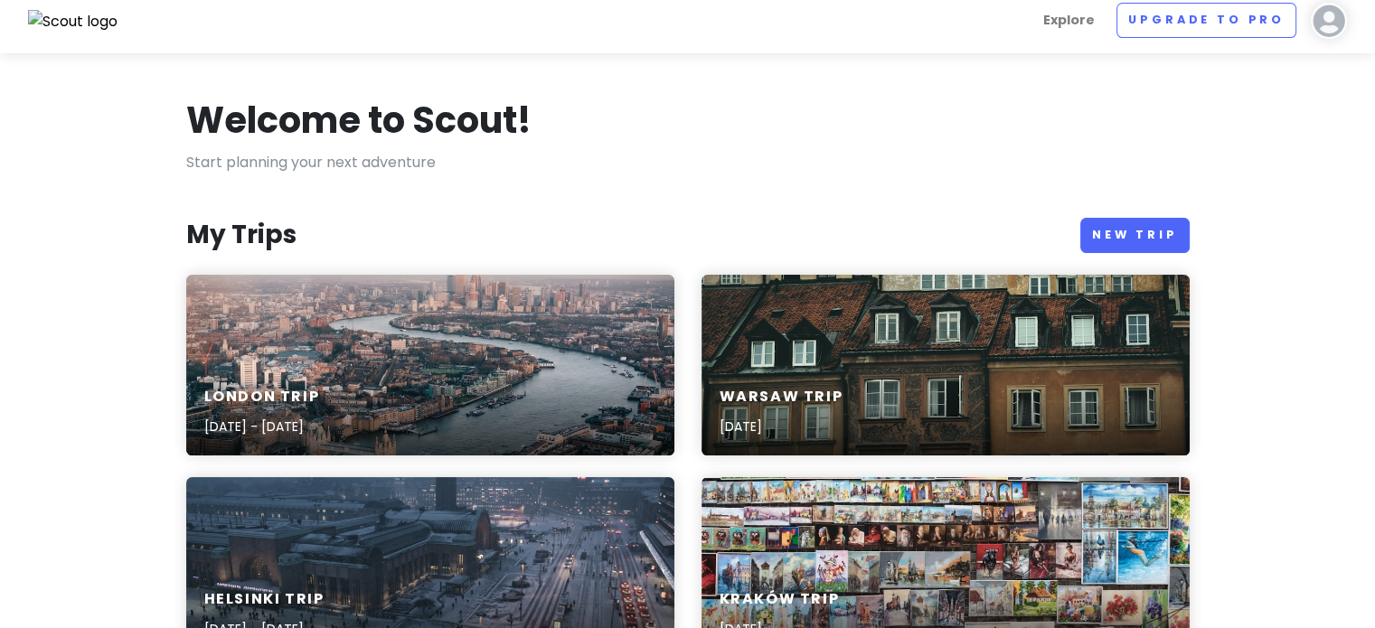
scroll to position [15, 0]
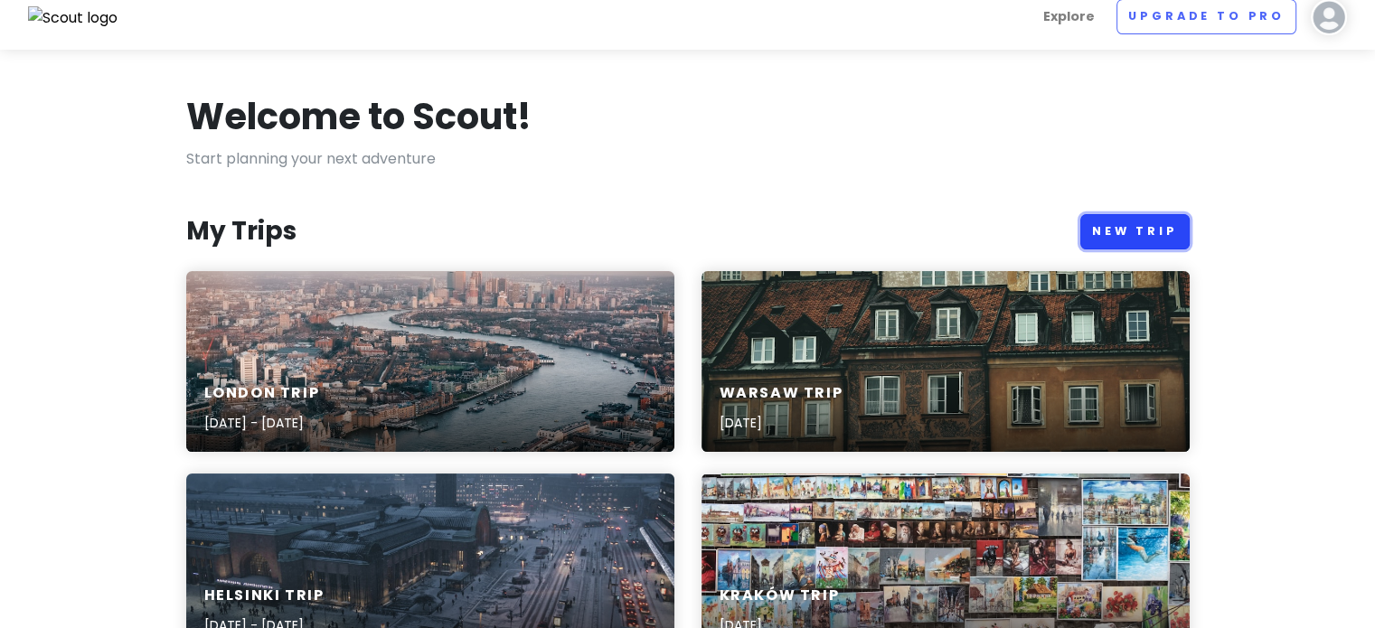
click at [1143, 219] on link "New Trip" at bounding box center [1134, 231] width 109 height 35
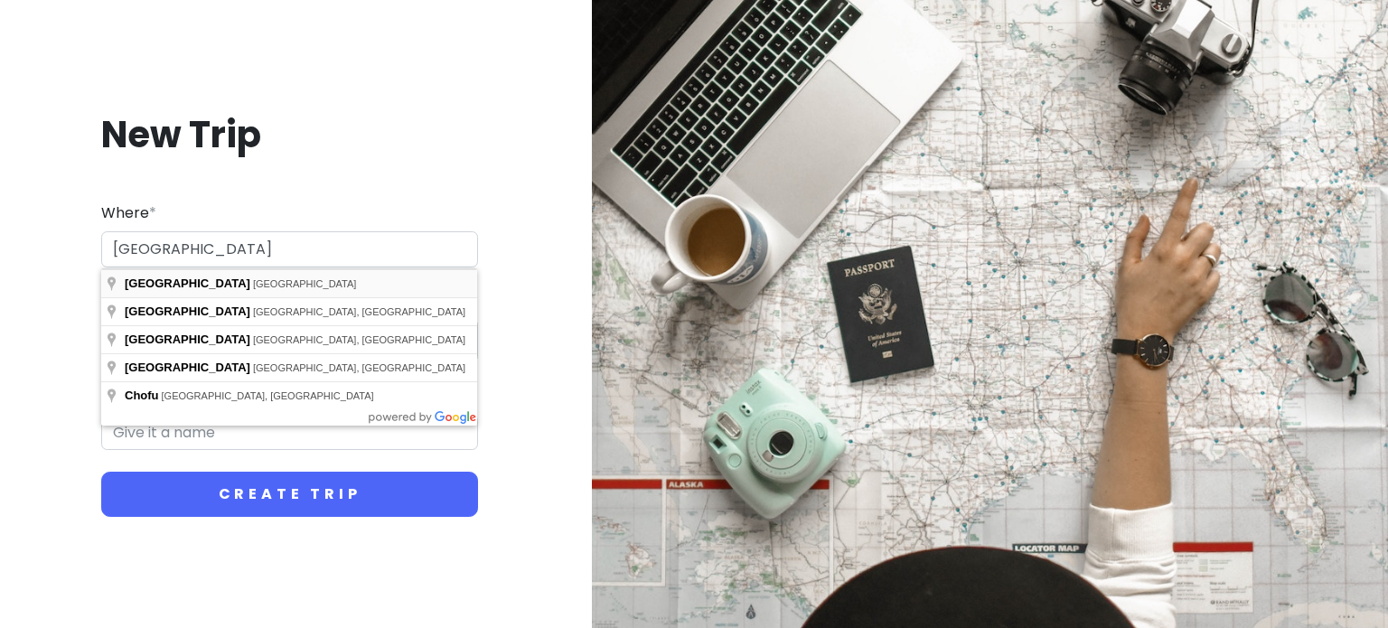
type input "[GEOGRAPHIC_DATA], [GEOGRAPHIC_DATA]"
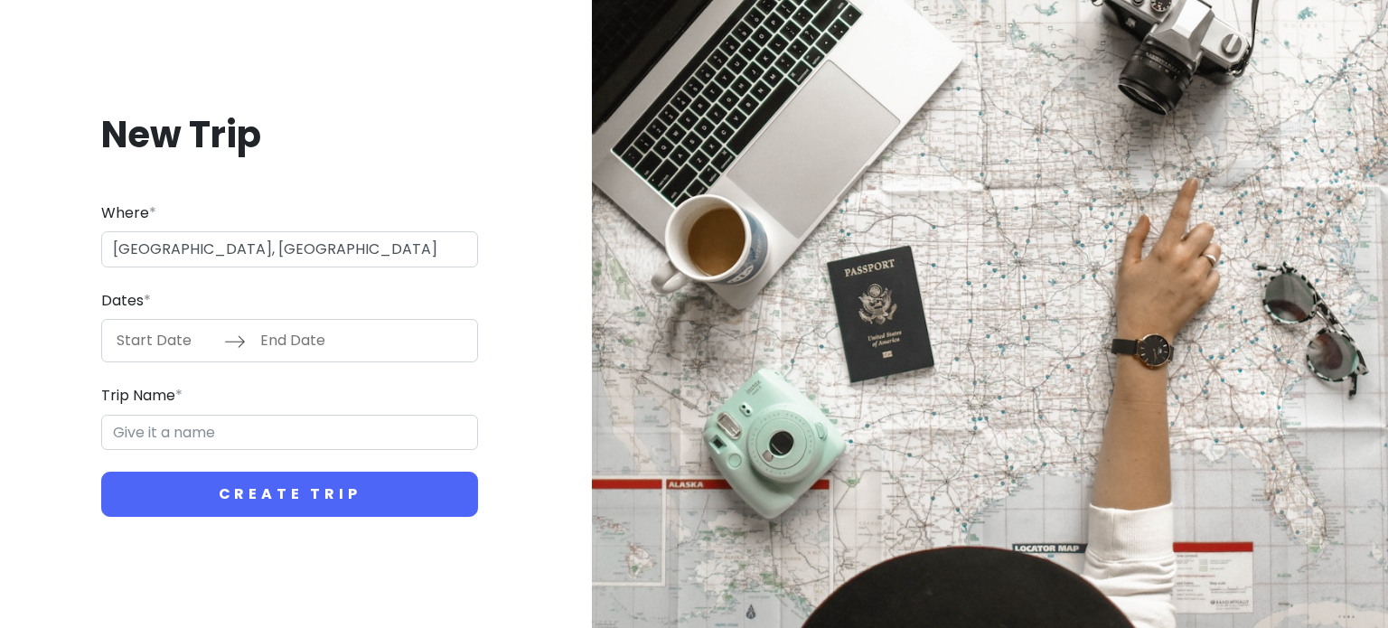
type input "Tokyo Trip"
click at [179, 335] on input "Start Date" at bounding box center [166, 341] width 118 height 42
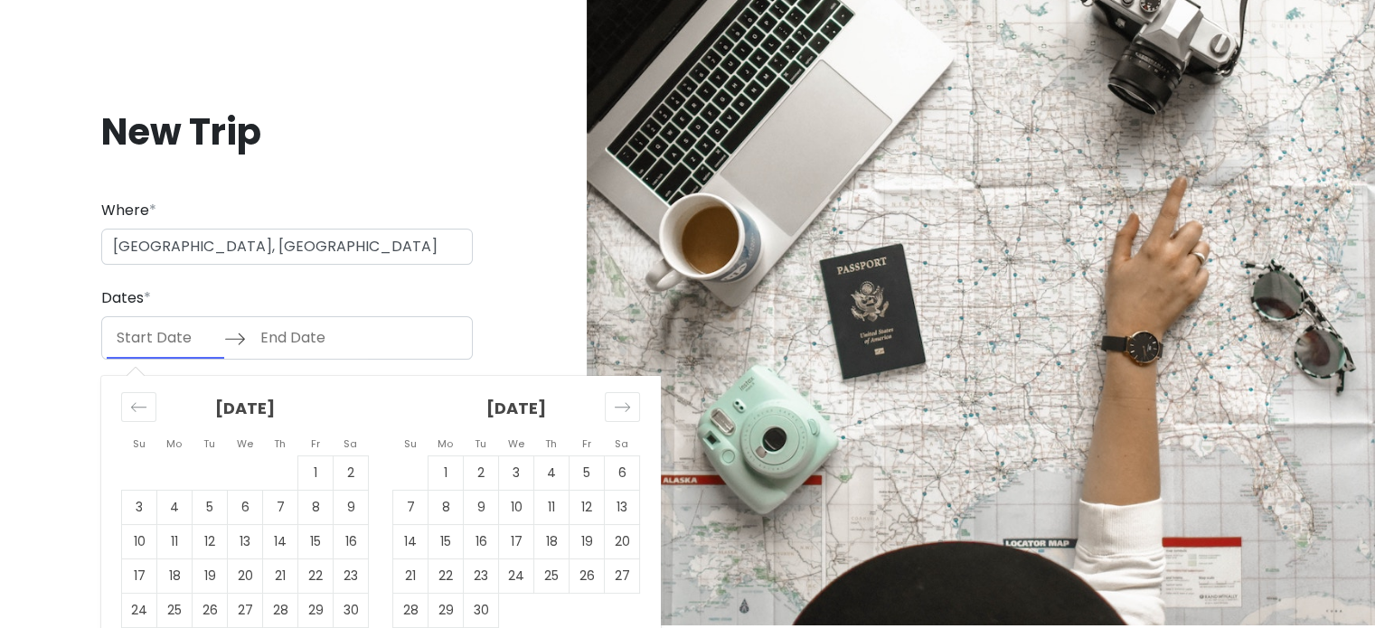
scroll to position [5, 0]
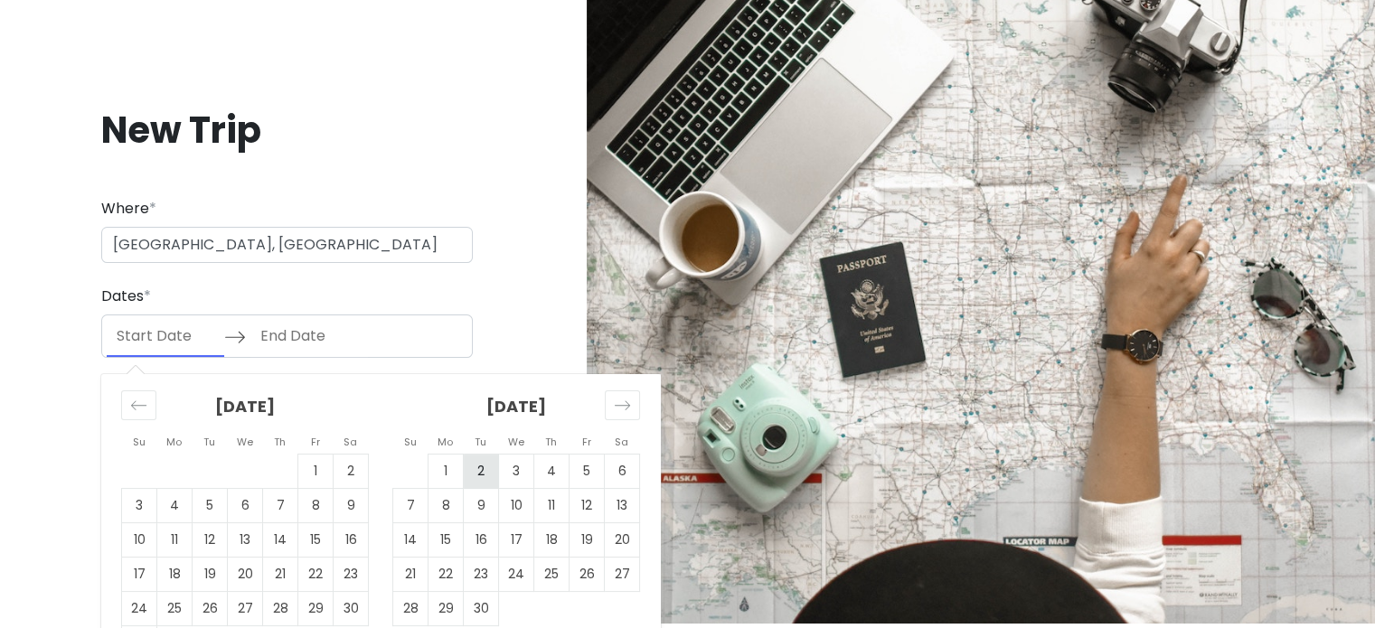
click at [481, 478] on td "2" at bounding box center [481, 472] width 35 height 34
type input "[DATE]"
click at [509, 473] on td "3" at bounding box center [516, 472] width 35 height 34
type input "[DATE]"
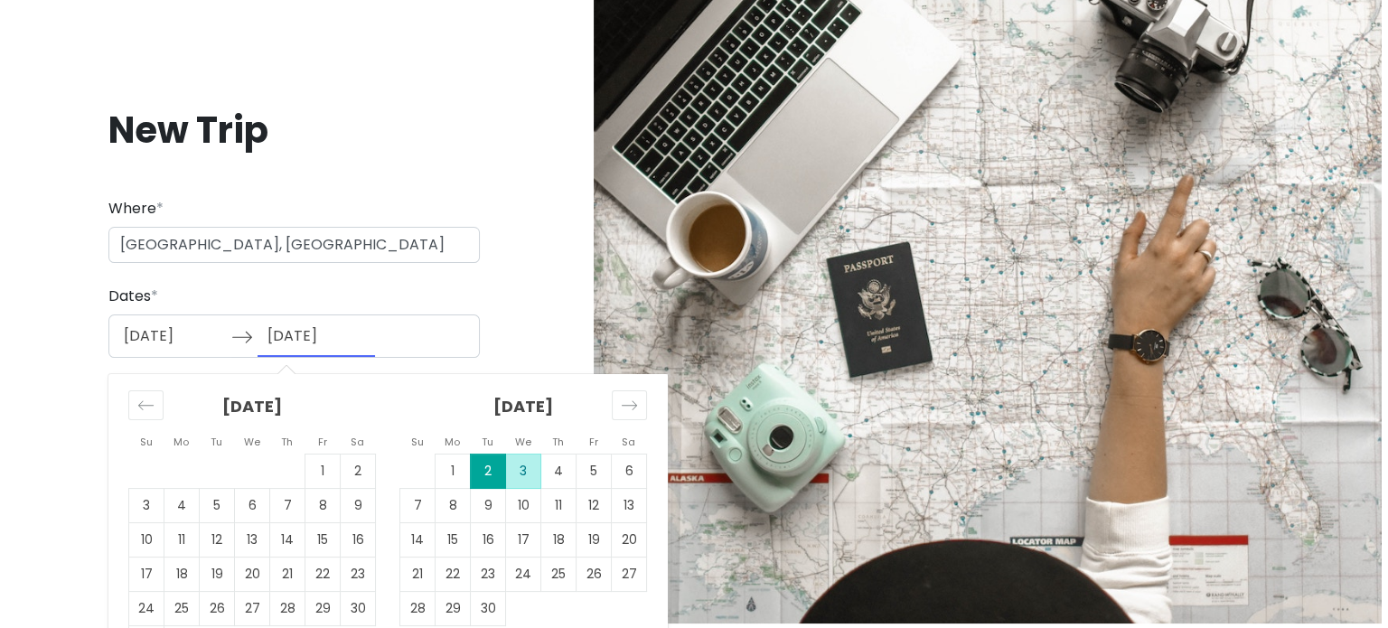
scroll to position [0, 0]
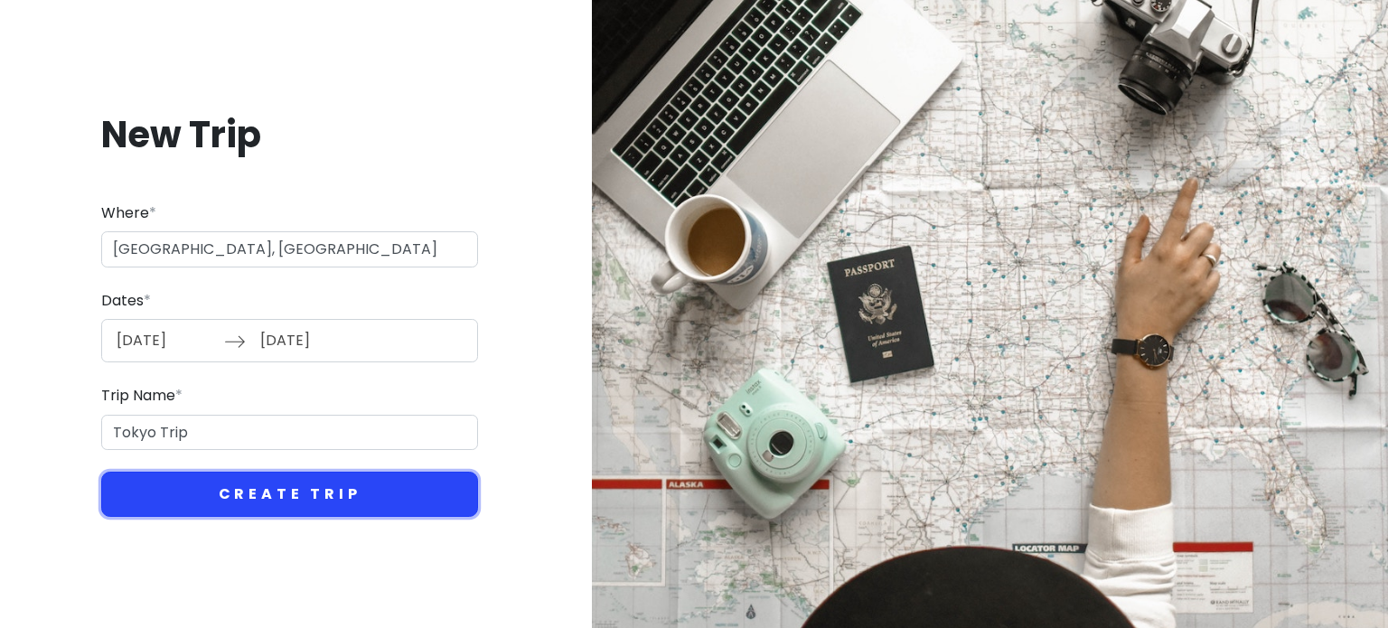
click at [326, 486] on button "Create Trip" at bounding box center [289, 494] width 377 height 45
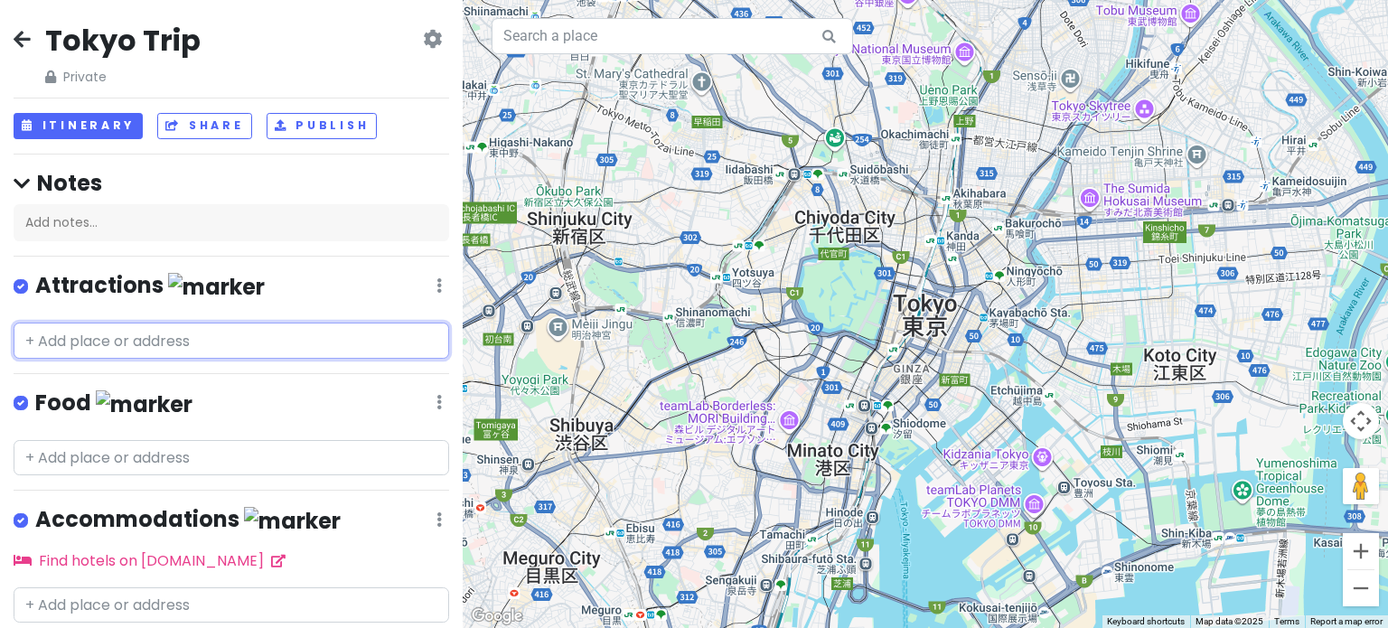
click at [157, 335] on input "text" at bounding box center [232, 341] width 436 height 36
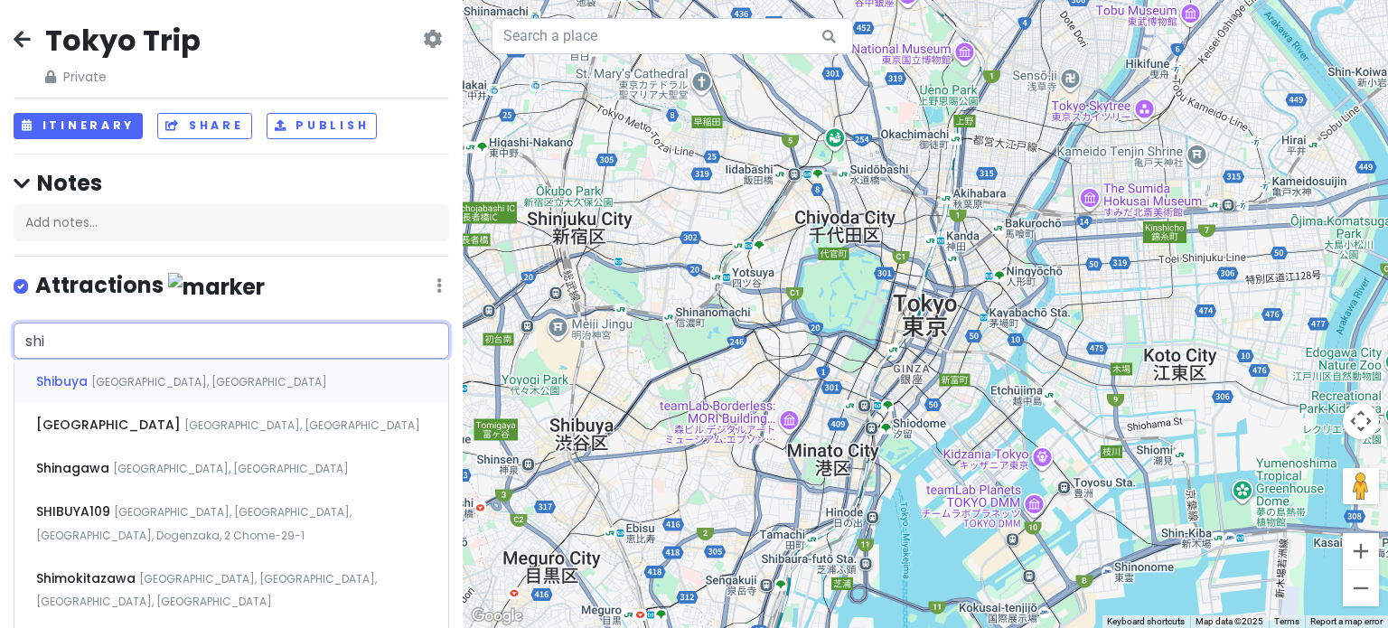
type input "[PERSON_NAME]"
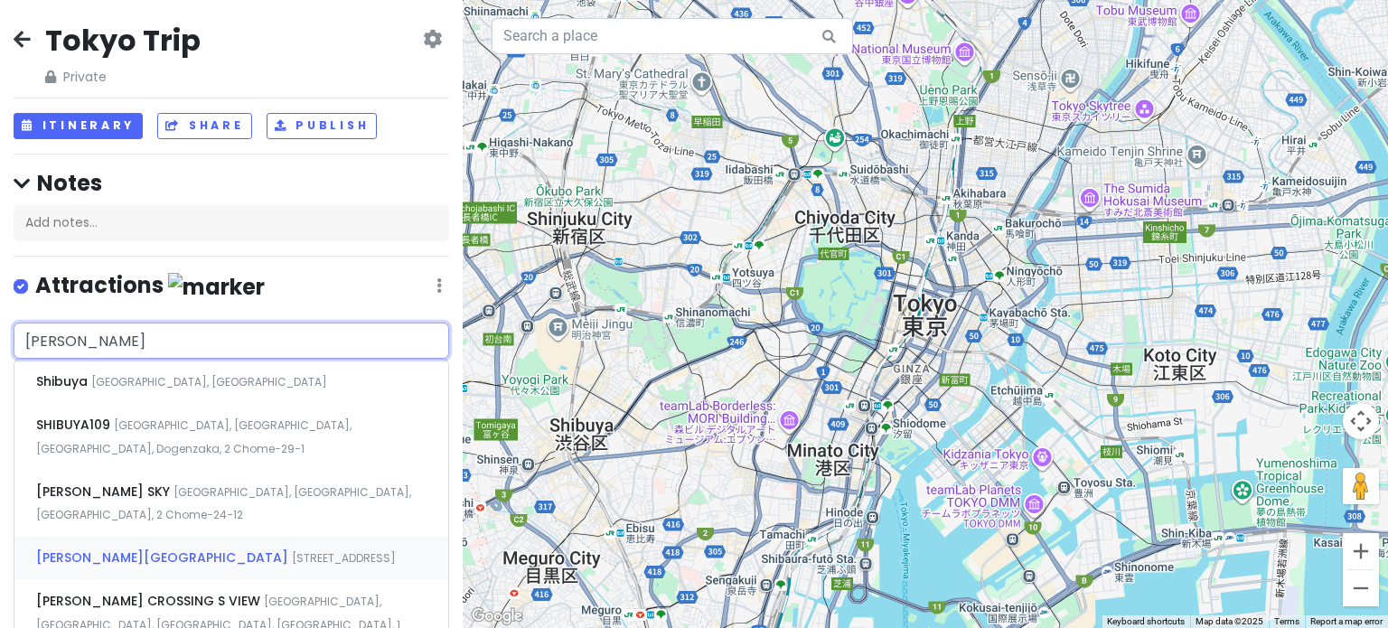
click at [91, 390] on span "[PERSON_NAME][GEOGRAPHIC_DATA]" at bounding box center [63, 381] width 55 height 18
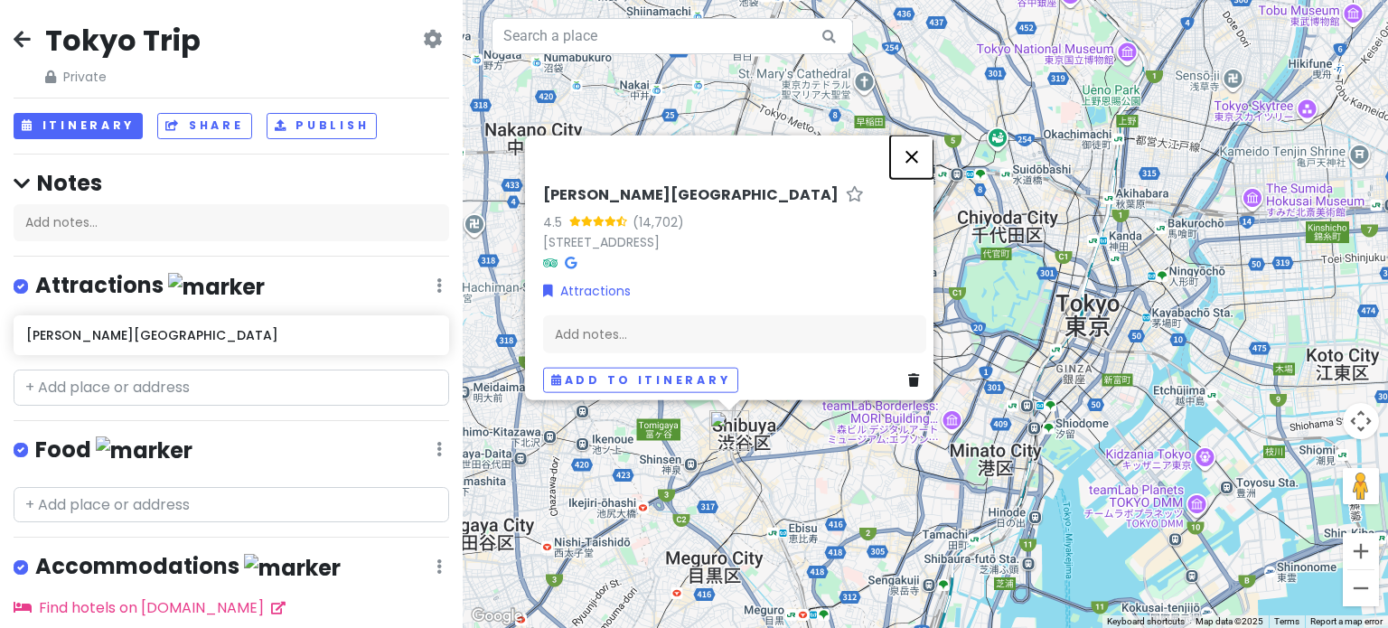
click at [922, 147] on button "Close" at bounding box center [911, 156] width 43 height 43
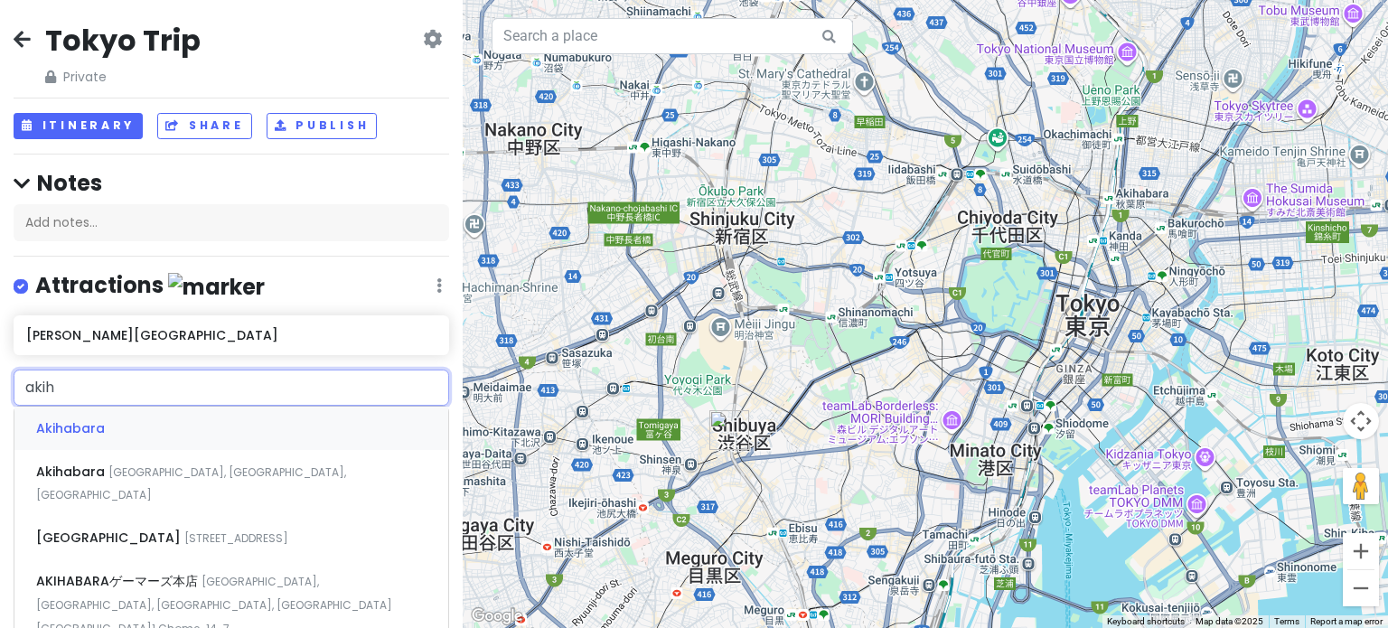
type input "akiha"
click at [105, 437] on span "[GEOGRAPHIC_DATA], [GEOGRAPHIC_DATA], [GEOGRAPHIC_DATA]" at bounding box center [105, 428] width 0 height 15
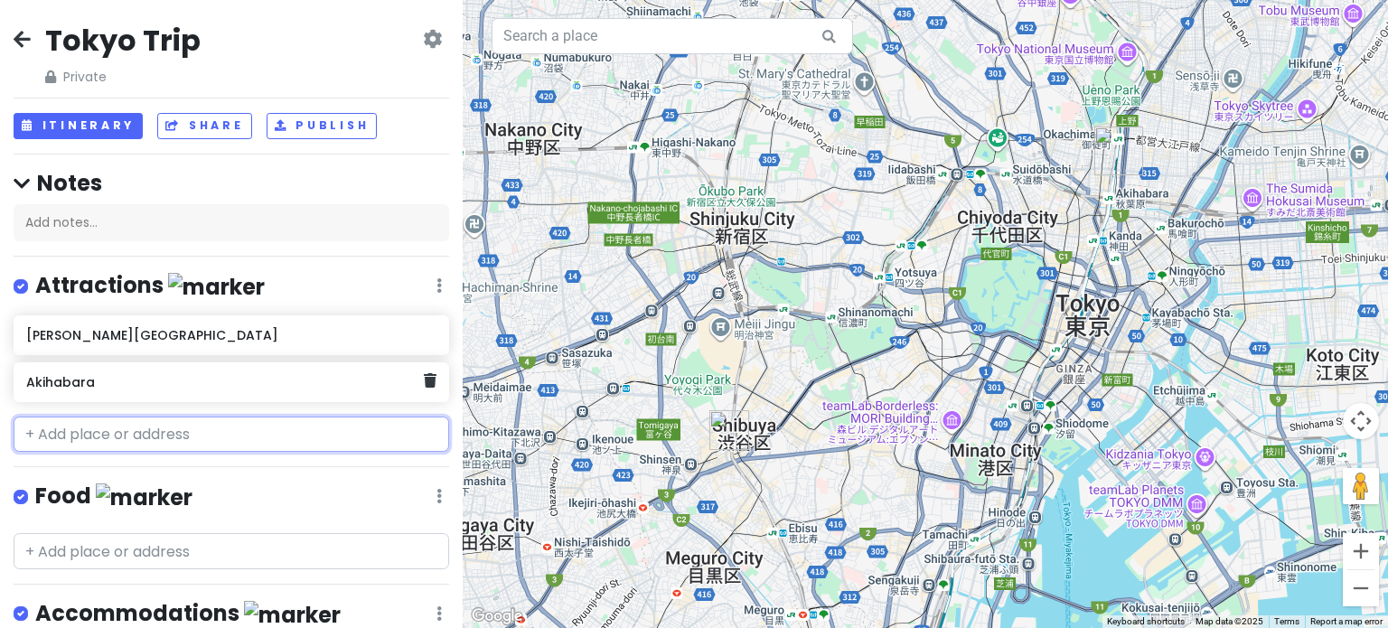
click at [311, 378] on h6 "Akihabara" at bounding box center [224, 382] width 397 height 16
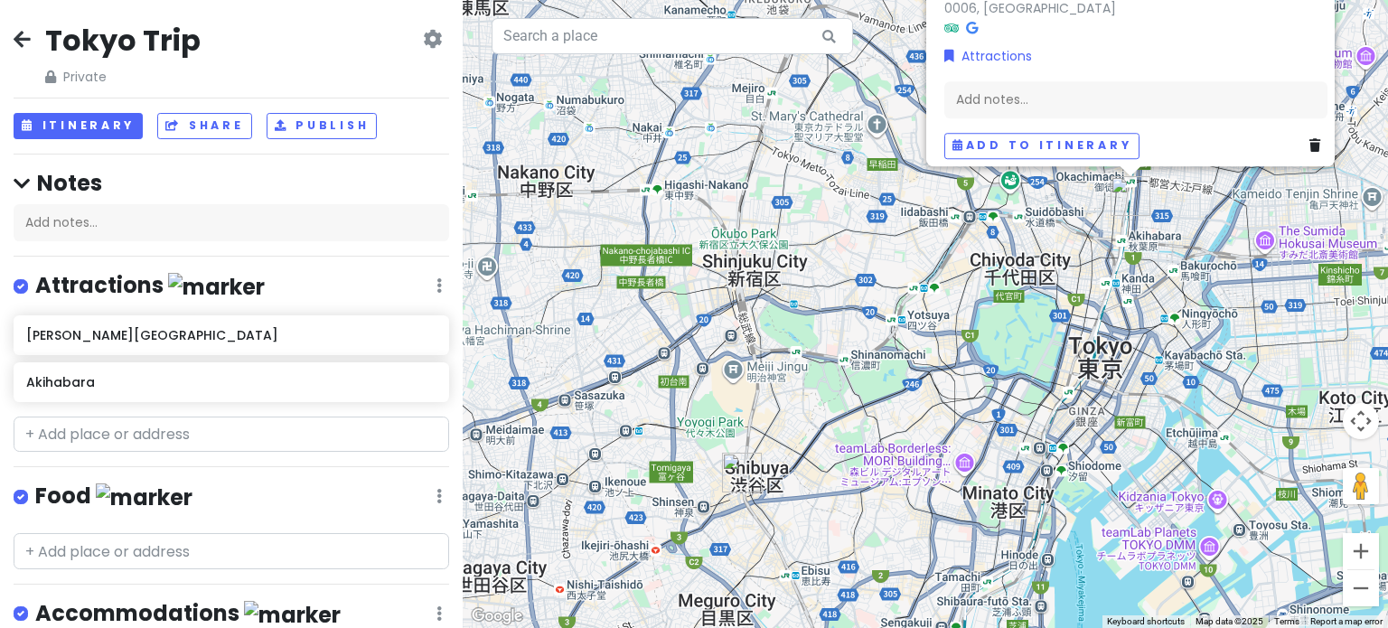
drag, startPoint x: 922, startPoint y: 412, endPoint x: 937, endPoint y: 258, distance: 155.3
click at [937, 258] on div "[PERSON_NAME], [GEOGRAPHIC_DATA], [GEOGRAPHIC_DATA] 110-0006, [GEOGRAPHIC_DATA]…" at bounding box center [926, 314] width 926 height 628
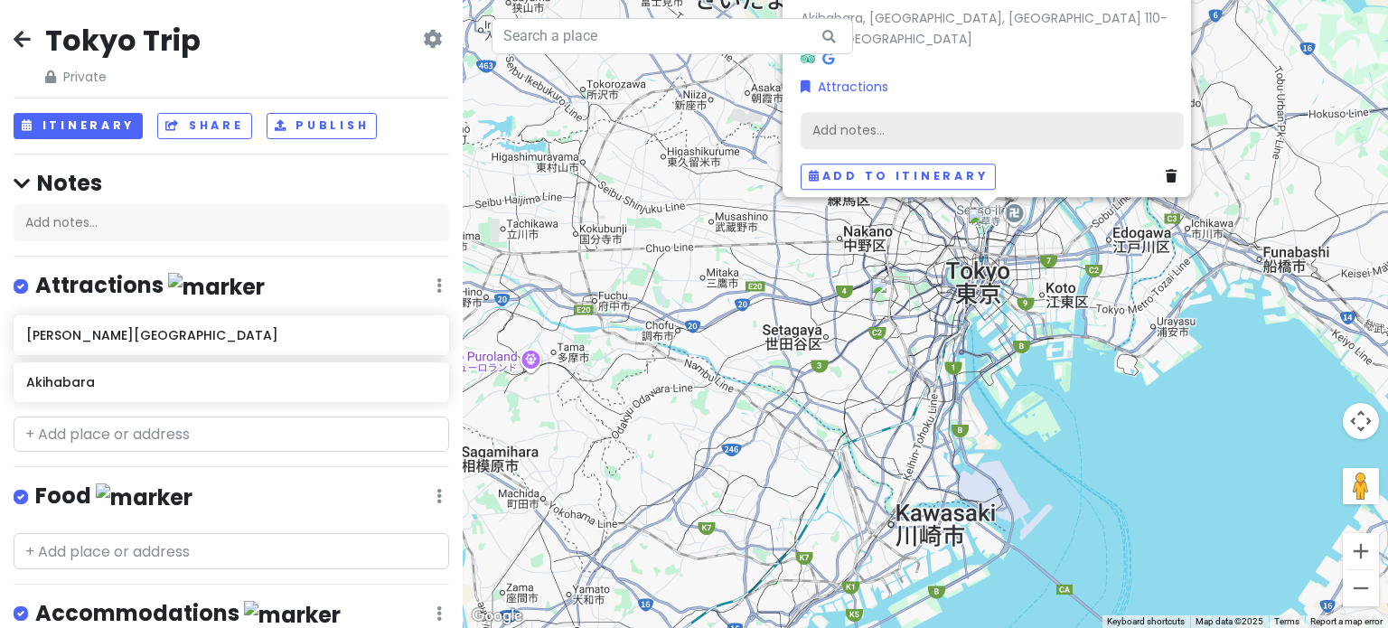
click at [875, 127] on div "Add notes..." at bounding box center [992, 130] width 383 height 38
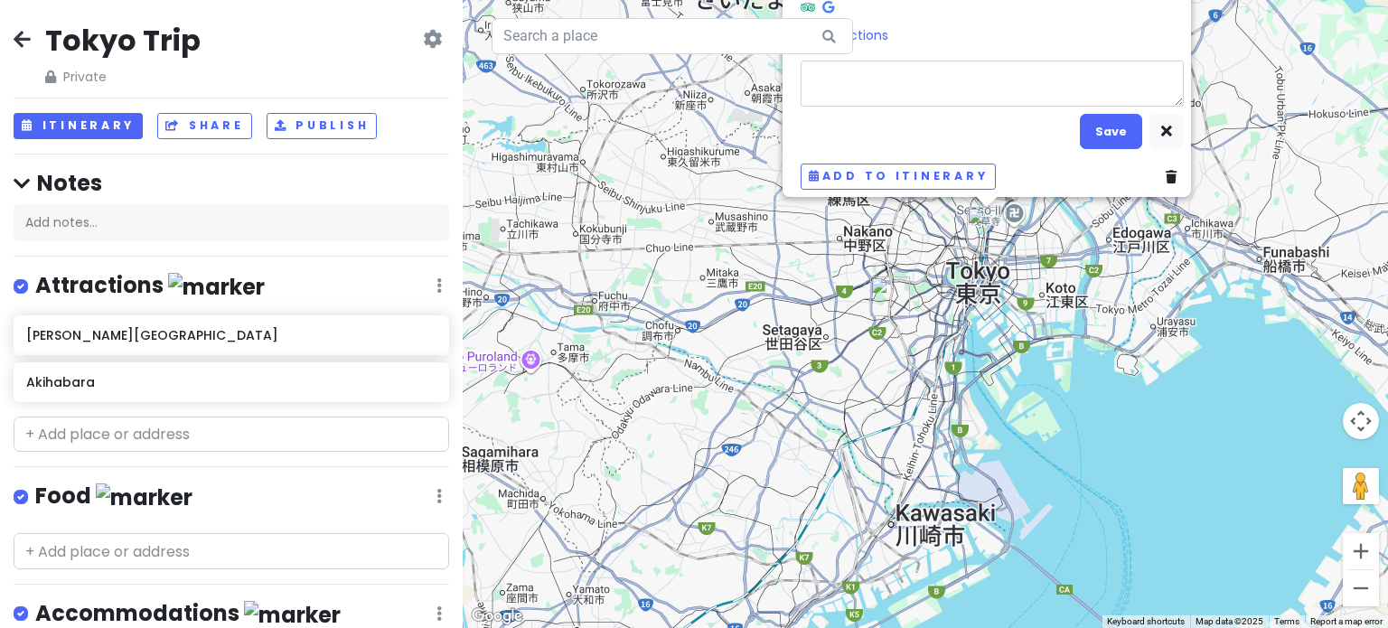
type textarea "x"
type textarea "r"
type textarea "x"
type textarea "ר"
type textarea "x"
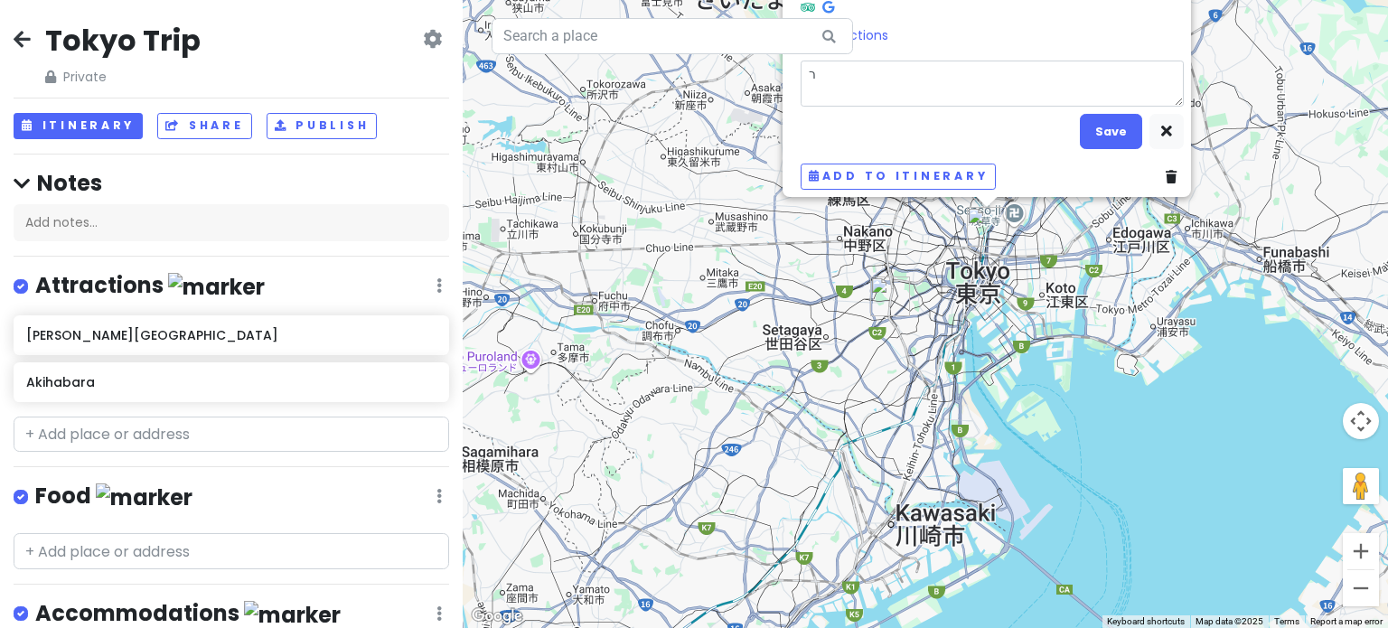
type textarea "רו"
type textarea "x"
type textarea "רוב"
type textarea "x"
type textarea "רובע"
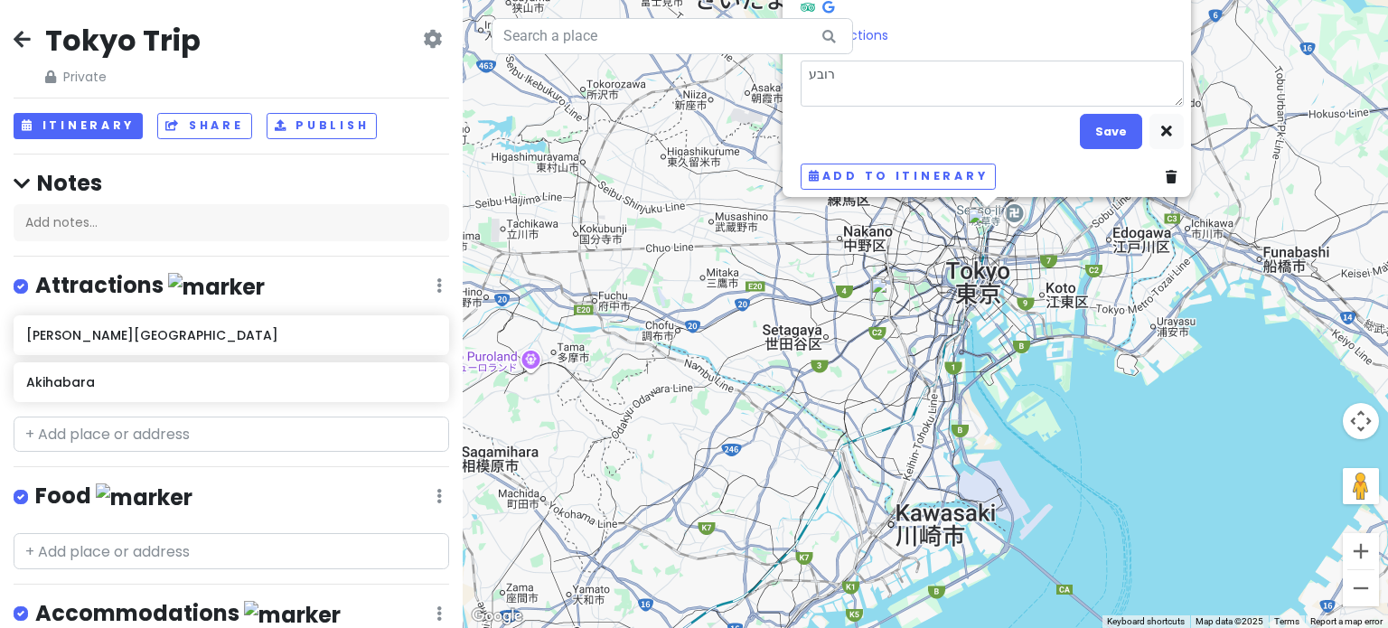
type textarea "x"
type textarea "רובע"
type textarea "x"
type textarea "רובע א"
type textarea "x"
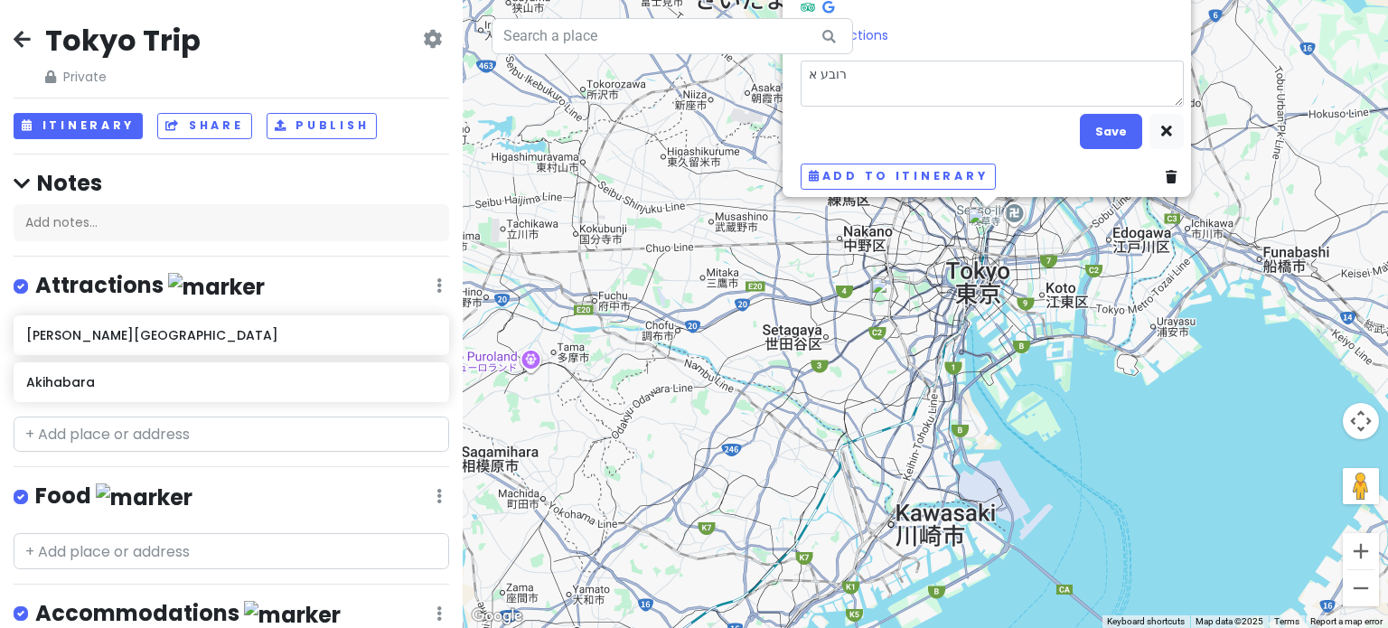
type textarea "רובע אנ"
type textarea "x"
type textarea "רובע אני"
type textarea "x"
type textarea "רובע אנימ"
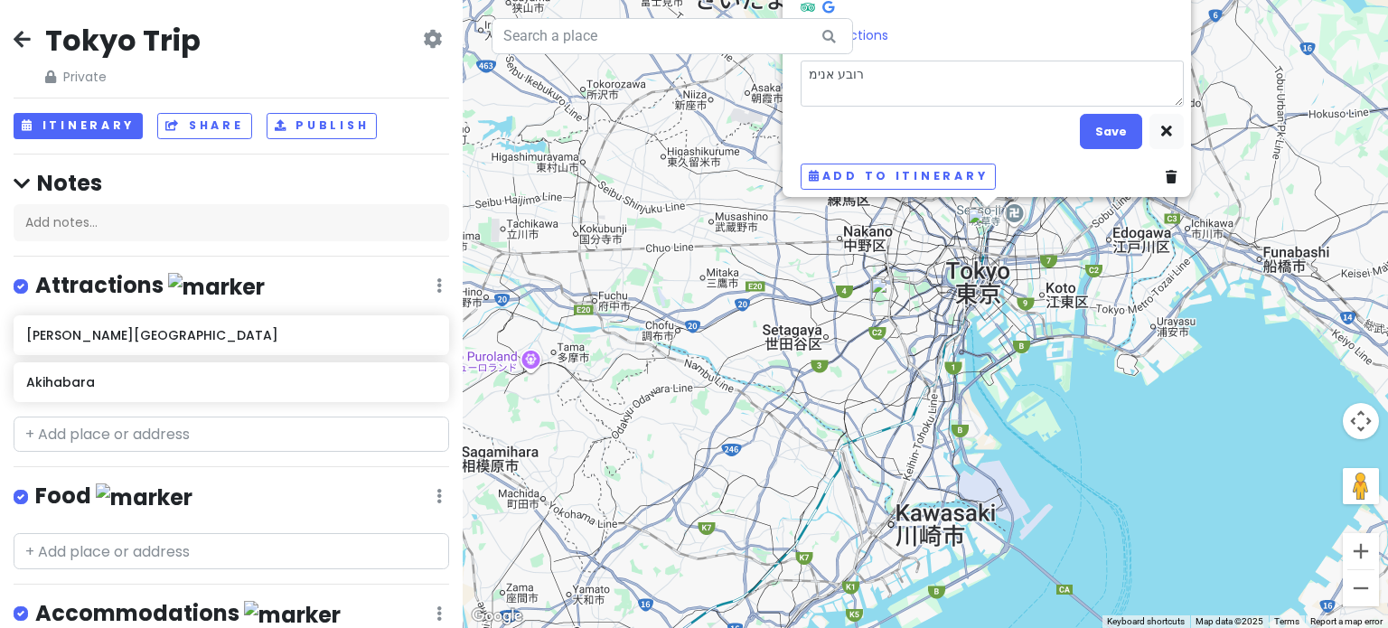
type textarea "x"
type textarea "רובע אנימה"
click at [1096, 114] on button "Save" at bounding box center [1111, 131] width 62 height 35
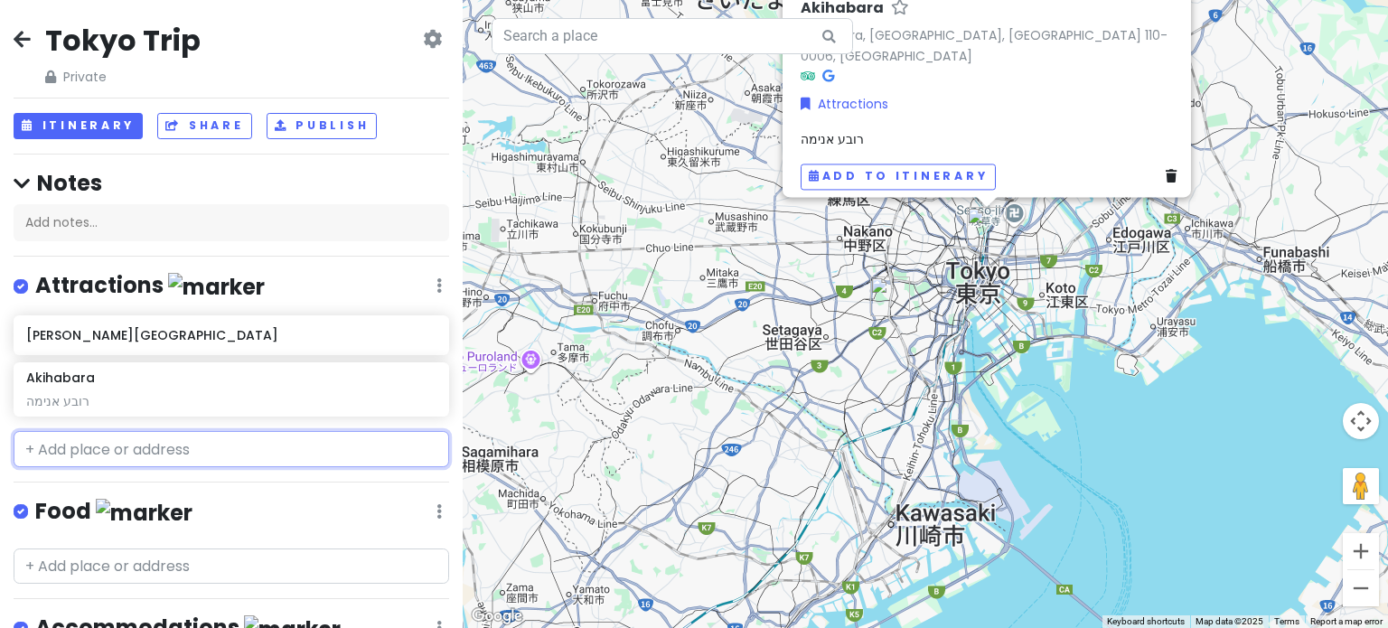
click at [212, 456] on input "text" at bounding box center [232, 449] width 436 height 36
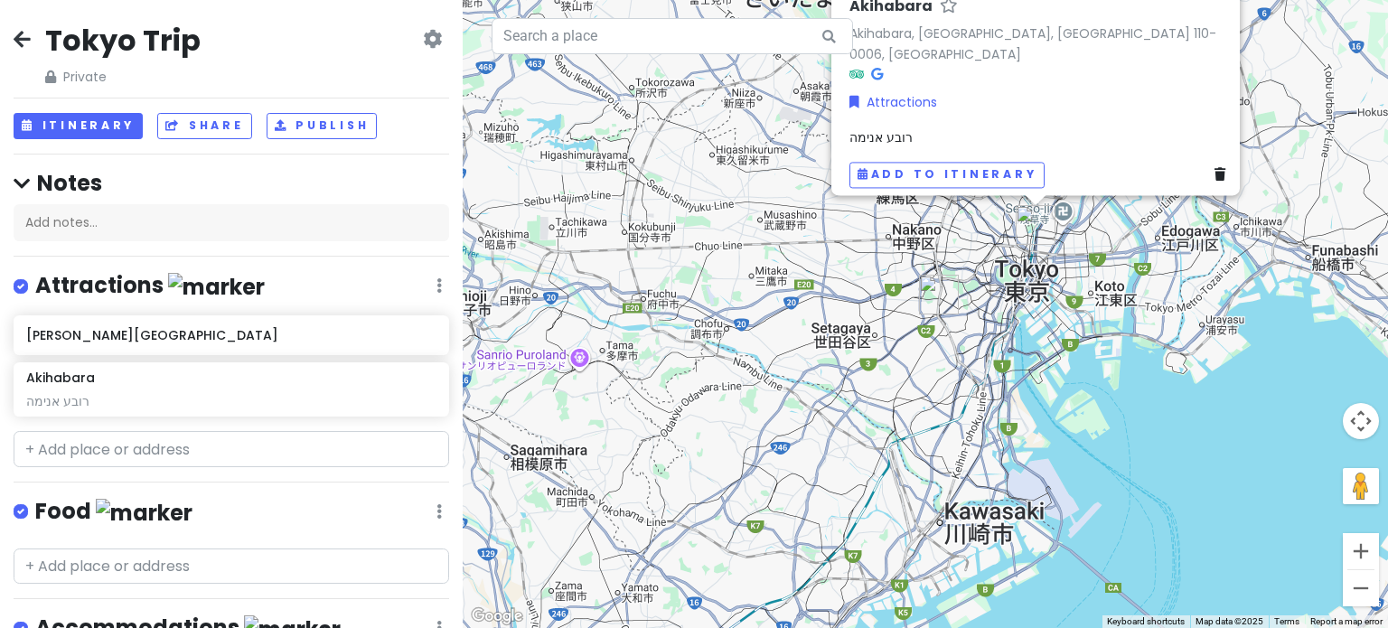
click at [926, 116] on div "[PERSON_NAME], [GEOGRAPHIC_DATA], [GEOGRAPHIC_DATA] 110-0006, [GEOGRAPHIC_DATA]…" at bounding box center [1041, 92] width 398 height 205
click at [897, 128] on span "רובע אנימה" at bounding box center [881, 137] width 63 height 18
type textarea "x"
click at [120, 442] on input "text" at bounding box center [232, 449] width 436 height 36
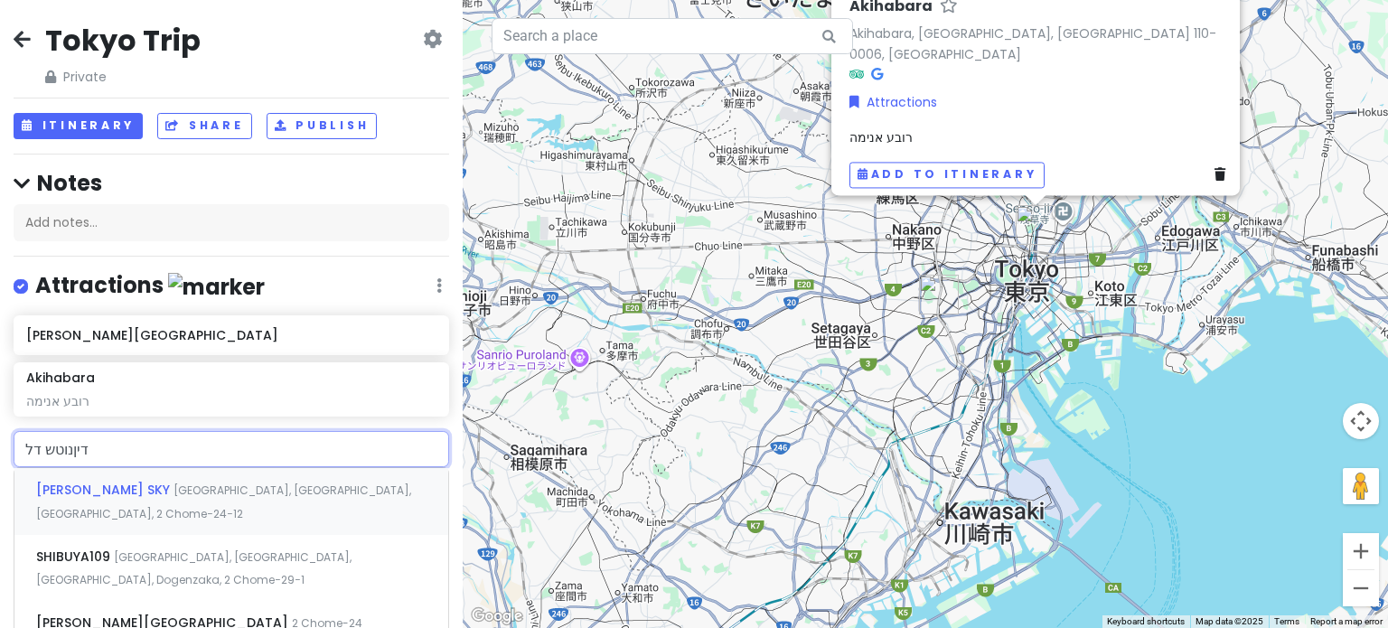
type input "דיןנוטש דלט"
click at [131, 479] on div "[PERSON_NAME] SKY [GEOGRAPHIC_DATA], [GEOGRAPHIC_DATA], [GEOGRAPHIC_DATA], 2 Ch…" at bounding box center [231, 501] width 434 height 67
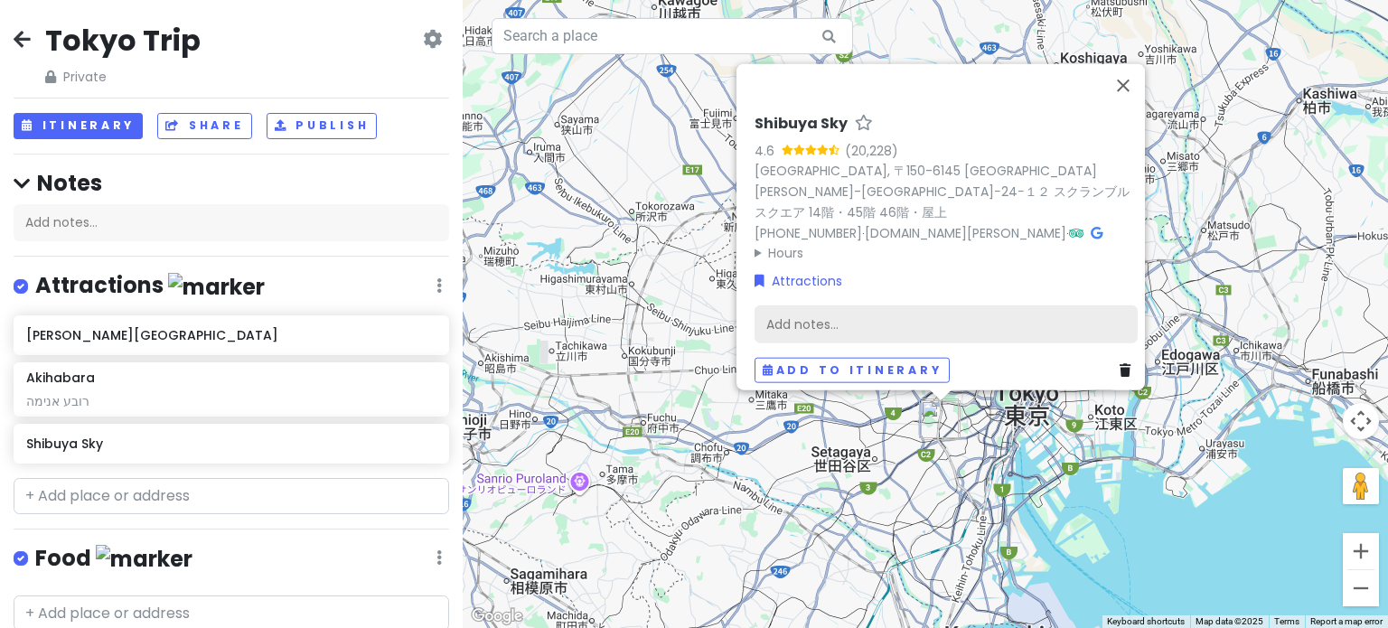
click at [875, 309] on div "Add notes..." at bounding box center [946, 324] width 383 height 38
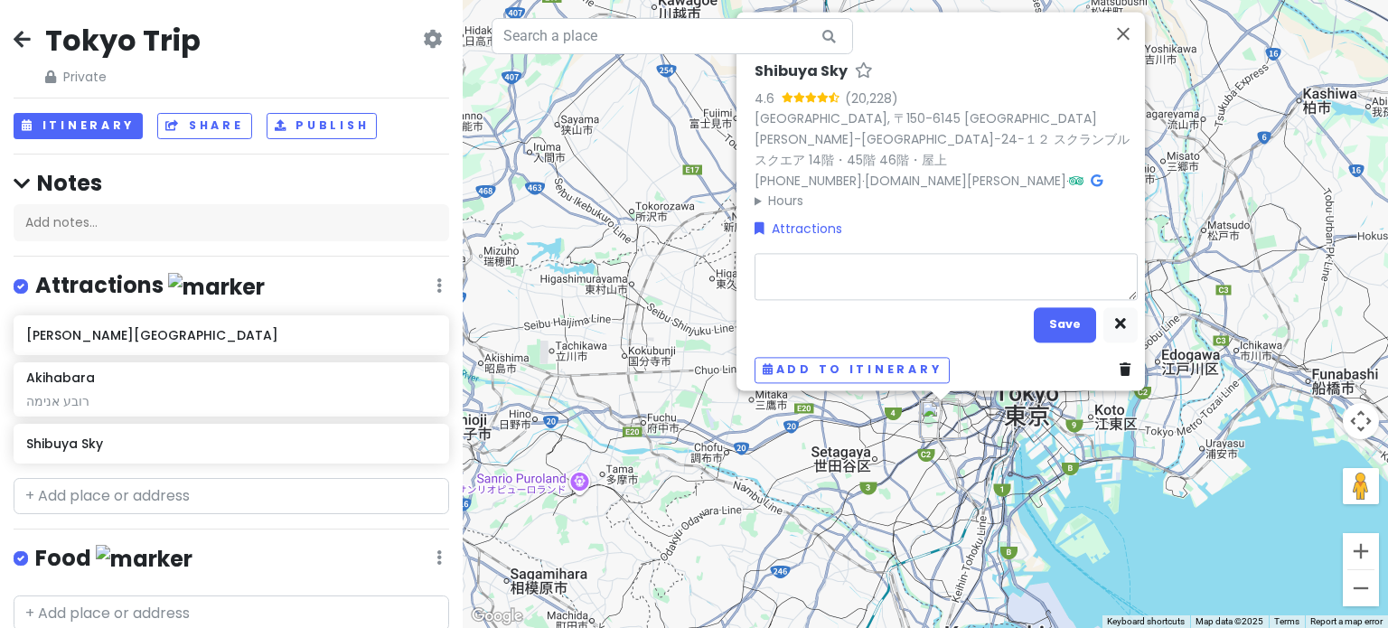
type textarea "x"
type textarea "נ"
type textarea "x"
type textarea "נו"
type textarea "x"
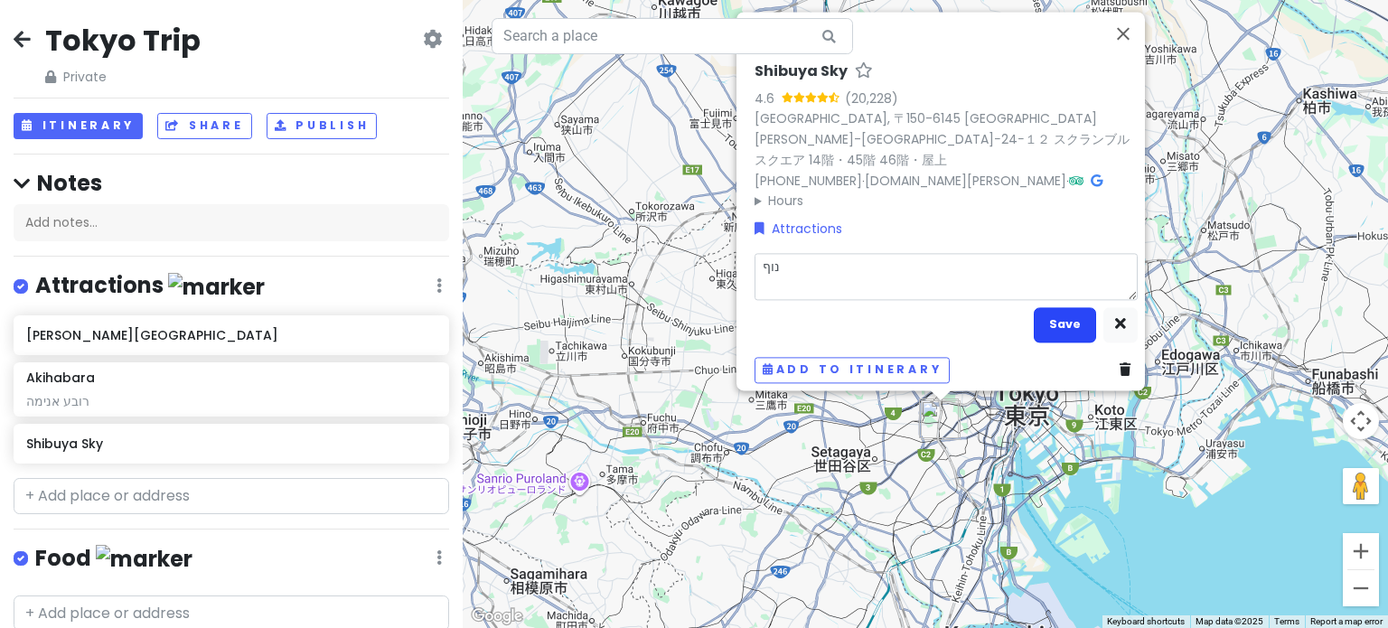
type textarea "נוף"
click at [1039, 321] on button "Save" at bounding box center [1065, 324] width 62 height 35
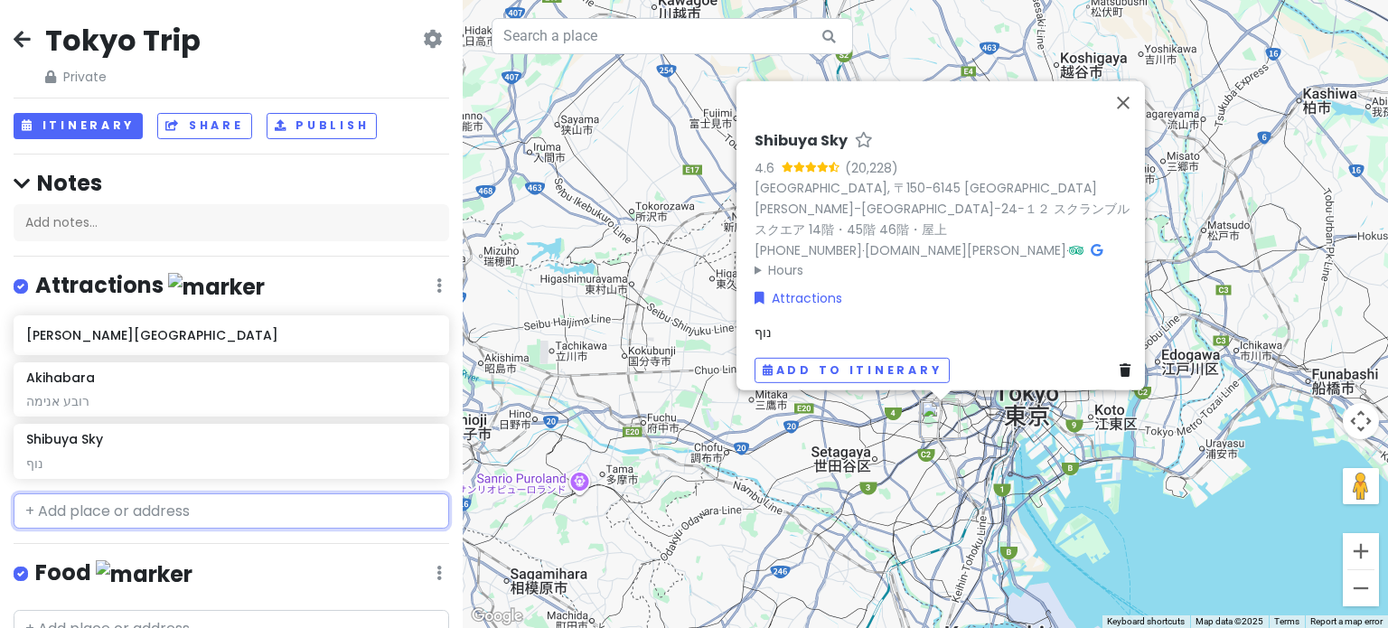
click at [100, 504] on input "text" at bounding box center [232, 512] width 436 height 36
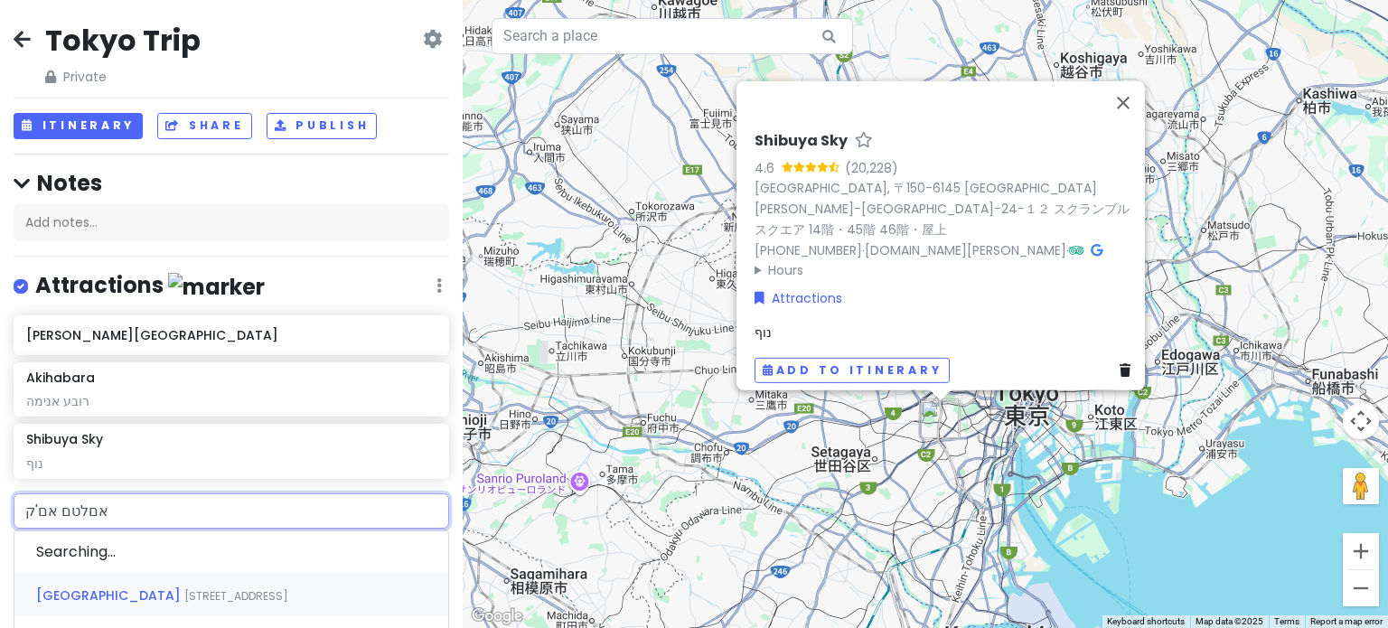
type input "אםלטם אם'קר"
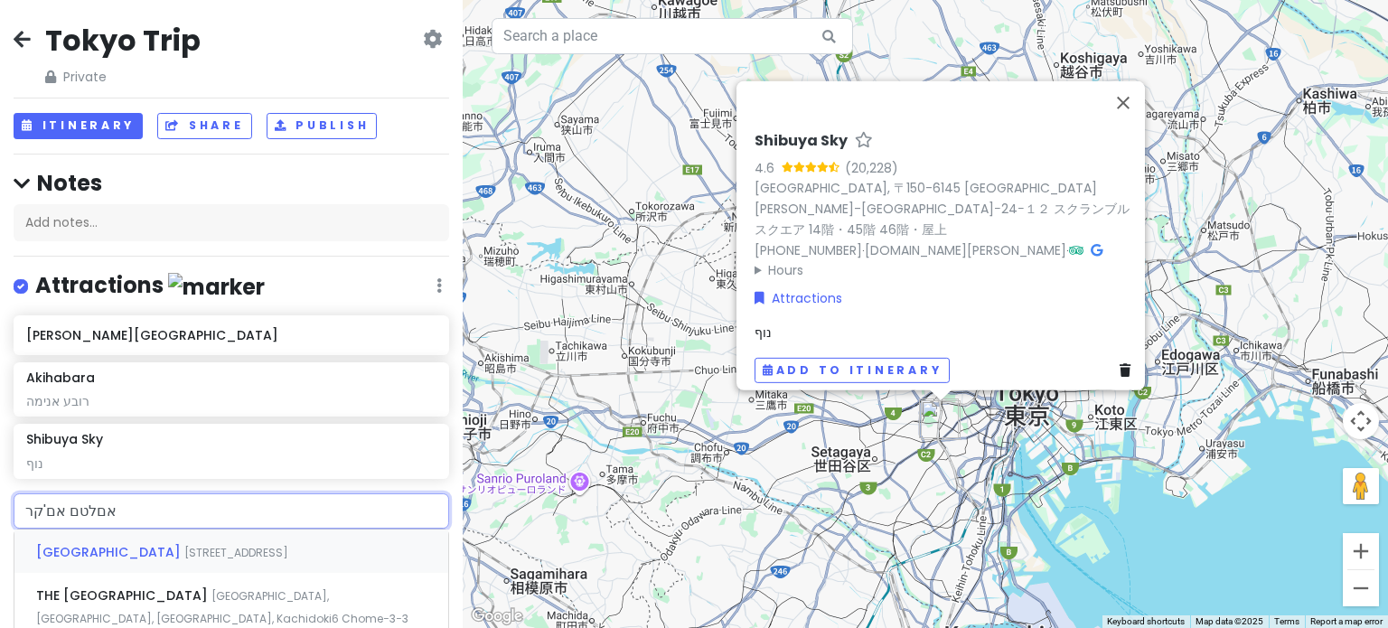
click at [184, 549] on span "[STREET_ADDRESS]" at bounding box center [236, 552] width 104 height 15
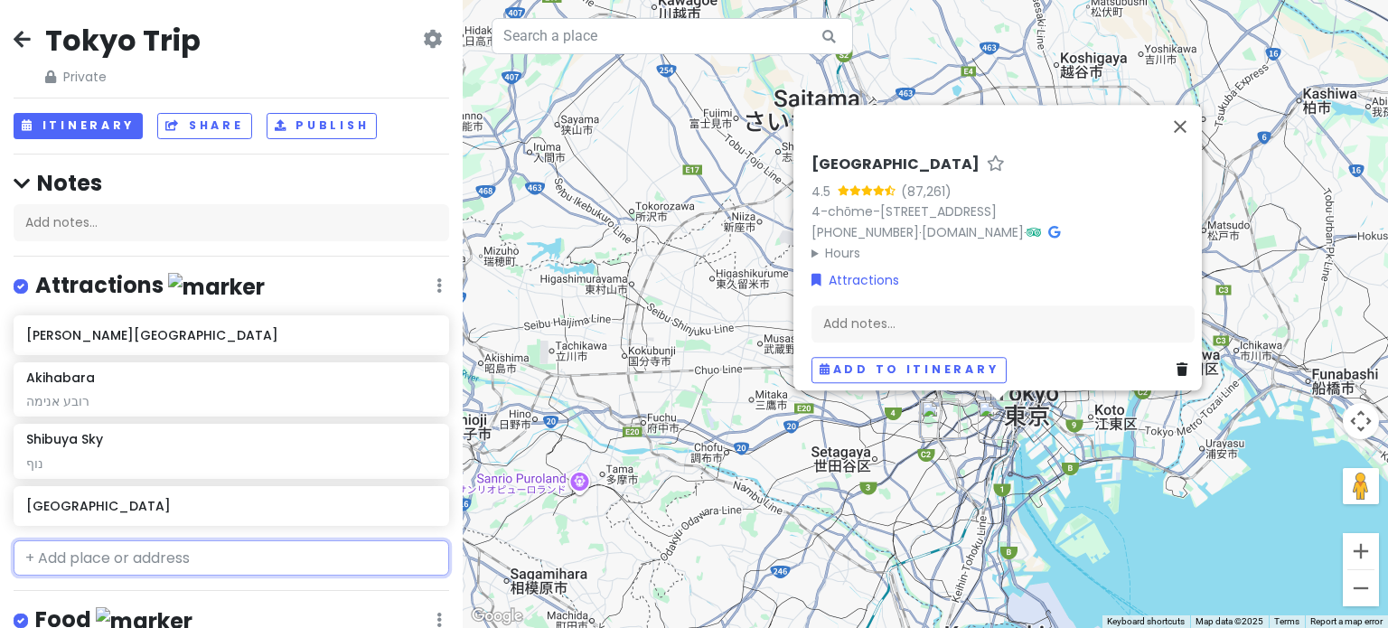
click at [206, 550] on input "text" at bounding box center [232, 559] width 436 height 36
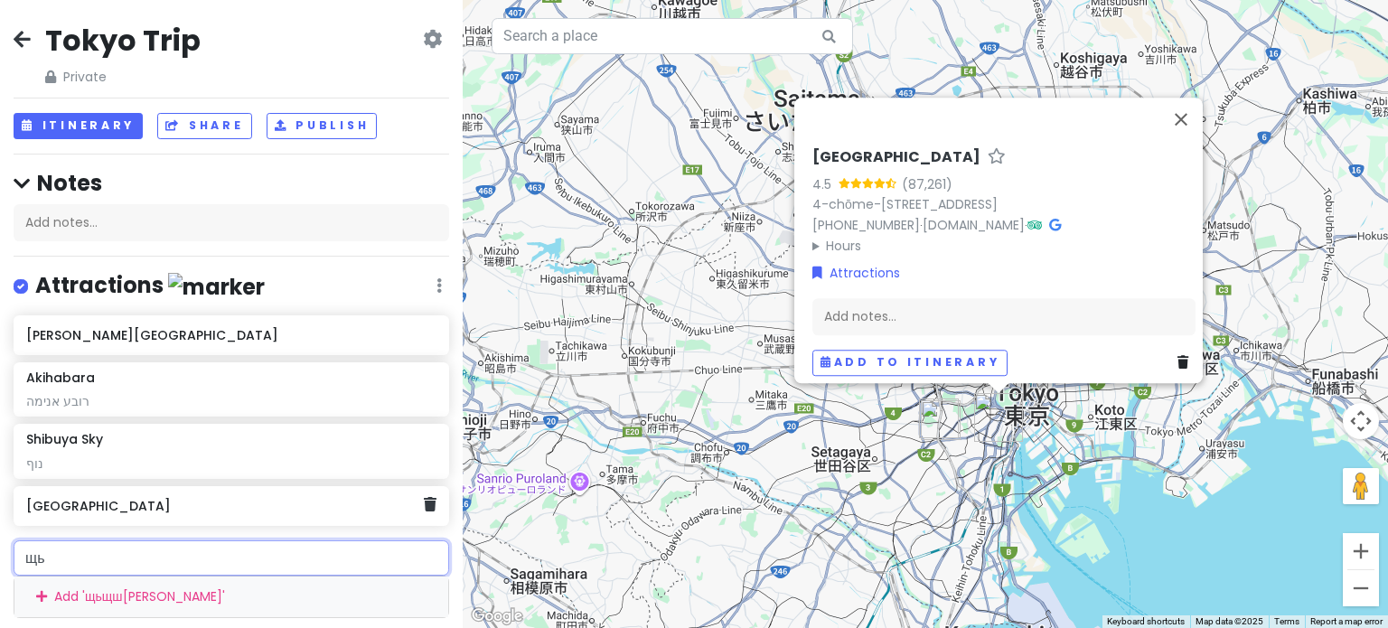
type input "щ"
type input "omoide yo"
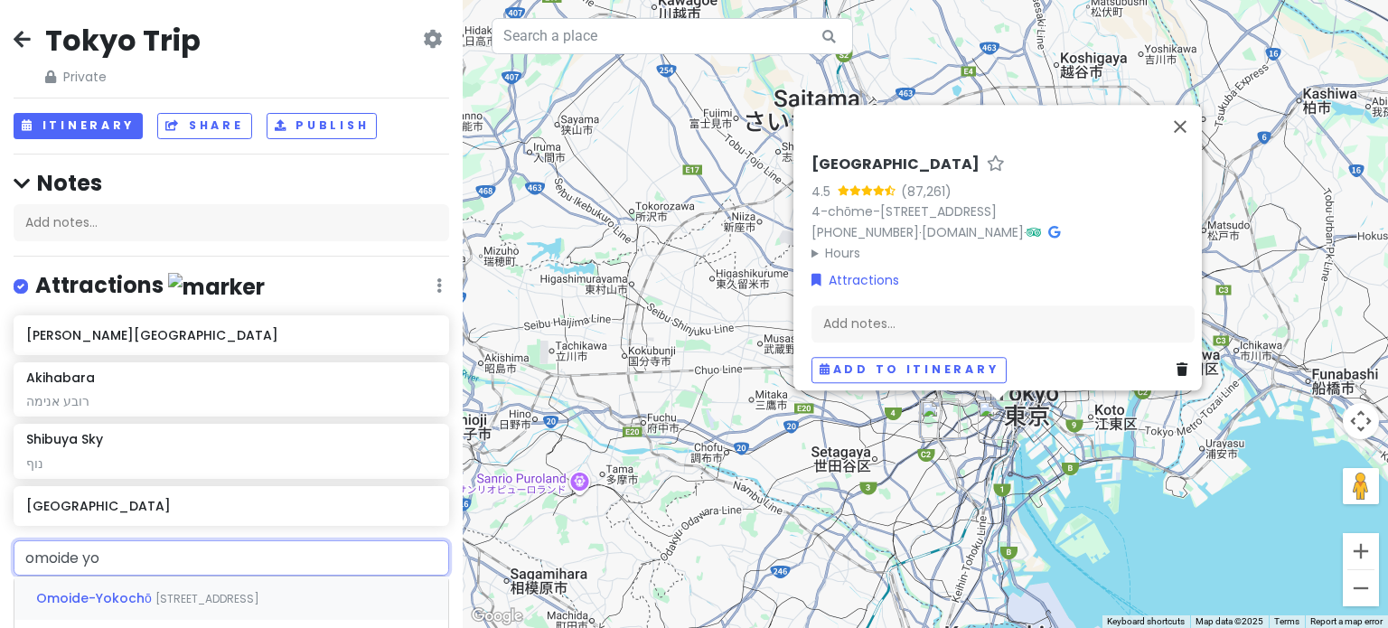
click at [221, 597] on span "[STREET_ADDRESS]" at bounding box center [207, 598] width 104 height 15
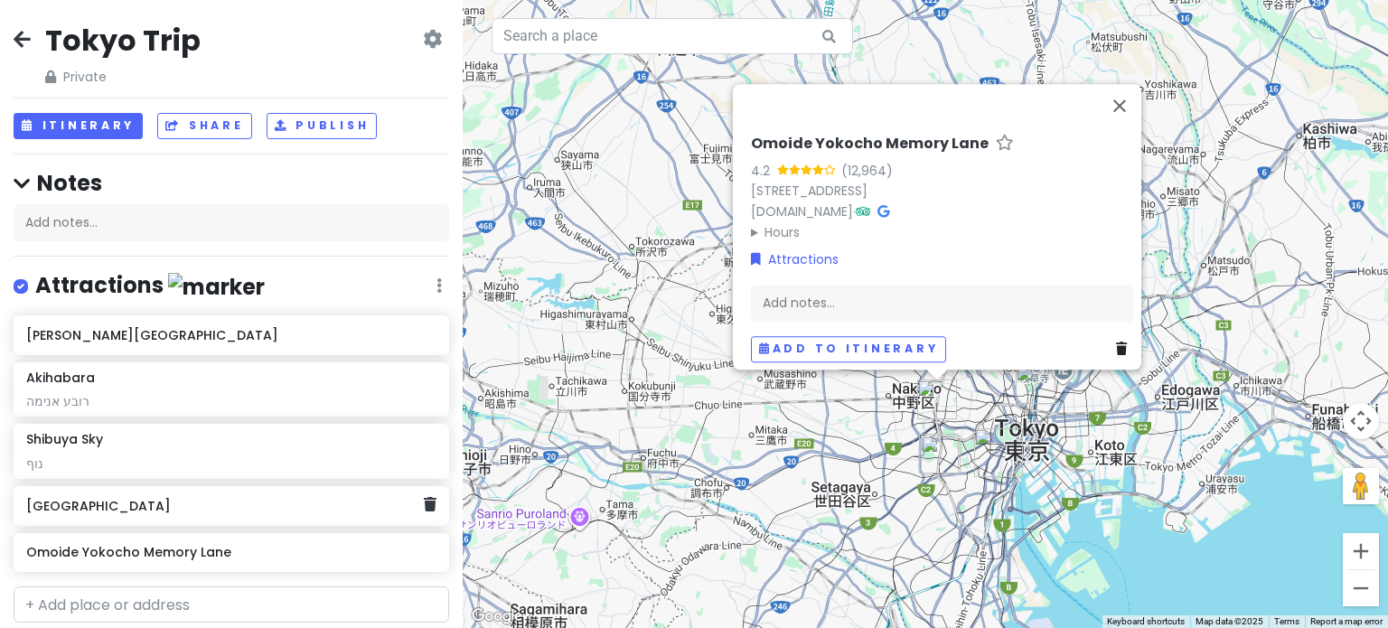
scroll to position [5, 0]
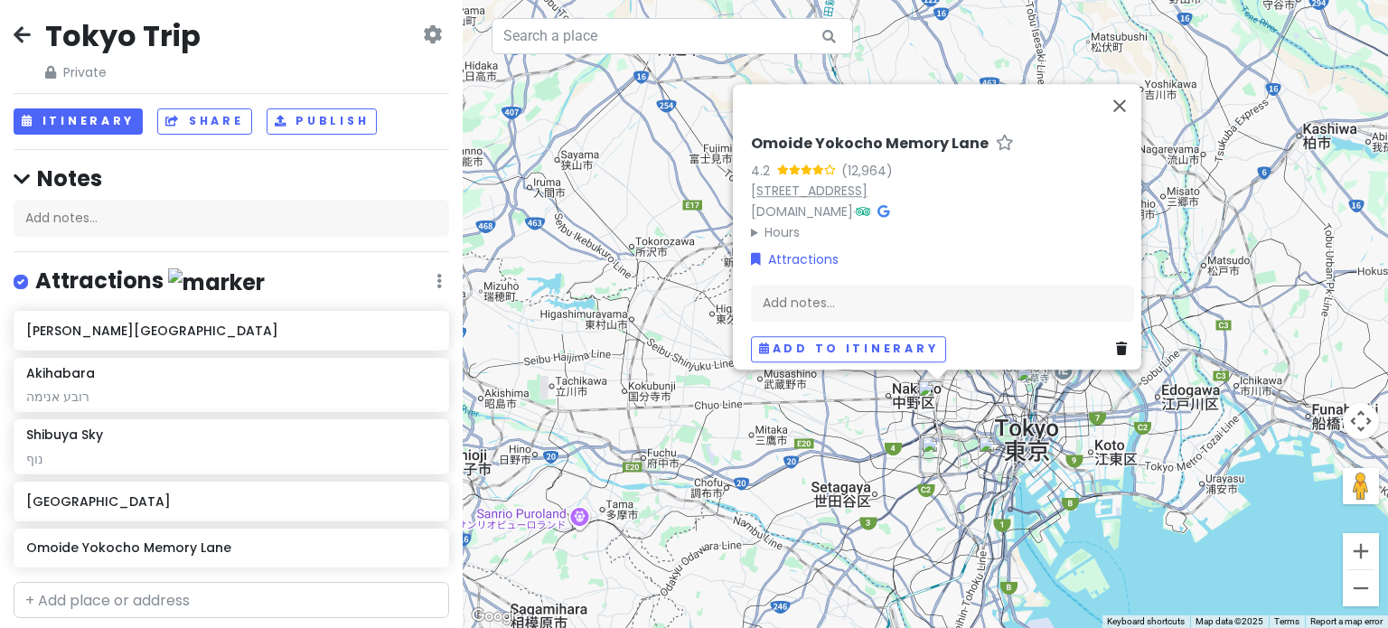
click at [868, 182] on link "[STREET_ADDRESS]" at bounding box center [809, 191] width 117 height 18
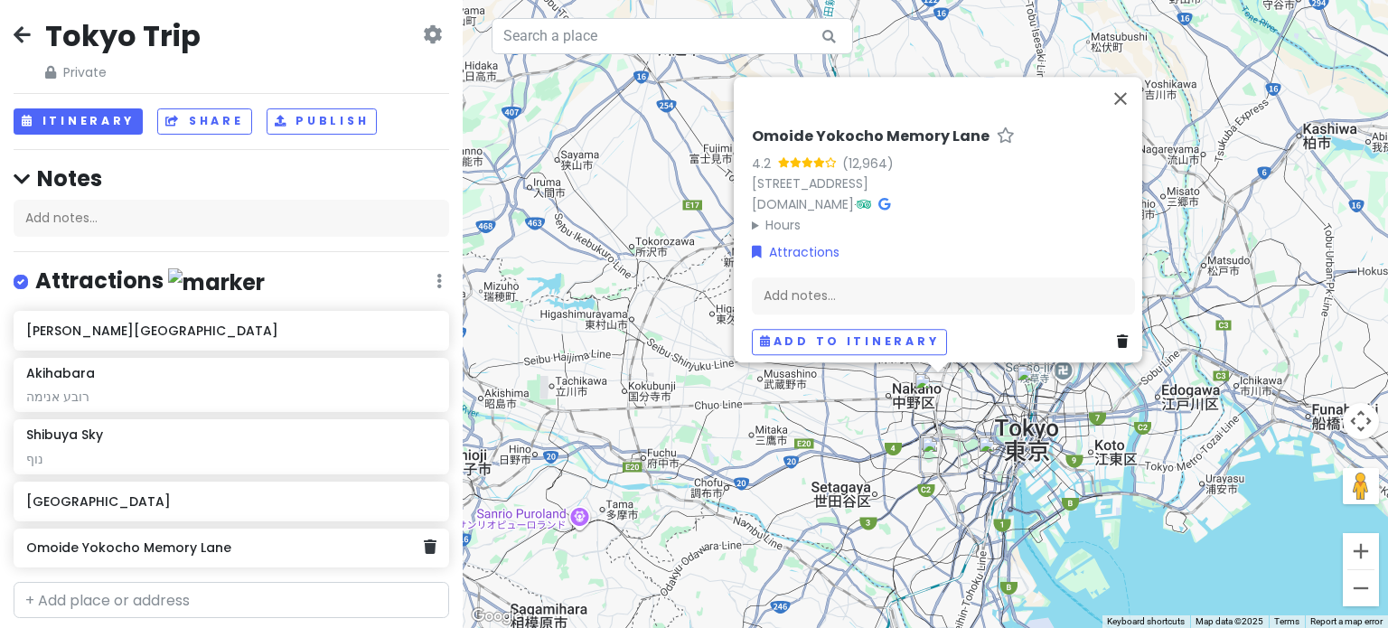
click at [205, 546] on h6 "Omoide Yokocho Memory Lane" at bounding box center [224, 548] width 397 height 16
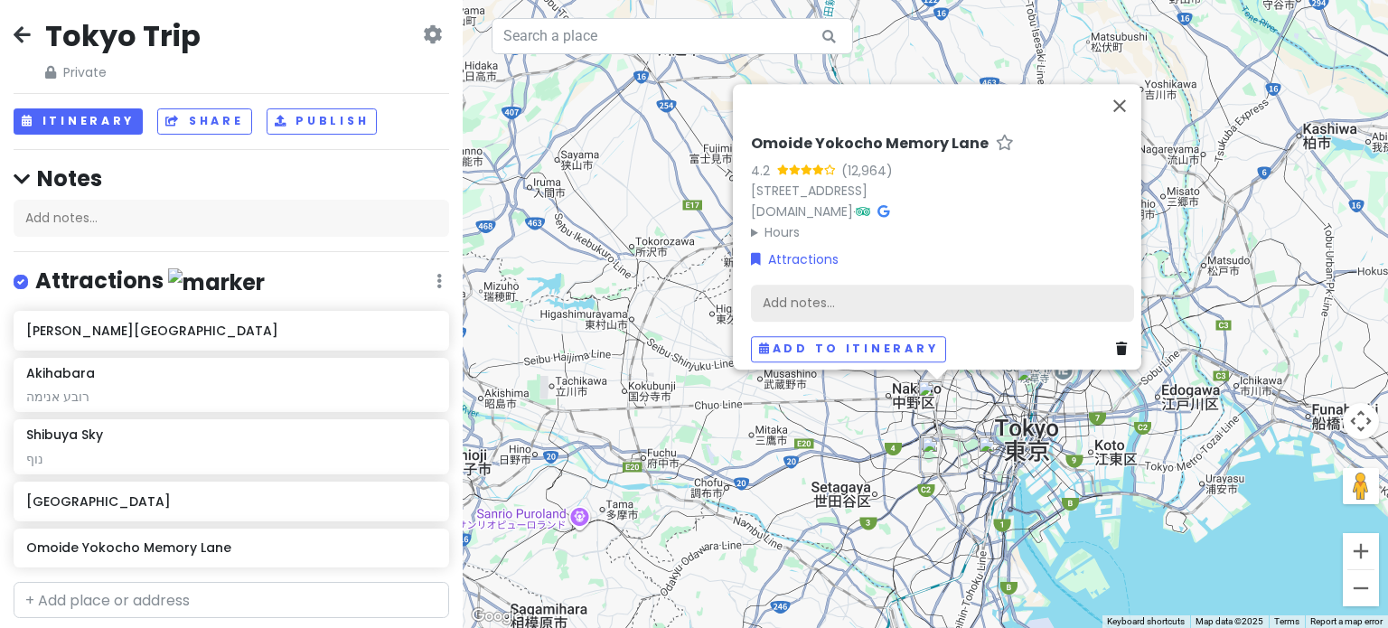
click at [884, 305] on div "Add notes..." at bounding box center [942, 303] width 383 height 38
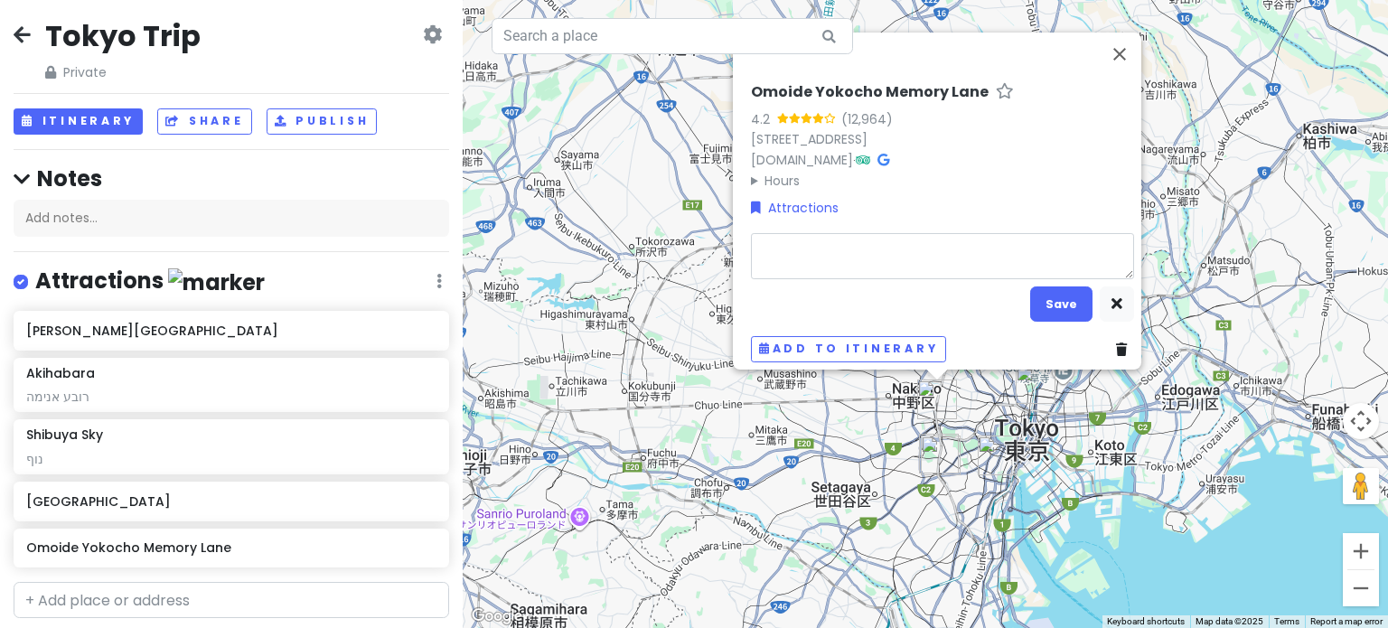
type textarea "x"
type textarea "ר"
type textarea "x"
type textarea "רח"
type textarea "x"
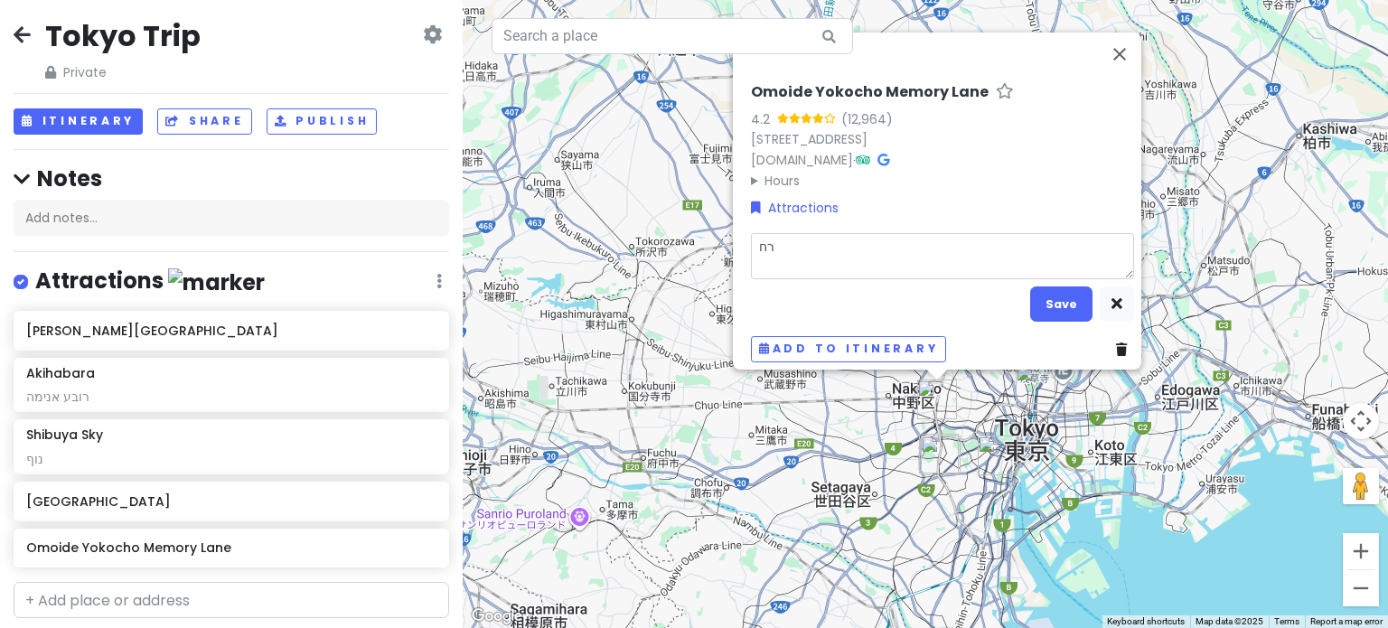
type textarea "רחו"
type textarea "x"
type textarea "רחוב"
type textarea "x"
type textarea "רחוב"
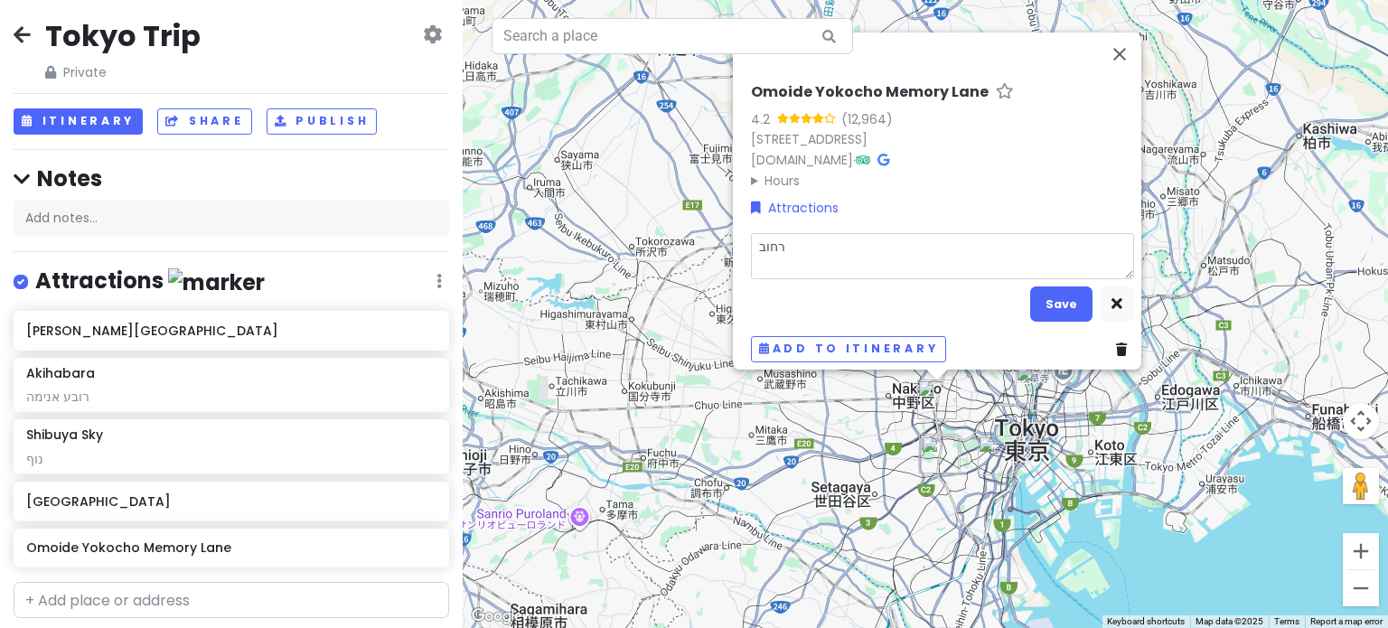
type textarea "x"
type textarea "רחוב מ"
type textarea "x"
type textarea "רחוב מג"
type textarea "x"
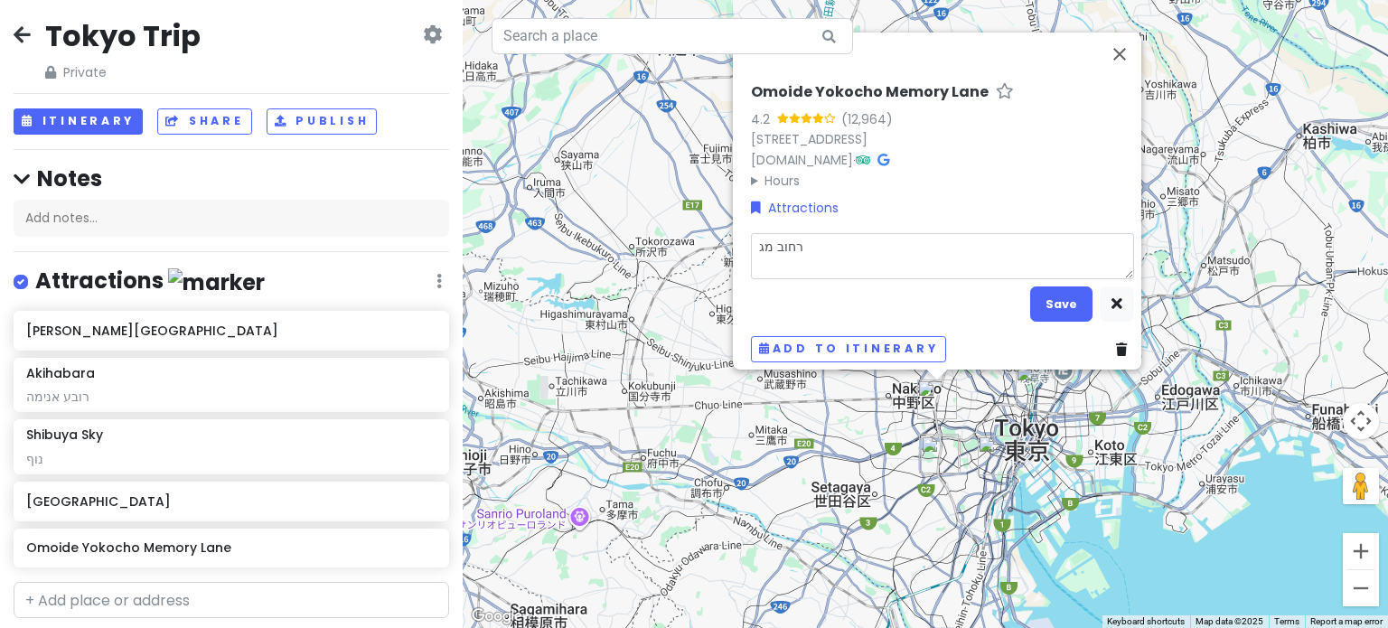
type textarea "רחוב מגנ"
type textarea "x"
type textarea "רחוב מגני"
type textarea "x"
type textarea "רחוב מגניב"
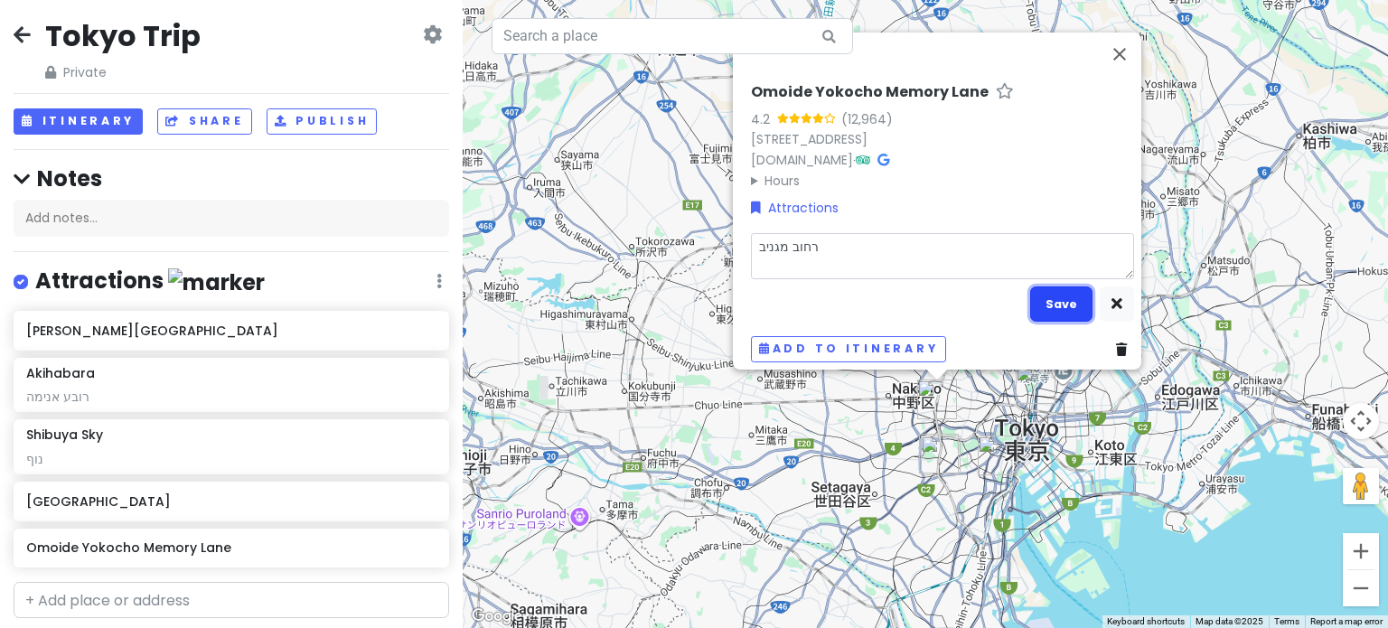
click at [1043, 294] on button "Save" at bounding box center [1061, 304] width 62 height 35
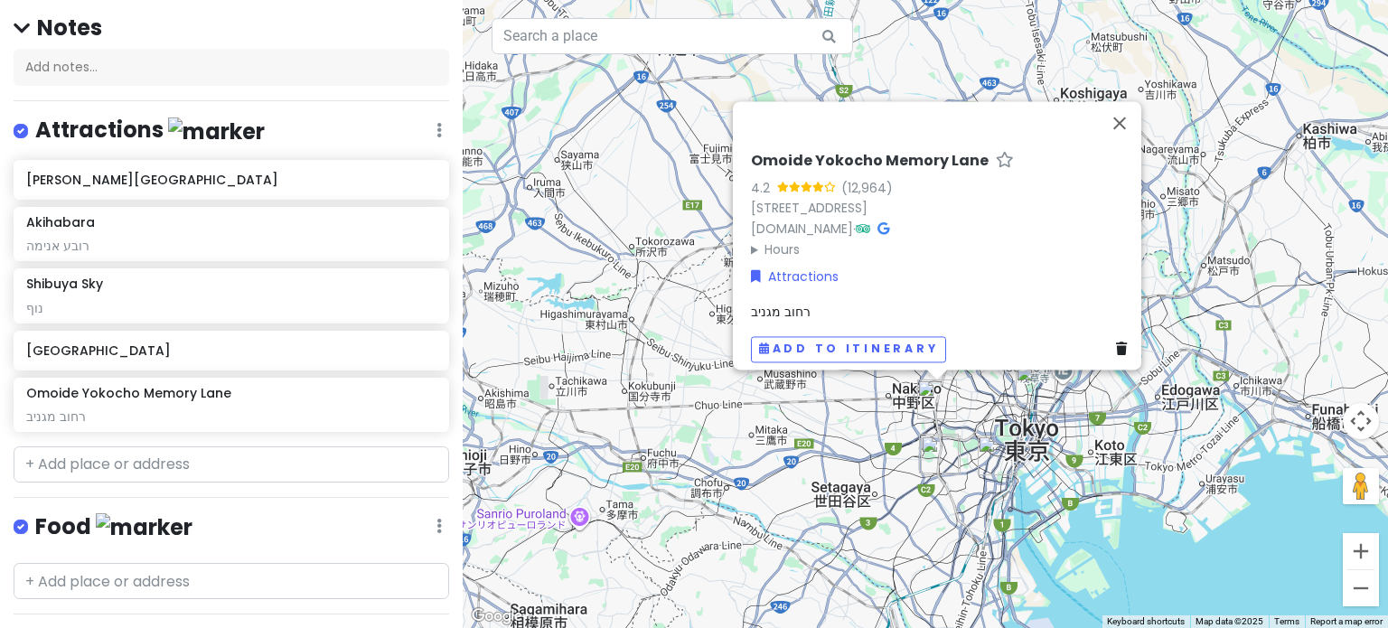
scroll to position [158, 0]
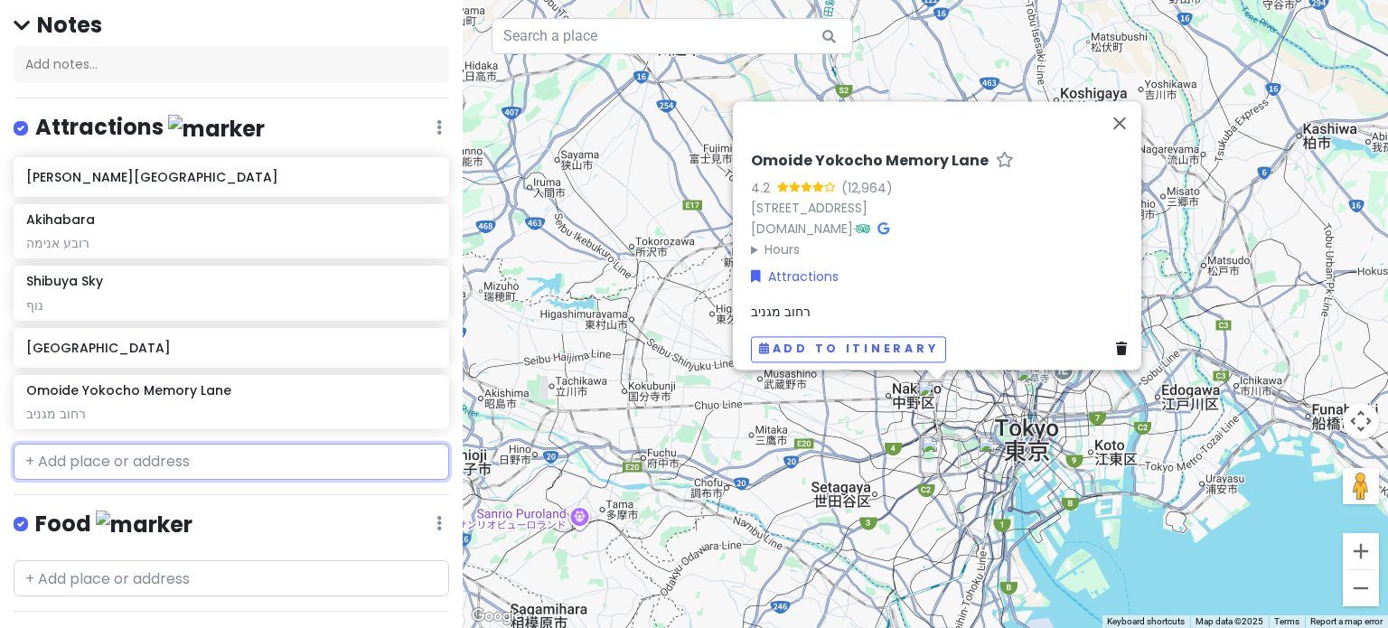
click at [208, 458] on input "text" at bounding box center [232, 462] width 436 height 36
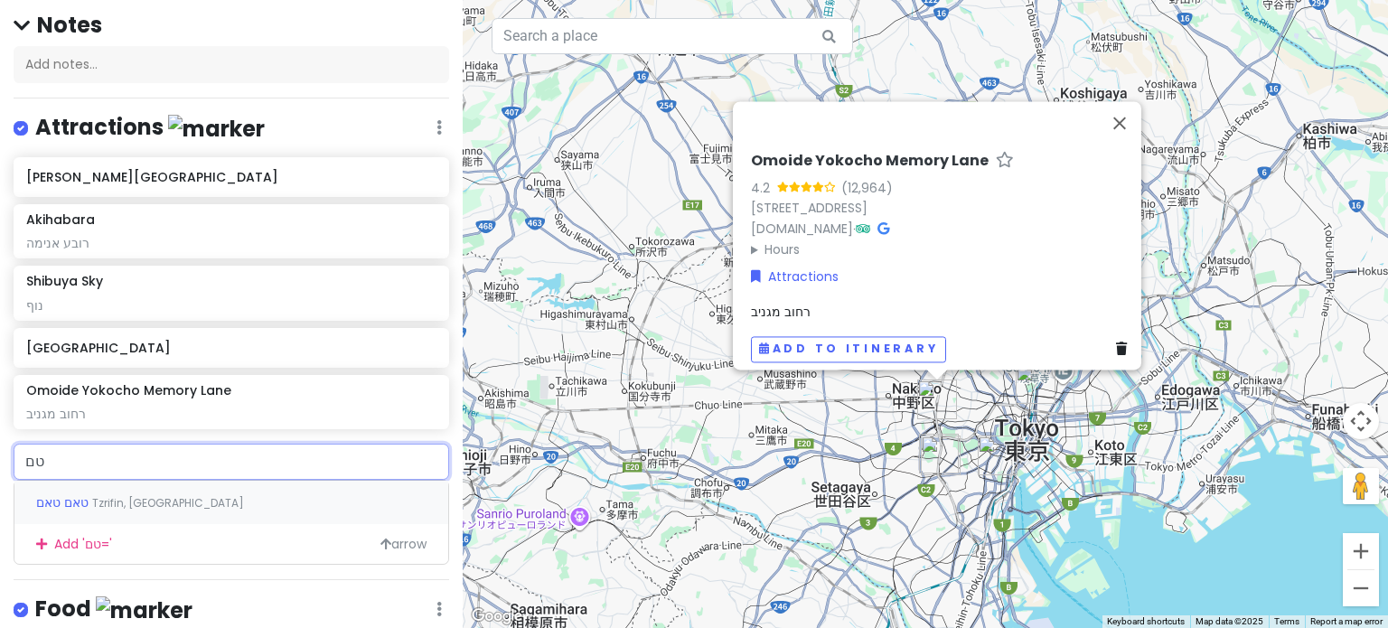
type input "ט"
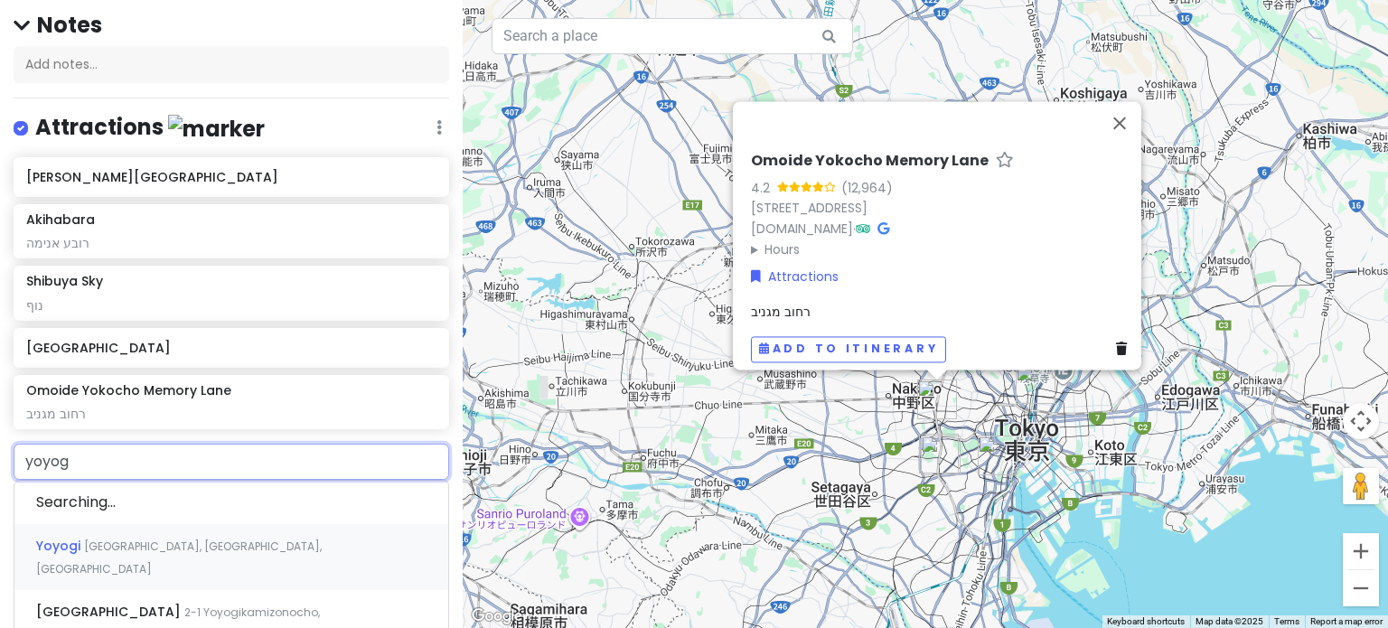
type input "yoyogi"
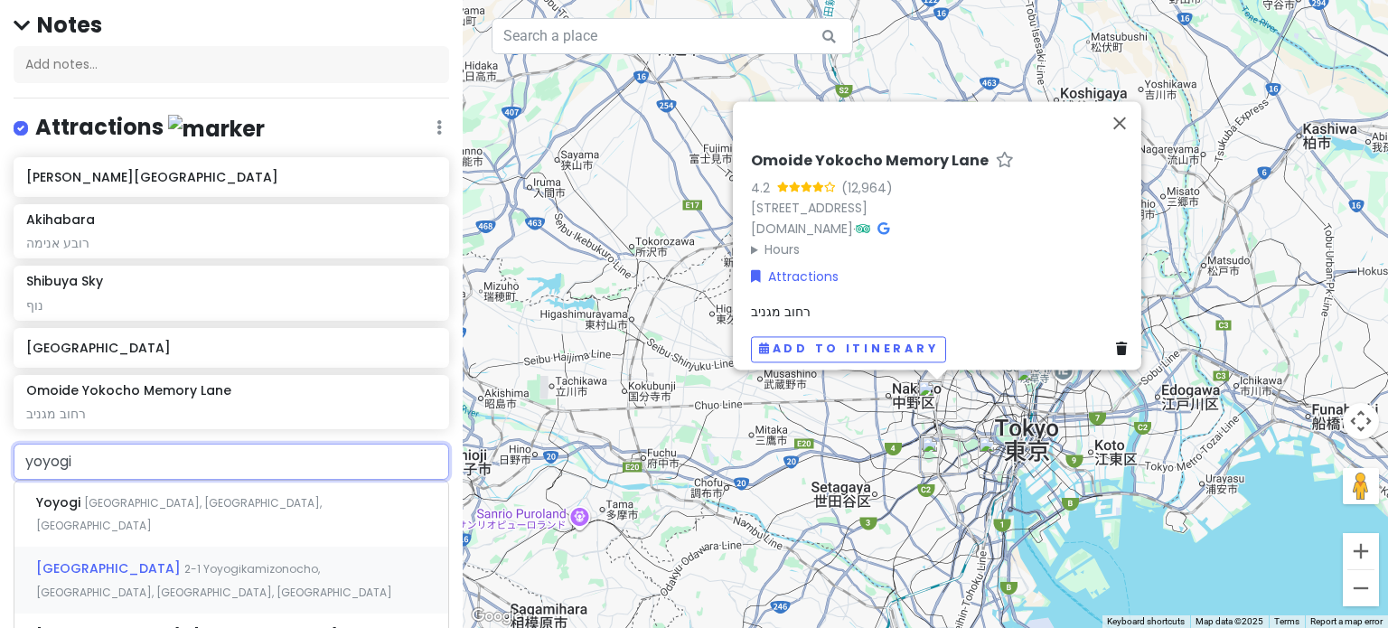
click at [241, 534] on span "2-1 Yoyogikamizonocho, [GEOGRAPHIC_DATA], [GEOGRAPHIC_DATA], [GEOGRAPHIC_DATA]" at bounding box center [179, 514] width 286 height 39
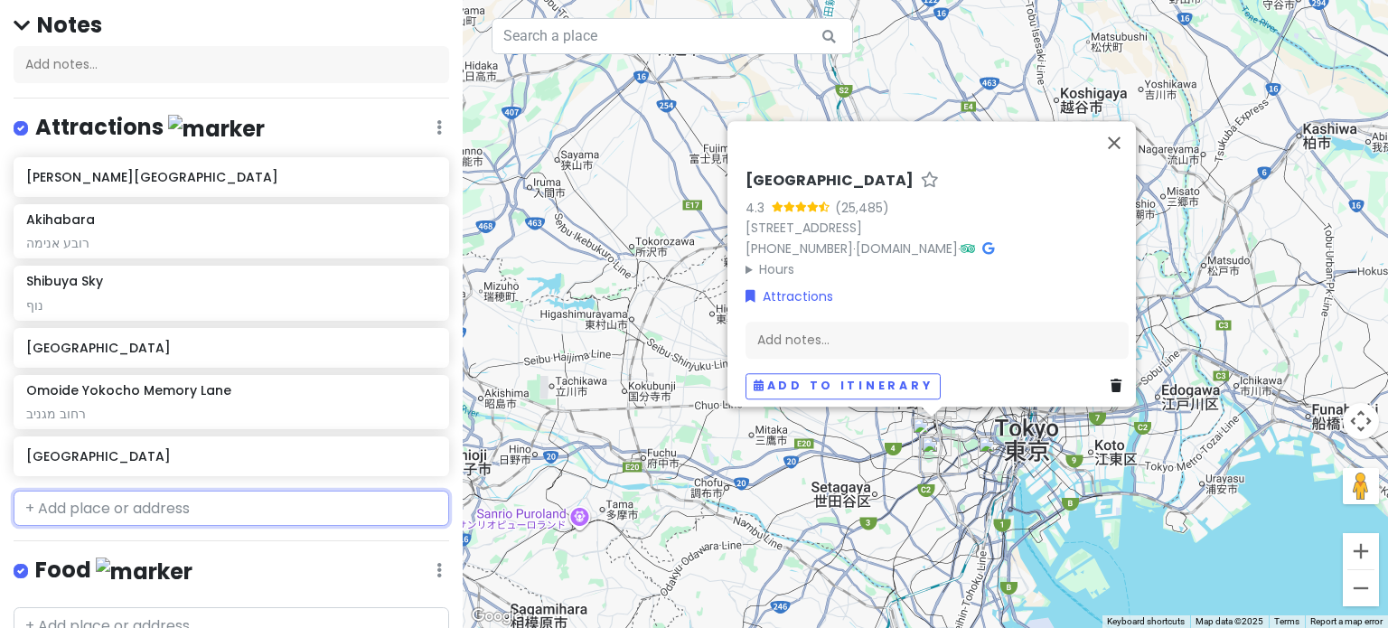
click at [230, 509] on input "text" at bounding box center [232, 509] width 436 height 36
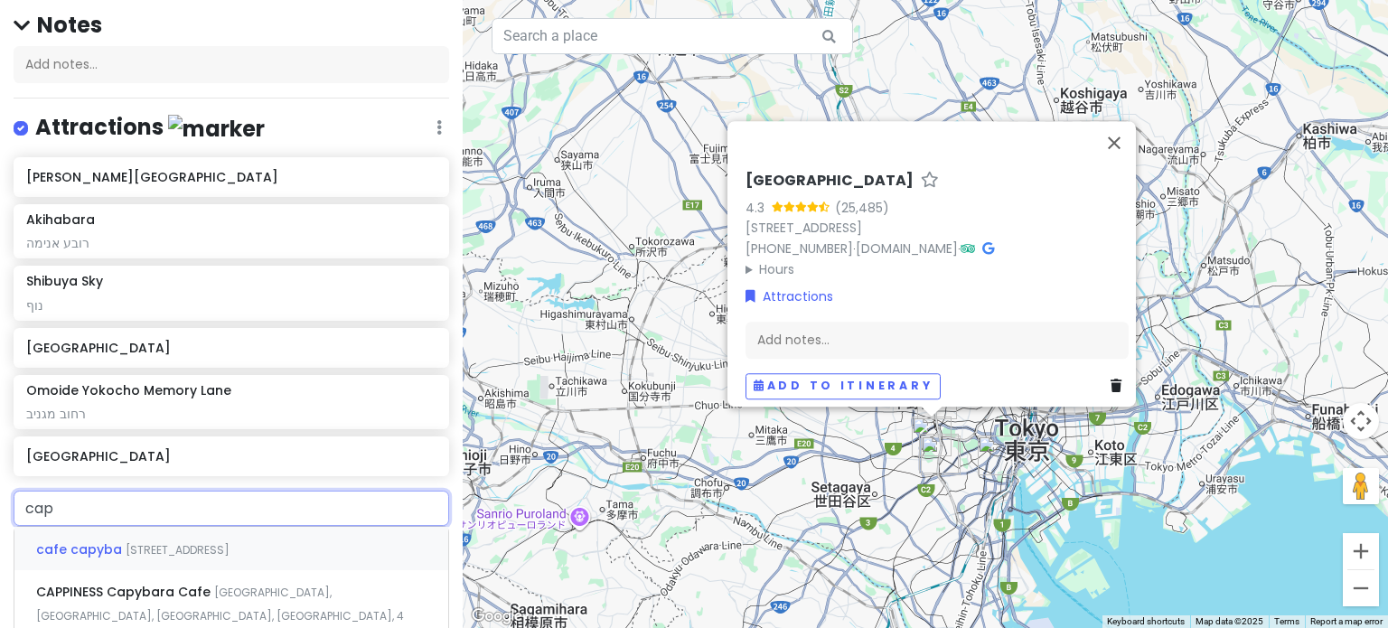
type input "capy"
click at [230, 547] on span "[STREET_ADDRESS]" at bounding box center [178, 549] width 104 height 15
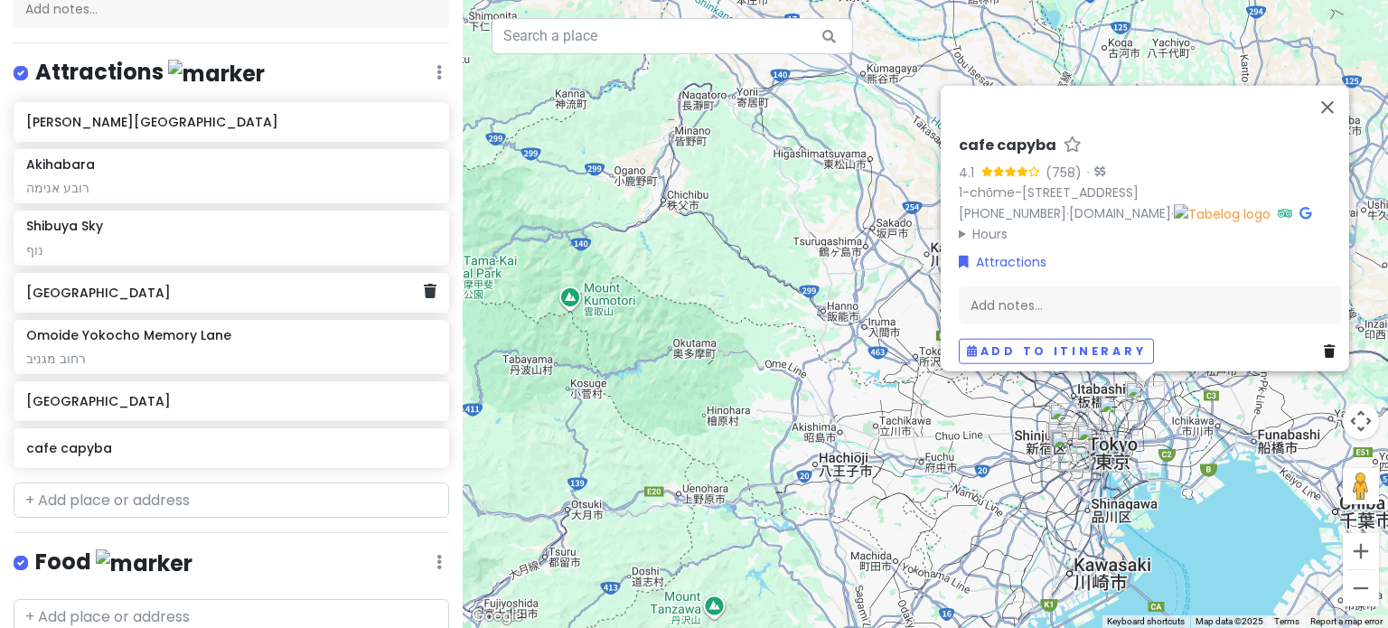
scroll to position [213, 0]
click at [198, 489] on input "text" at bounding box center [232, 501] width 436 height 36
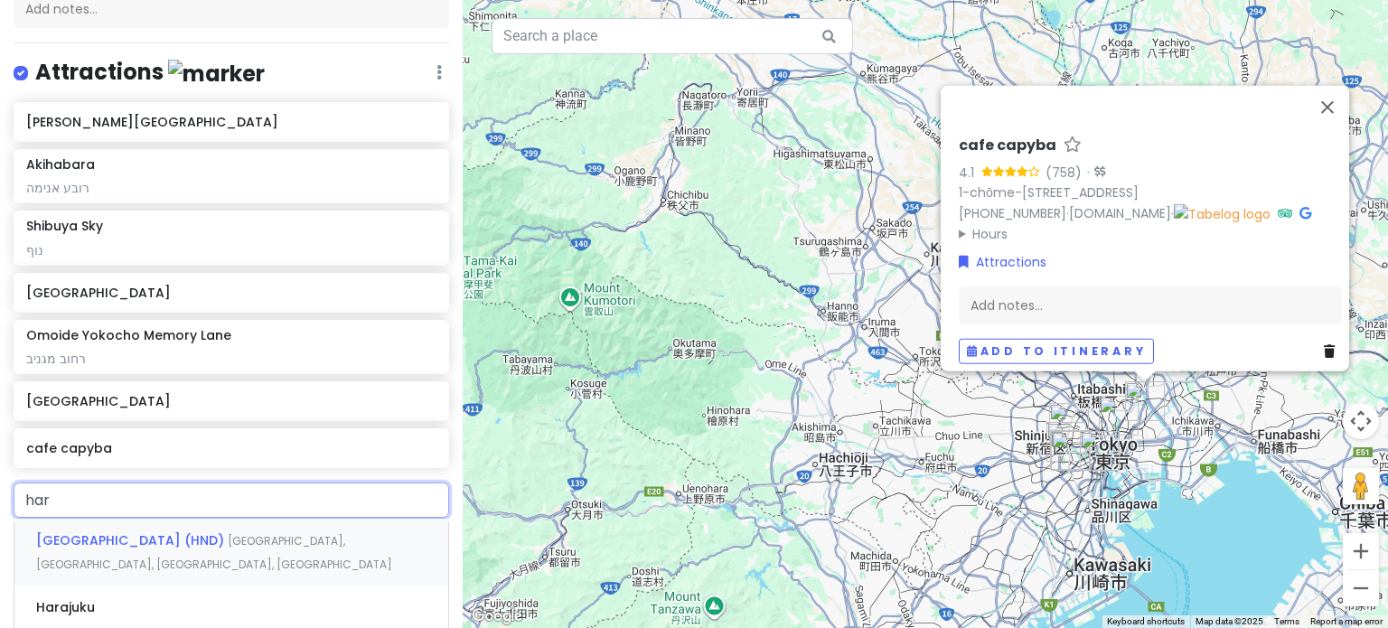
type input "hara"
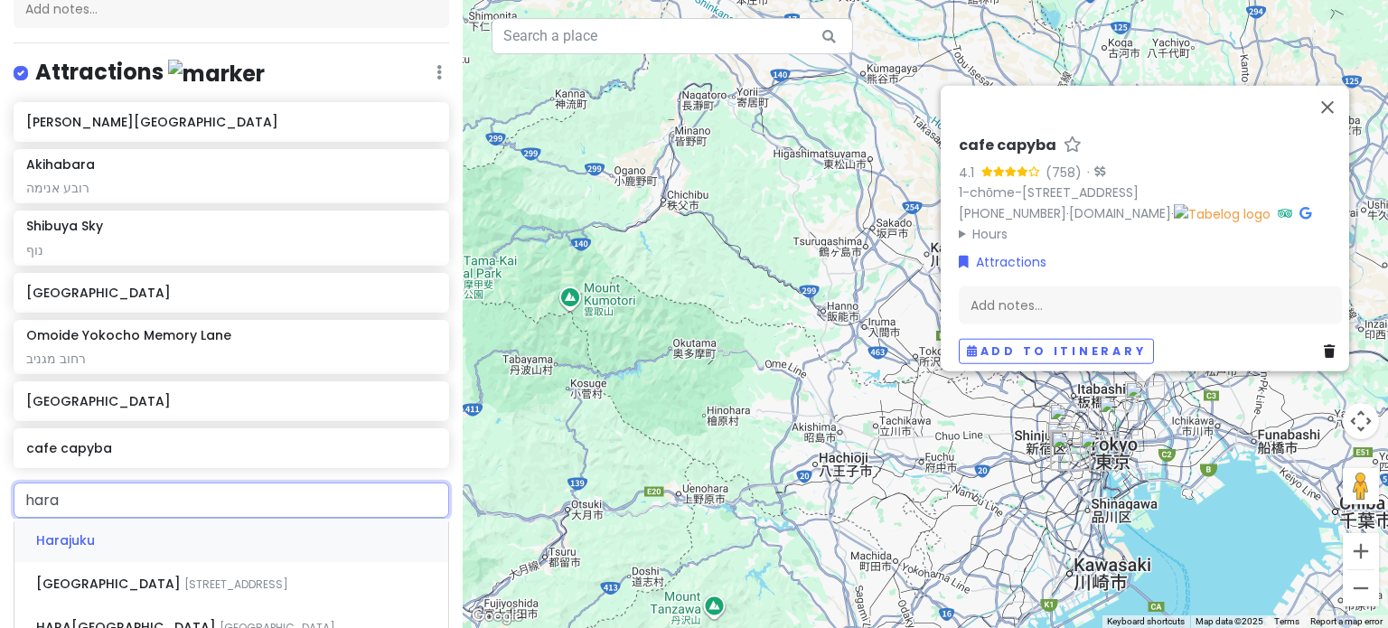
click at [193, 527] on div "Harajuku" at bounding box center [231, 540] width 434 height 43
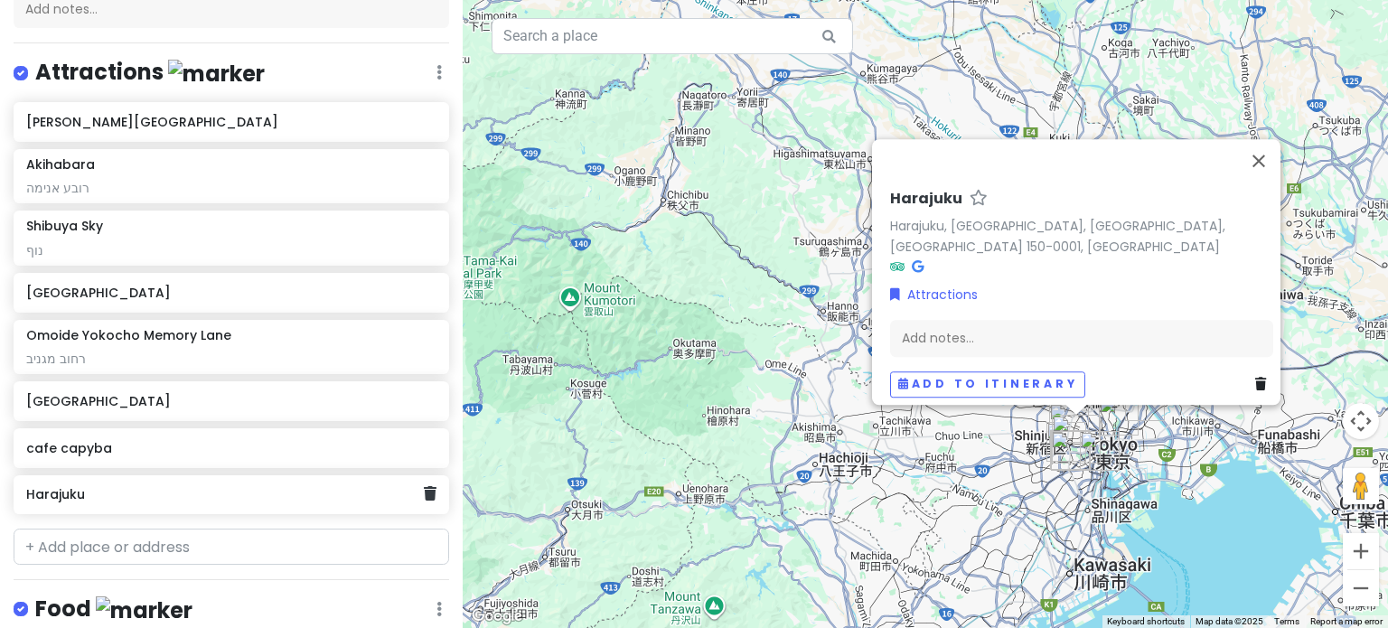
click at [164, 498] on h6 "Harajuku" at bounding box center [224, 494] width 397 height 16
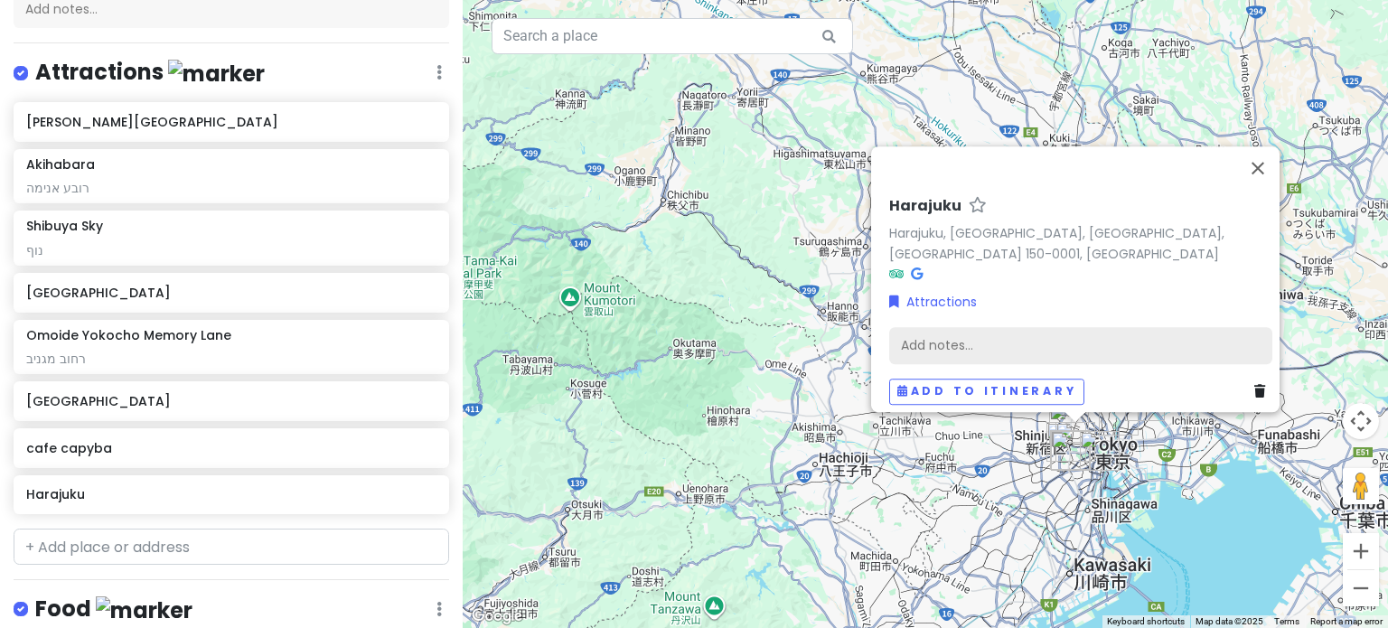
click at [983, 326] on div "Add notes..." at bounding box center [1080, 345] width 383 height 38
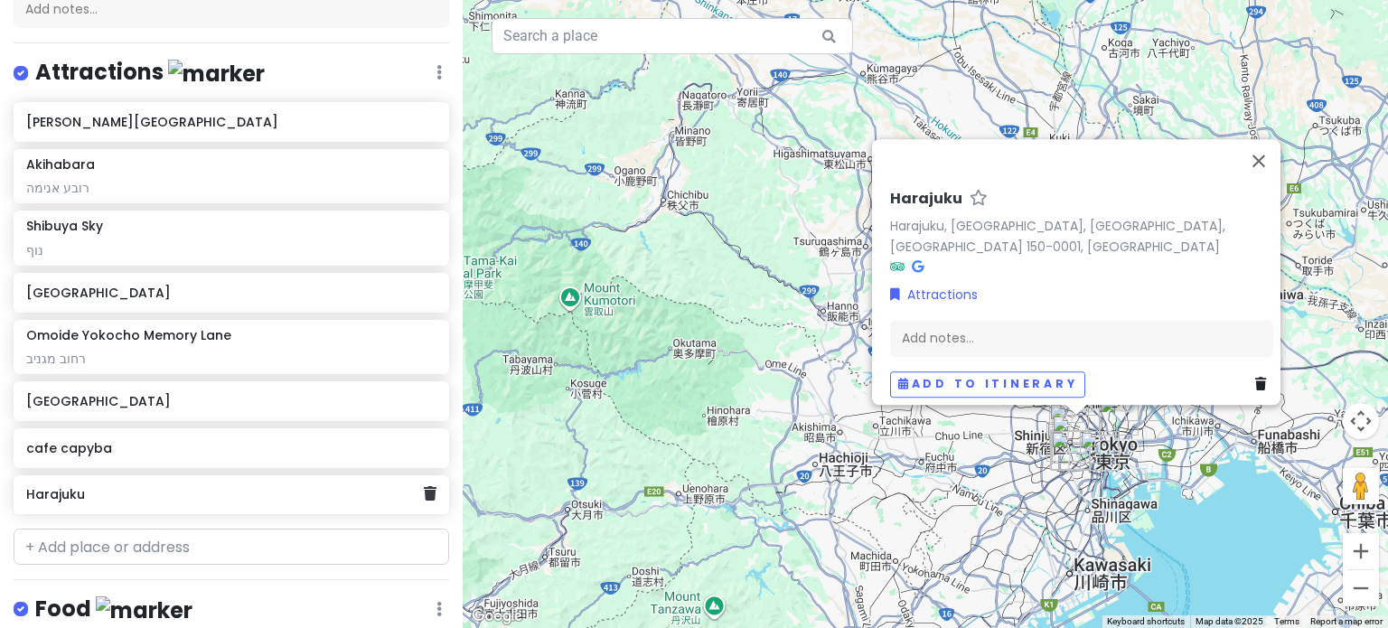
click at [215, 491] on h6 "Harajuku" at bounding box center [224, 494] width 397 height 16
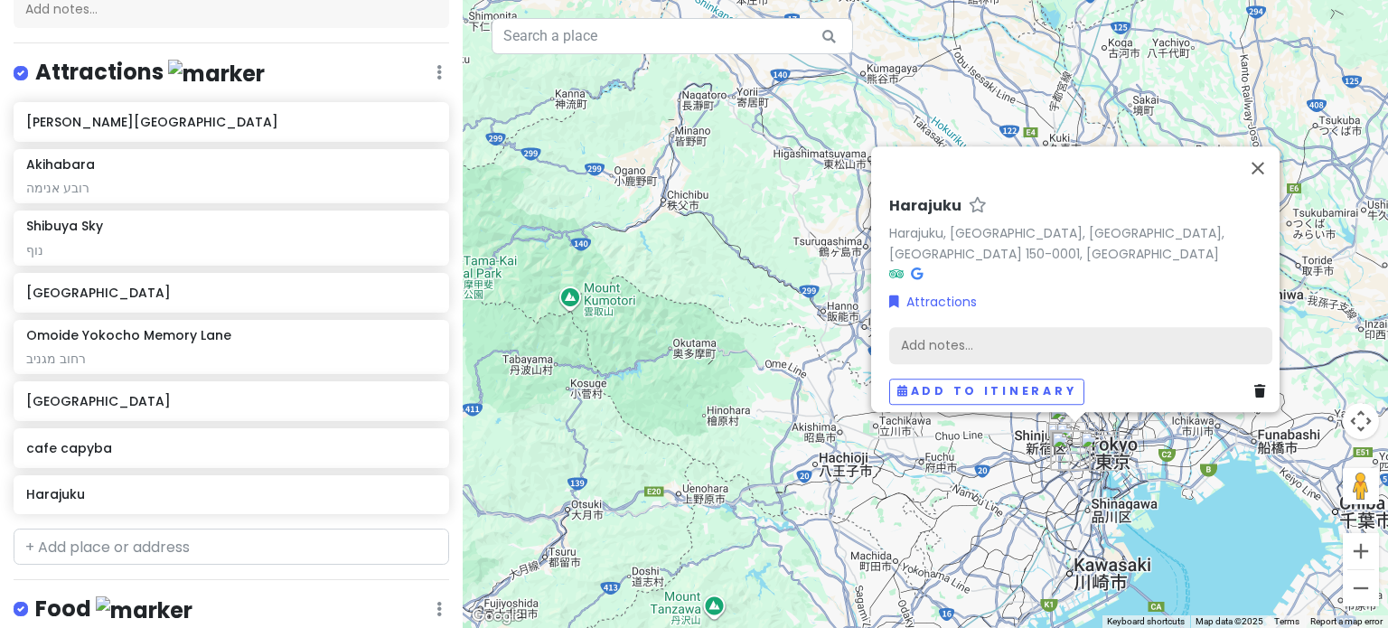
click at [1068, 341] on div "Add notes..." at bounding box center [1080, 345] width 383 height 38
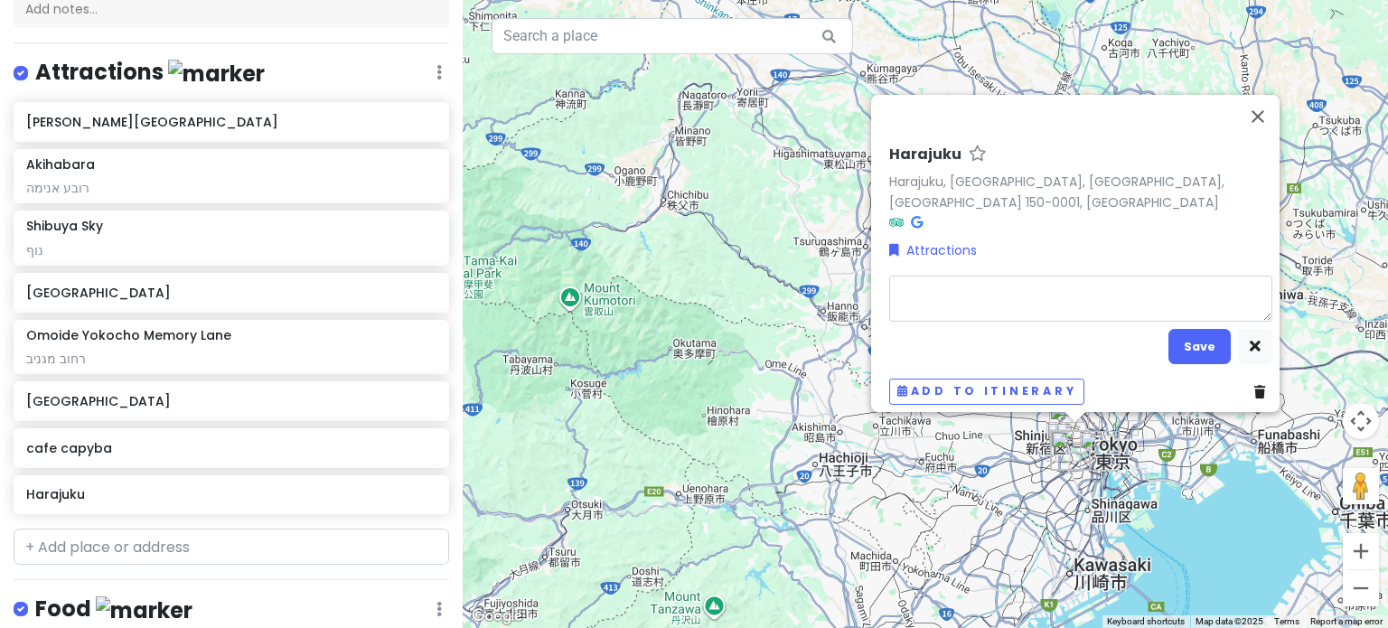
type textarea "x"
type textarea "א"
type textarea "x"
type textarea "אי"
type textarea "x"
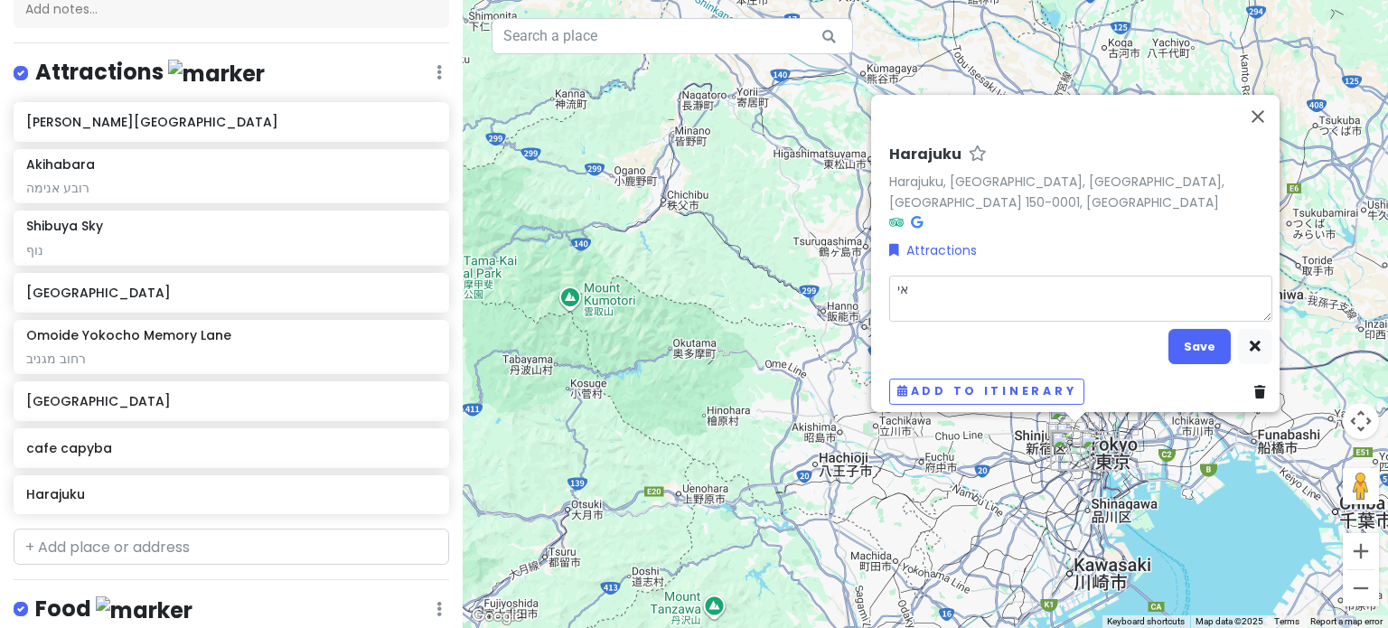
type textarea "איז"
type textarea "x"
type textarea "איזו"
type textarea "x"
type textarea "איזור"
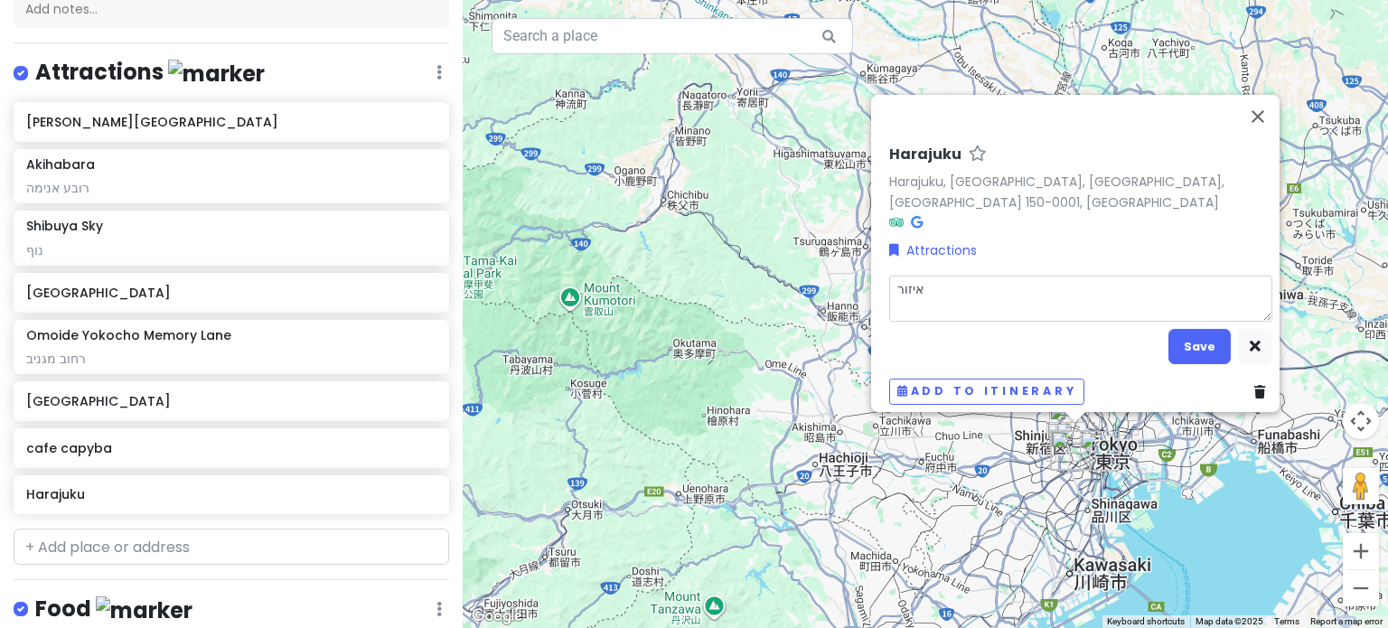
type textarea "x"
type textarea "איזור"
type textarea "x"
type textarea "איזור מ"
type textarea "x"
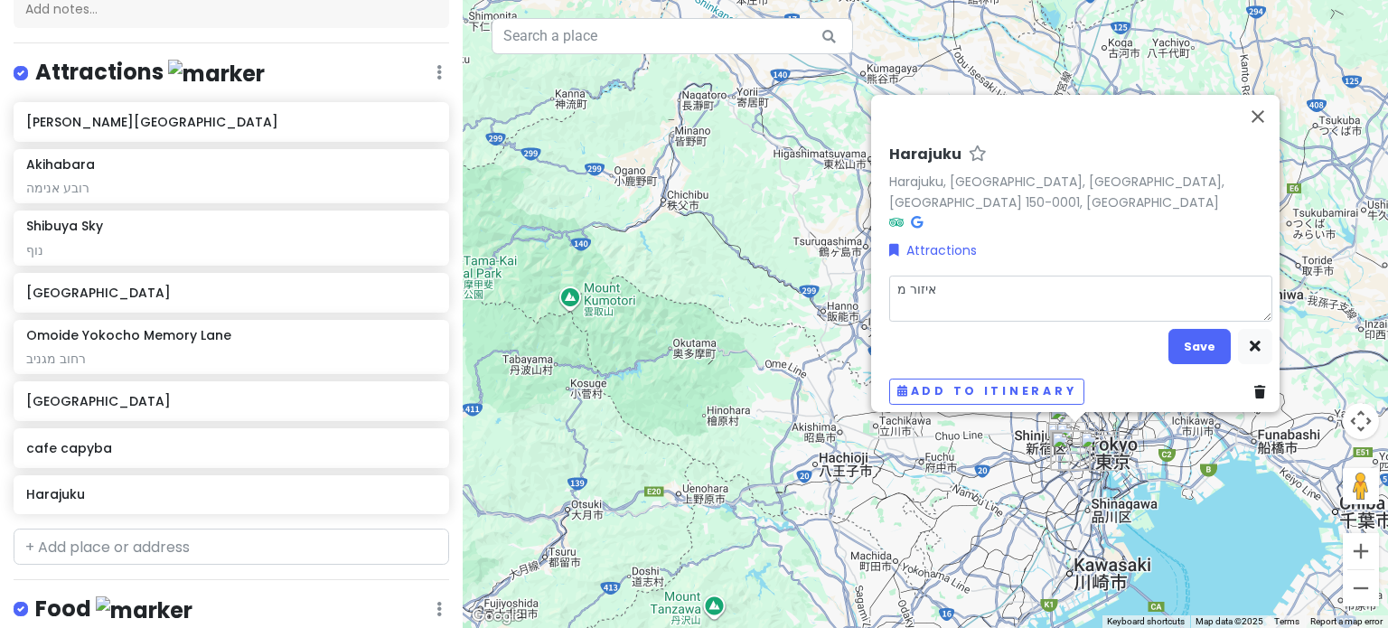
type textarea "איזור מג"
type textarea "x"
type textarea "איזור מגנ"
type textarea "x"
type textarea "איזור מגני"
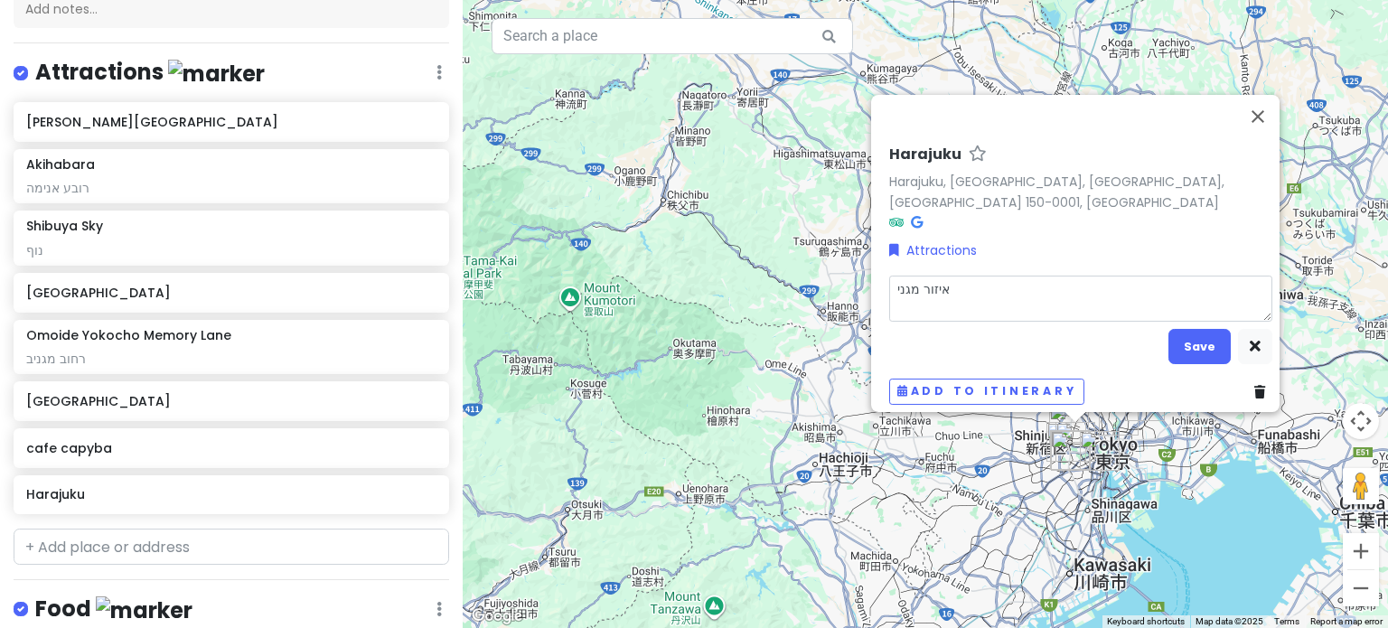
type textarea "x"
type textarea "איזור מגניב"
click at [1198, 329] on button "Save" at bounding box center [1200, 346] width 62 height 35
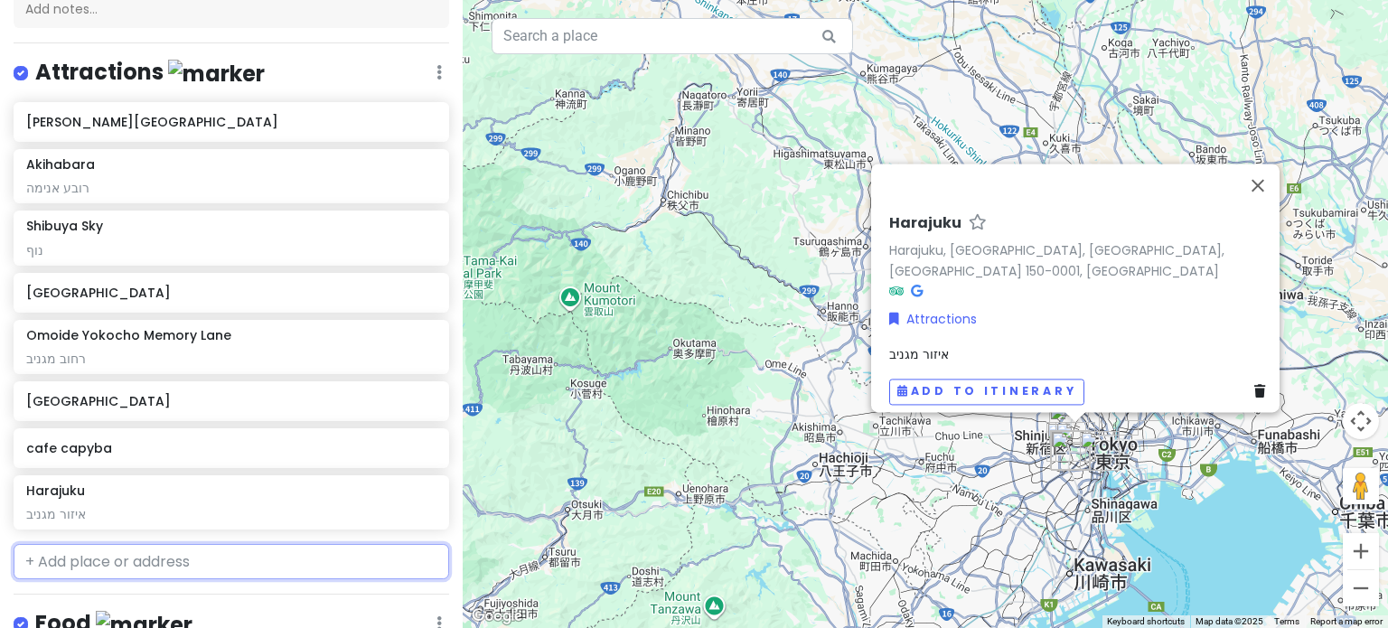
click at [266, 563] on input "text" at bounding box center [232, 562] width 436 height 36
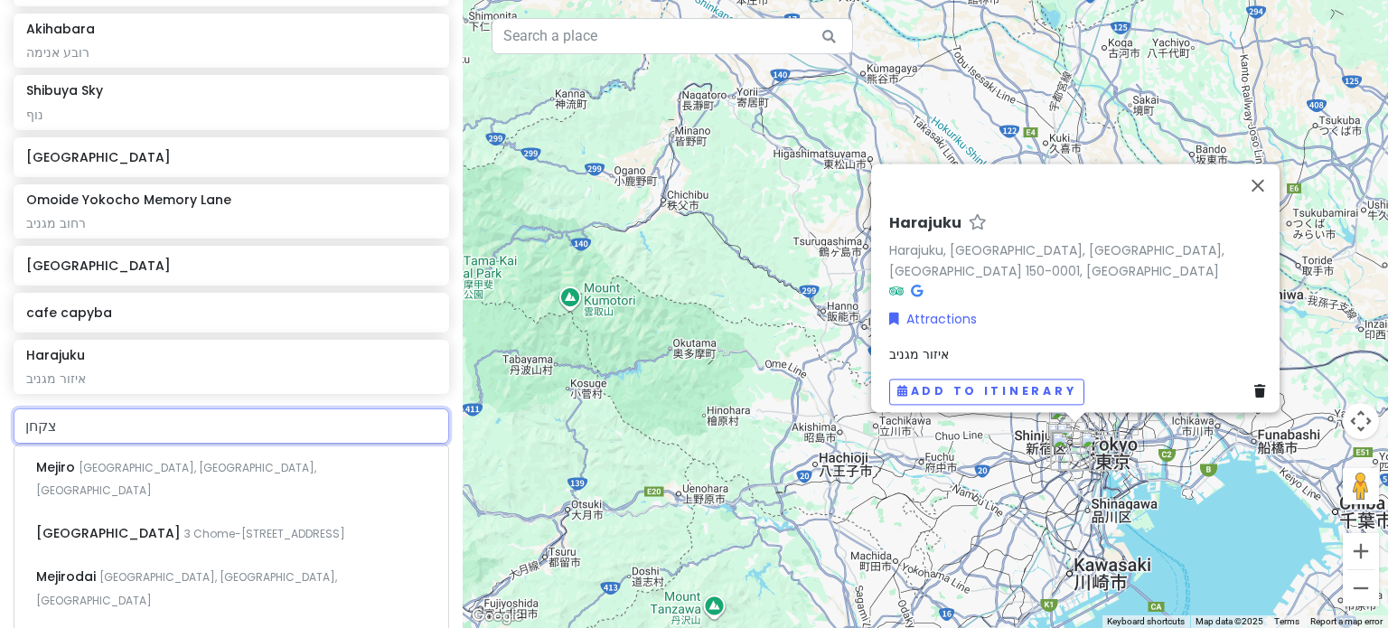
scroll to position [351, 0]
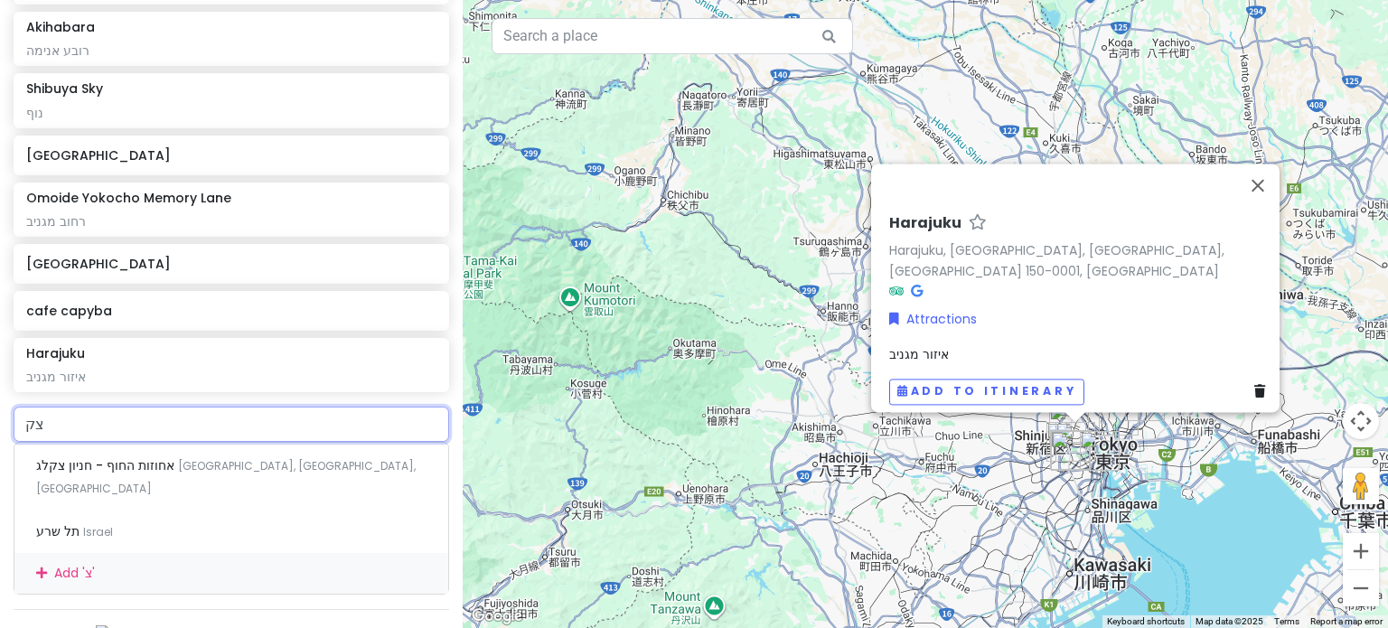
type input "צ"
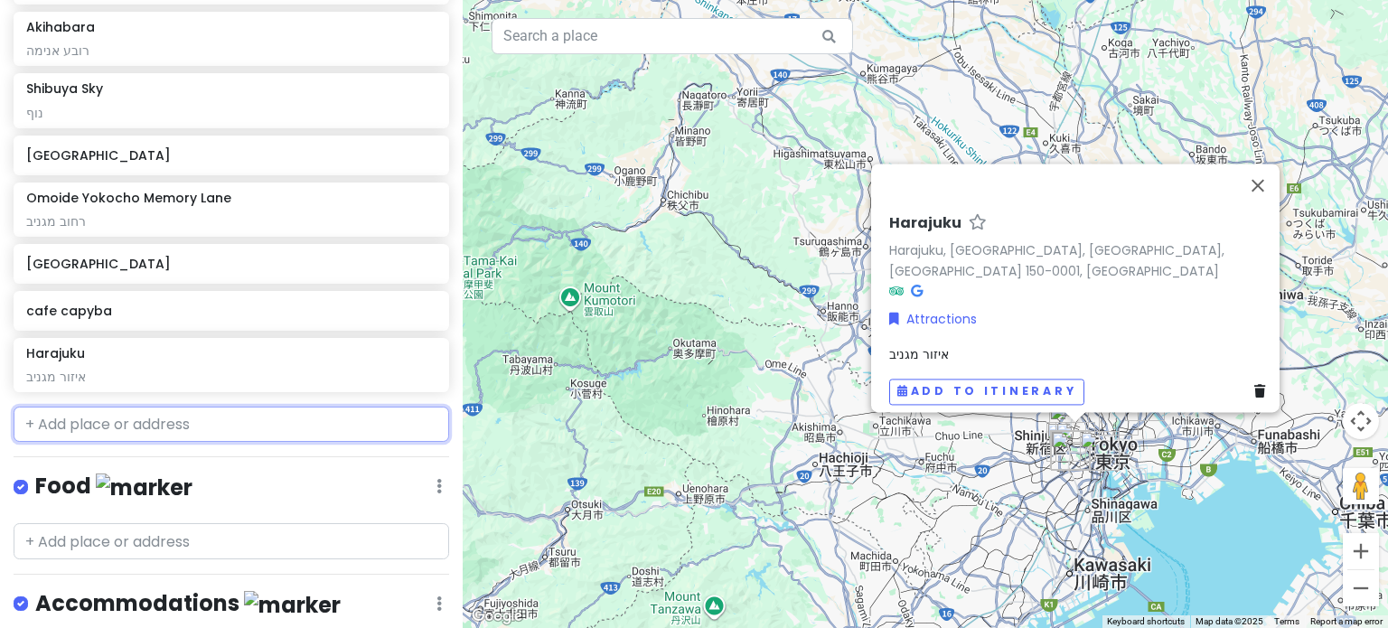
type input ","
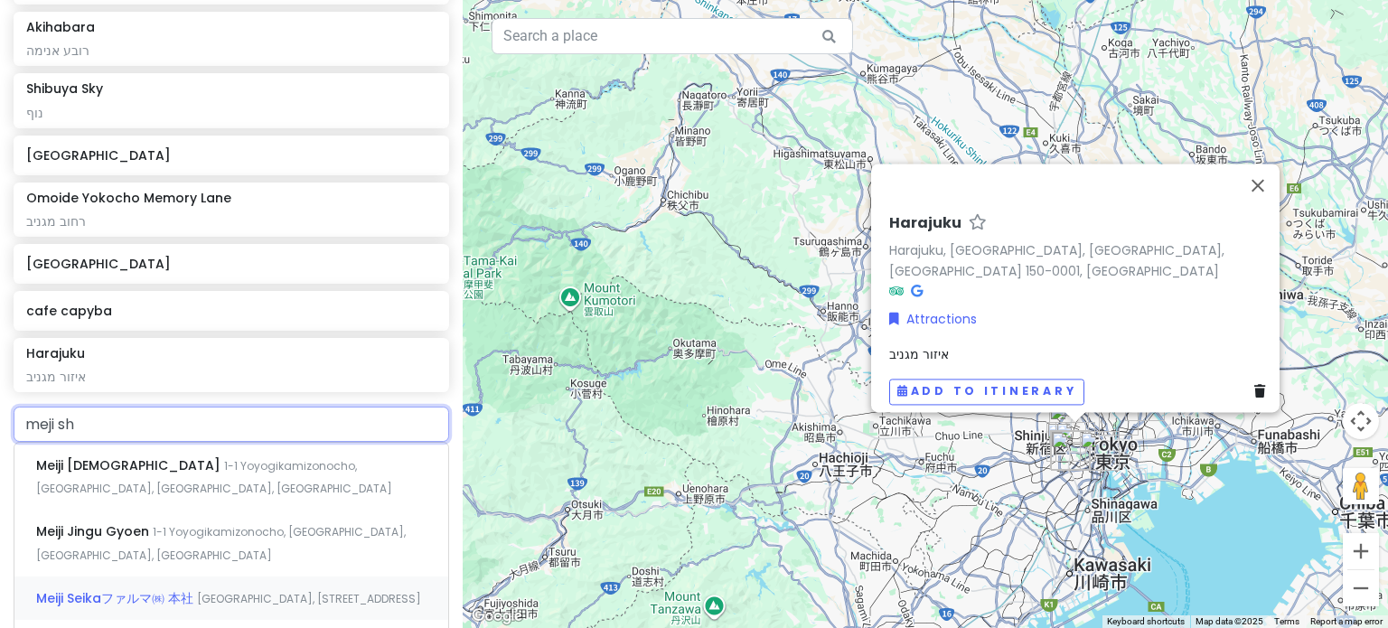
type input "meji shr"
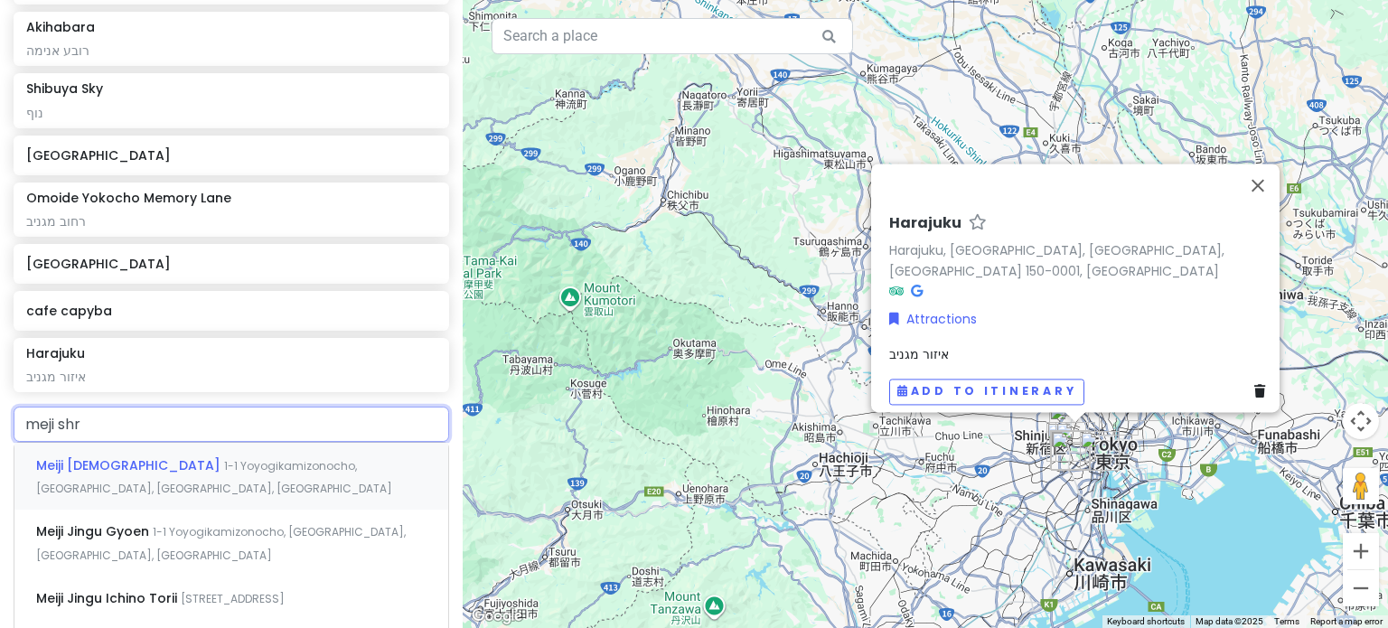
click at [159, 467] on span "1-1 Yoyogikamizonocho, [GEOGRAPHIC_DATA], [GEOGRAPHIC_DATA], [GEOGRAPHIC_DATA]" at bounding box center [214, 477] width 356 height 39
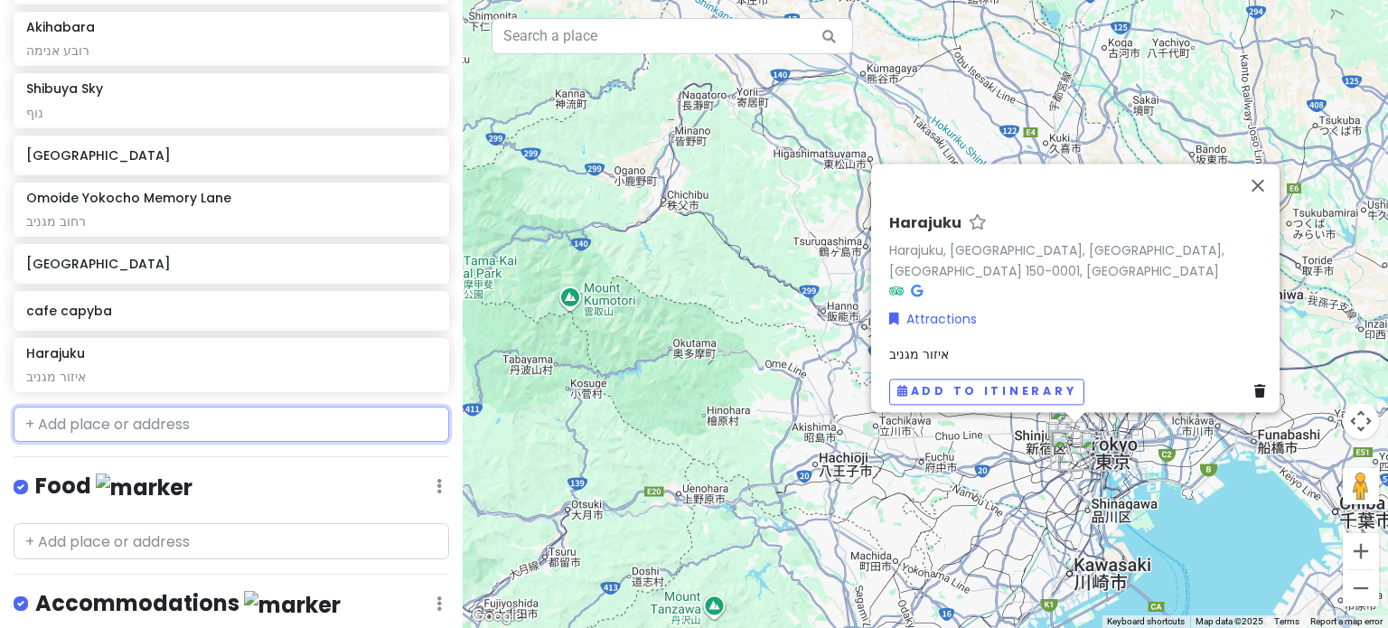
scroll to position [398, 0]
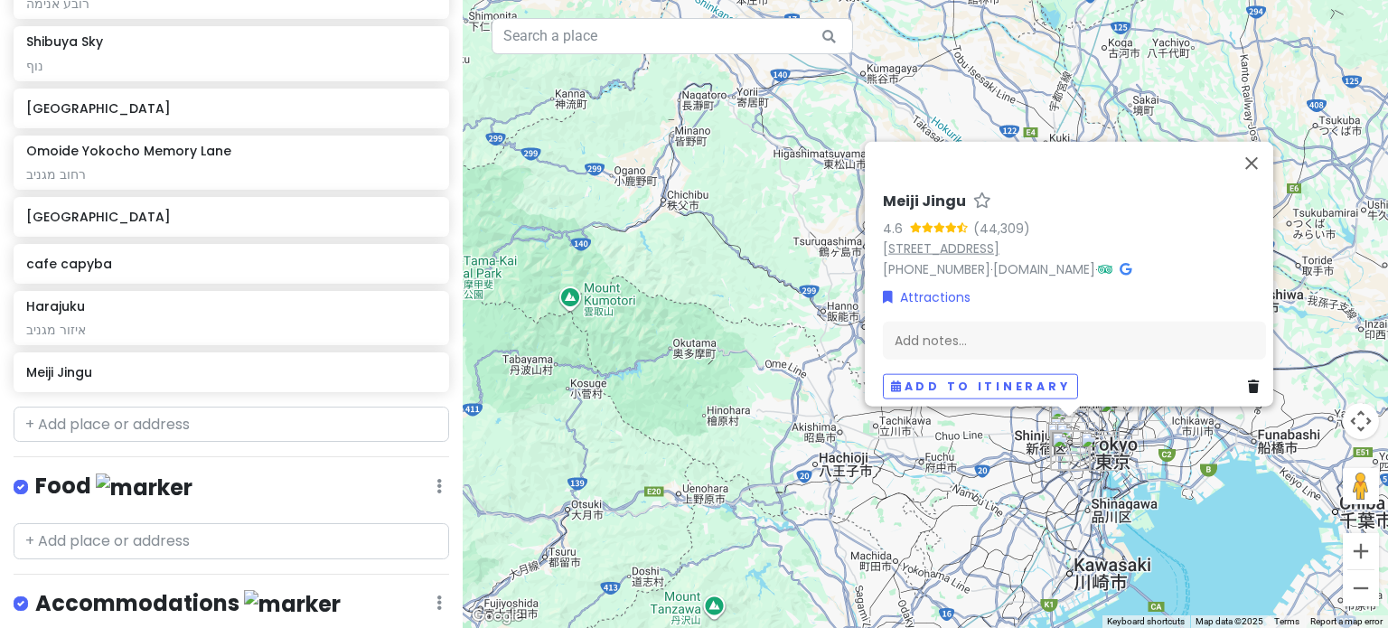
click at [965, 239] on link "[STREET_ADDRESS]" at bounding box center [941, 248] width 117 height 18
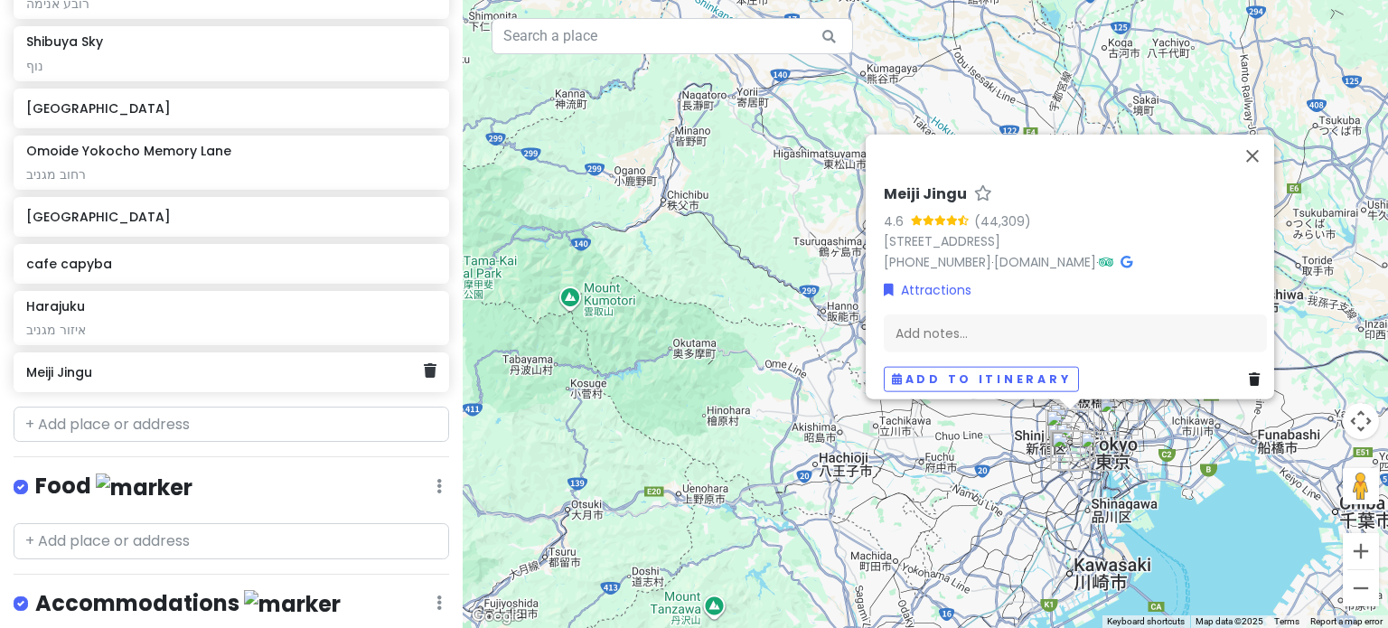
click at [145, 372] on h6 "Meiji Jingu" at bounding box center [224, 372] width 397 height 16
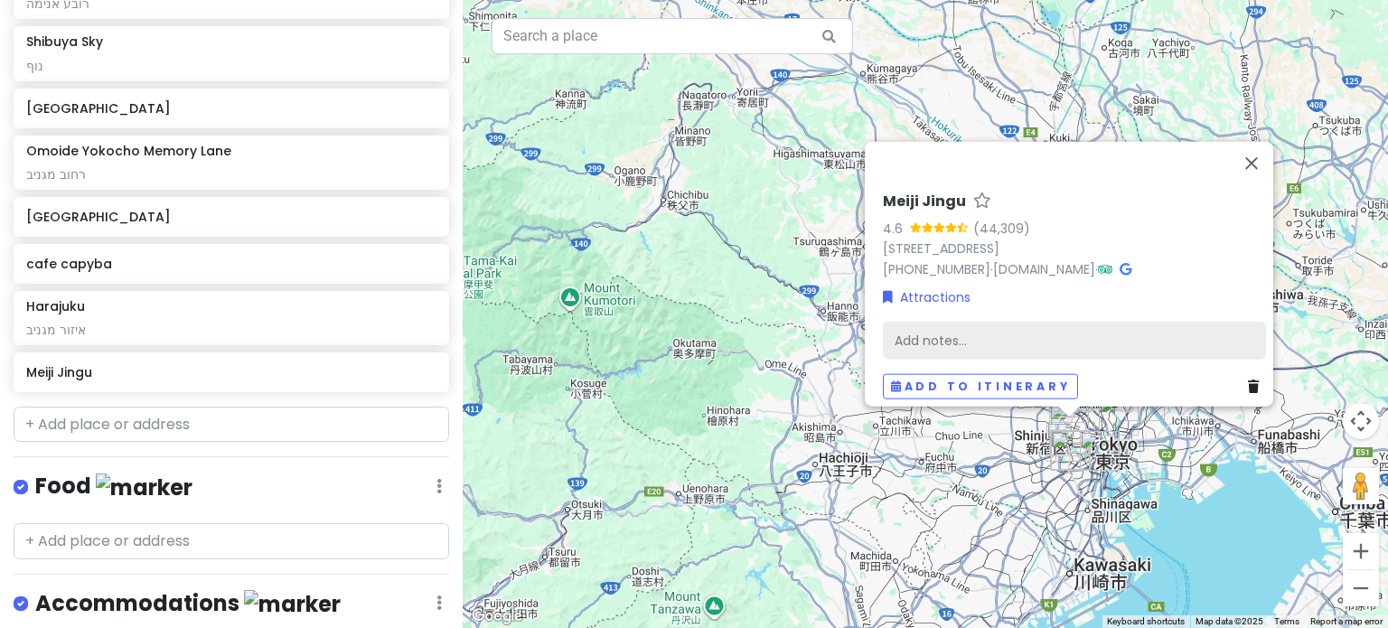
click at [1045, 335] on div "Add notes..." at bounding box center [1074, 340] width 383 height 38
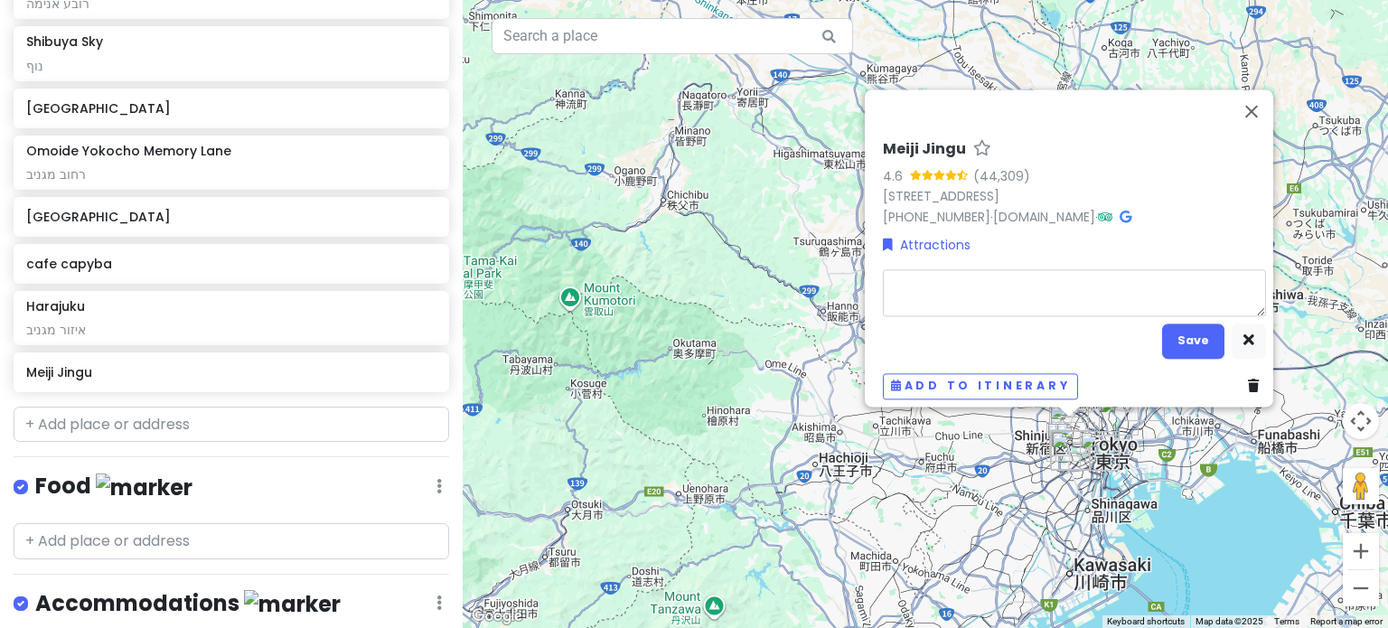
type textarea "x"
type textarea "מ"
type textarea "x"
type textarea "מק"
type textarea "x"
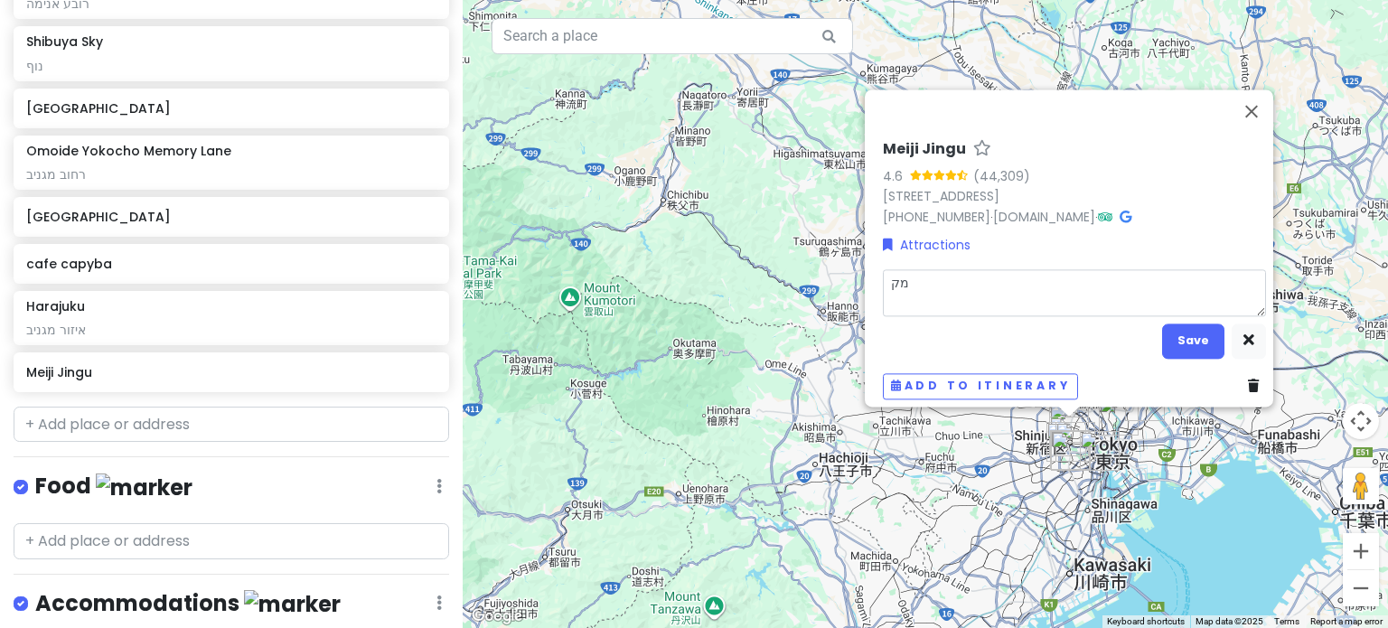
type textarea "מקד"
type textarea "x"
type textarea "מקדש"
click at [1192, 326] on button "Save" at bounding box center [1193, 341] width 62 height 35
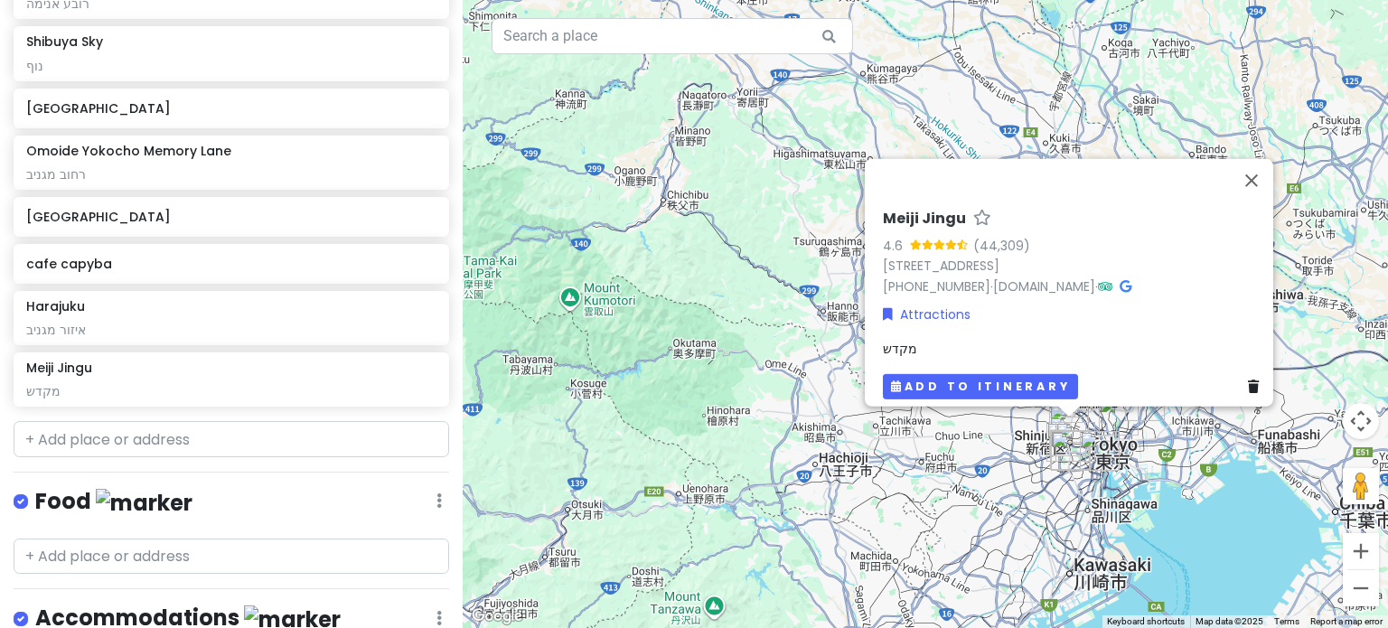
scroll to position [412, 0]
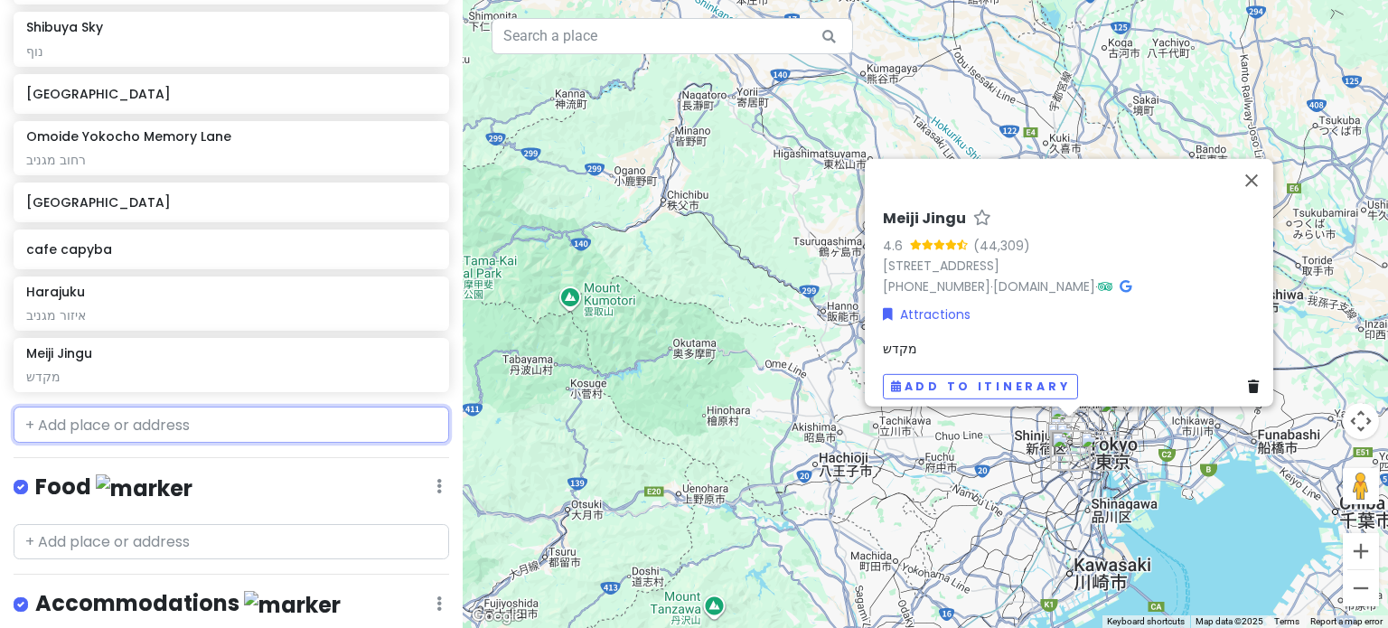
click at [286, 430] on input "text" at bounding box center [232, 425] width 436 height 36
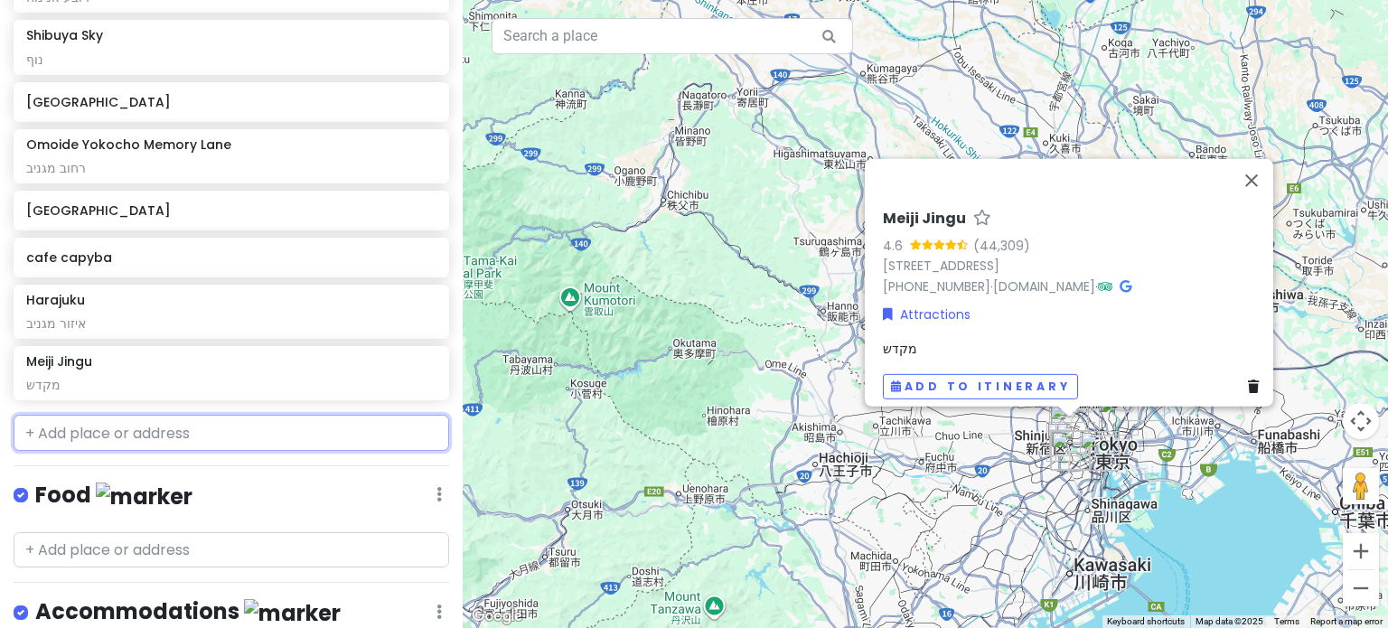
scroll to position [397, 0]
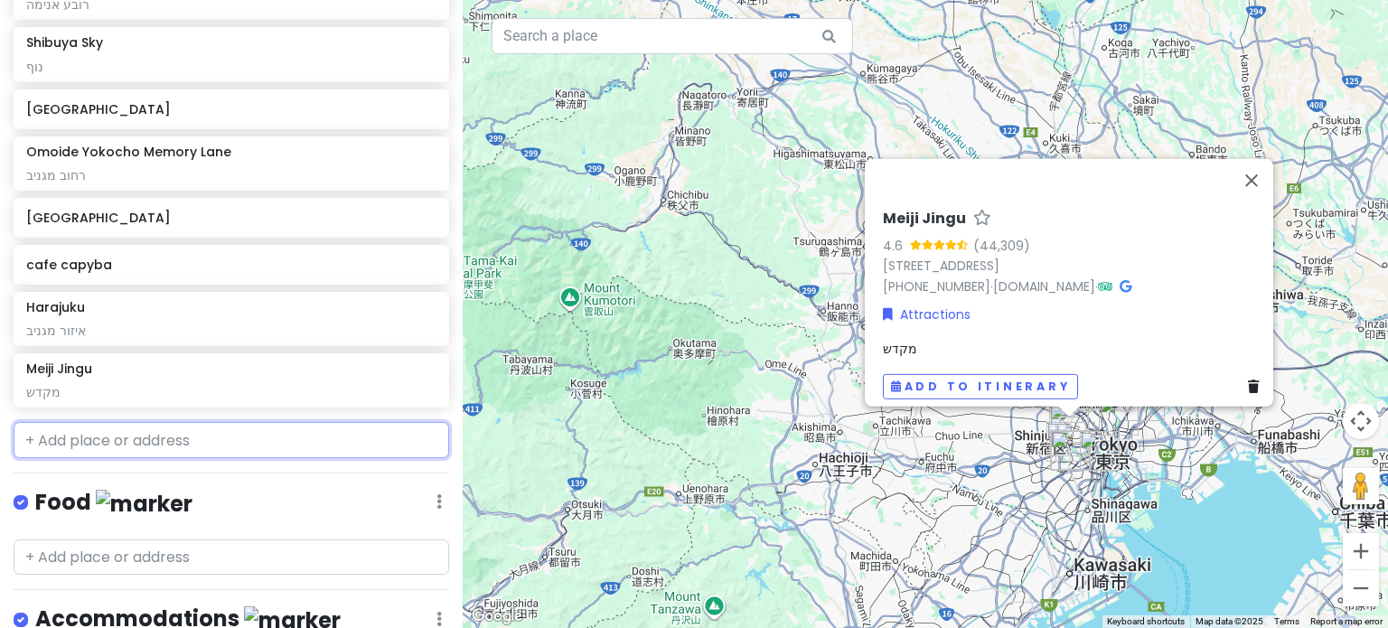
click at [203, 436] on input "text" at bounding box center [232, 440] width 436 height 36
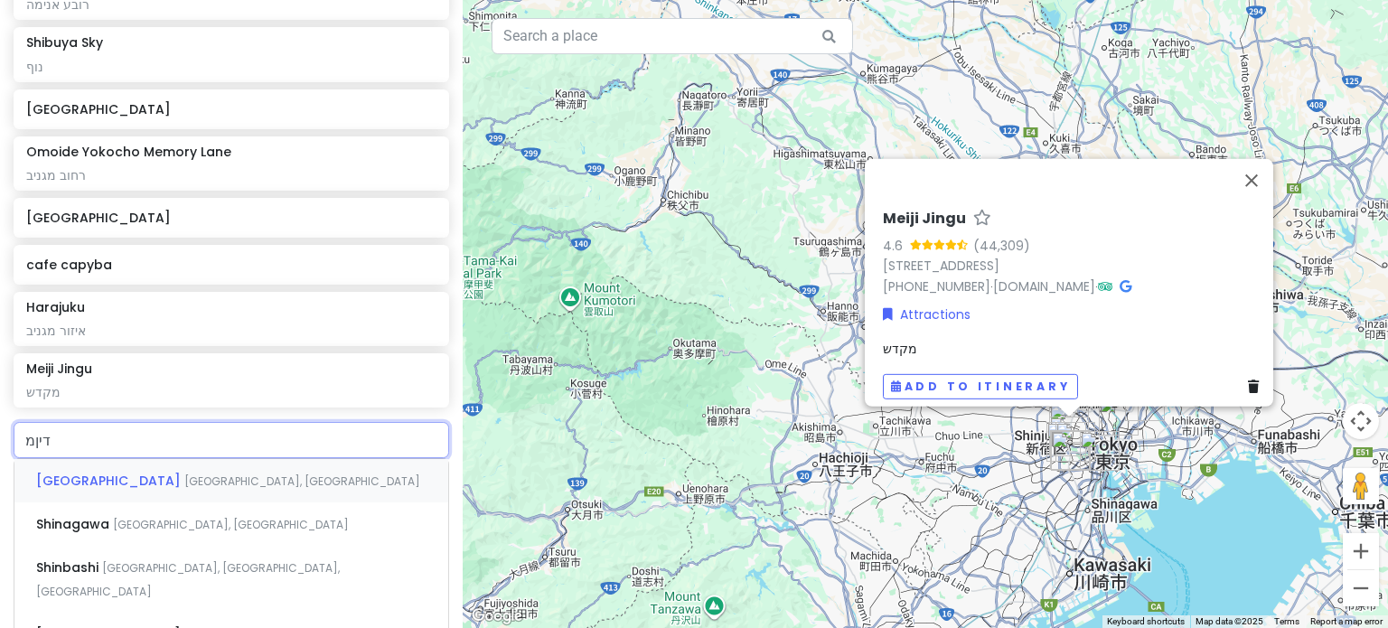
type input "דיןמח"
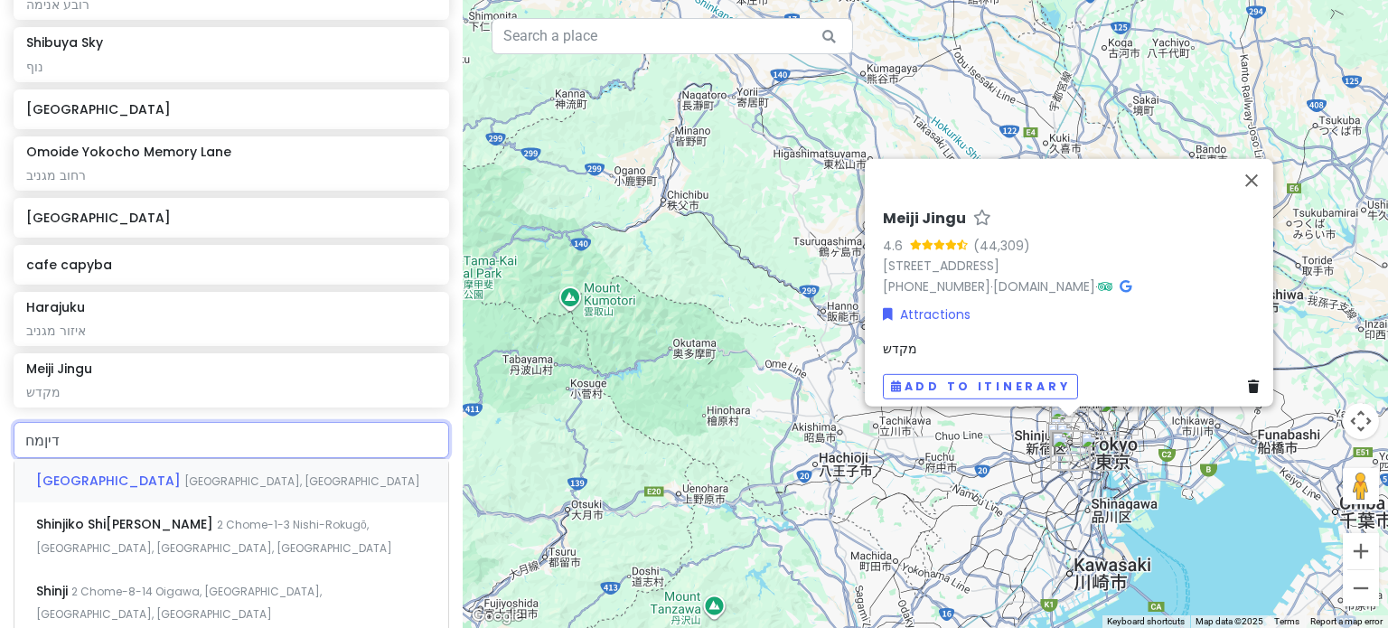
click at [278, 493] on div "[GEOGRAPHIC_DATA], [GEOGRAPHIC_DATA]" at bounding box center [231, 480] width 434 height 43
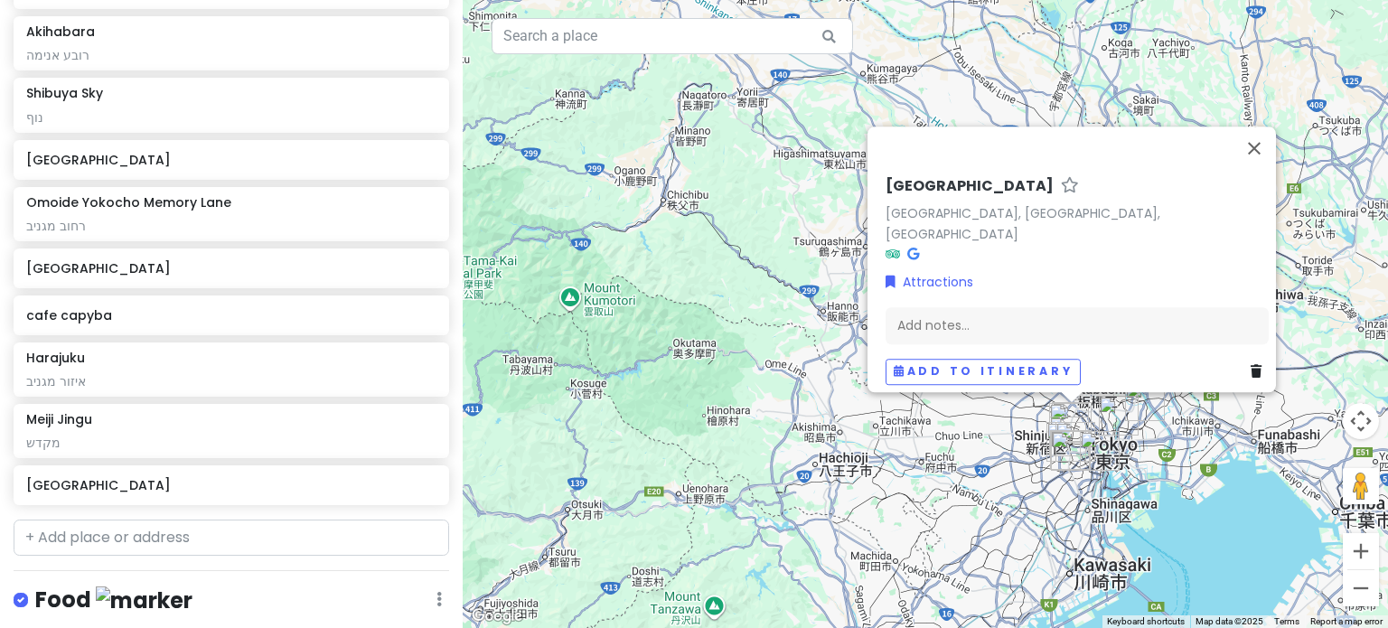
scroll to position [395, 0]
